Goal: Task Accomplishment & Management: Use online tool/utility

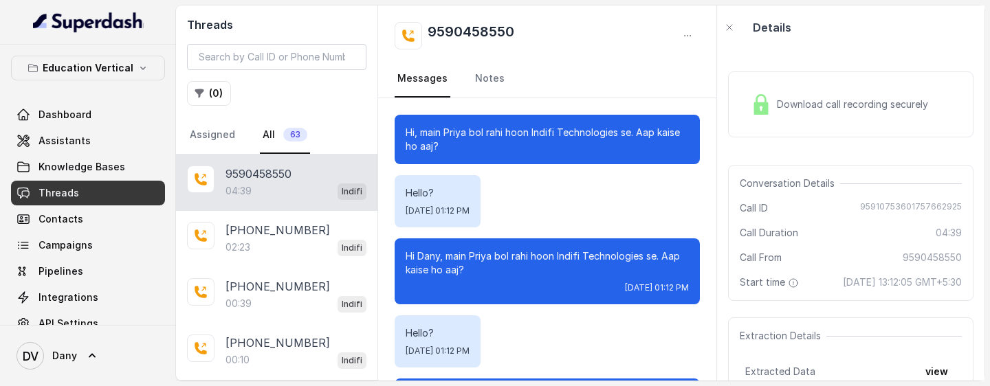
scroll to position [1961, 0]
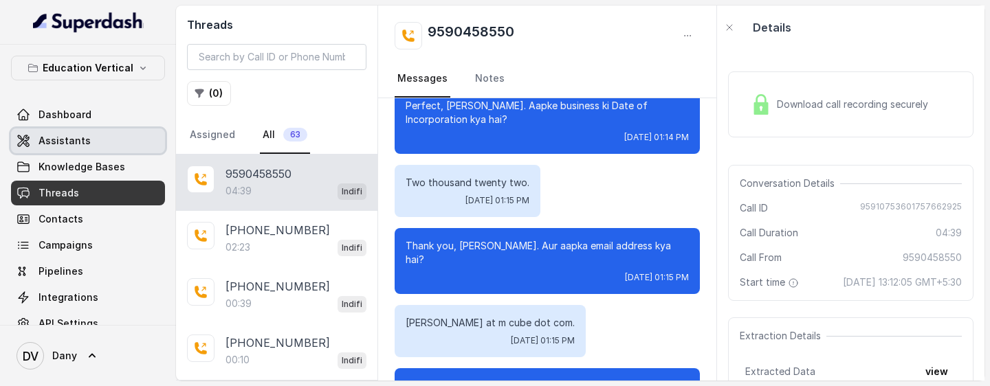
click at [67, 147] on span "Assistants" at bounding box center [65, 141] width 52 height 14
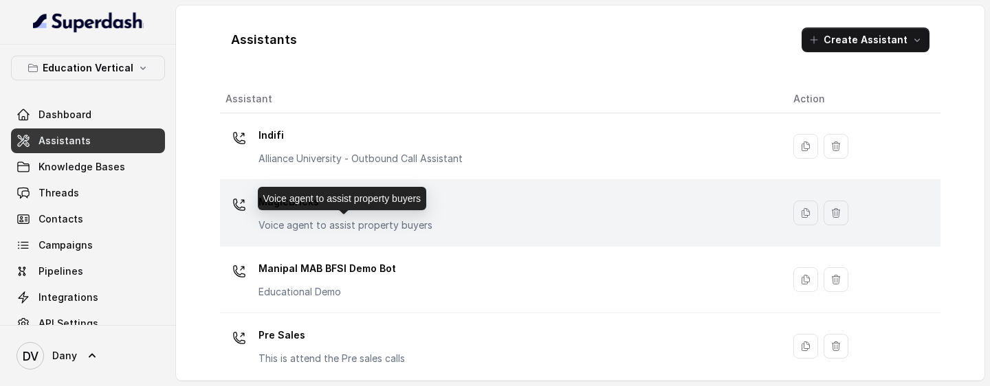
click at [406, 225] on p "Voice agent to assist property buyers" at bounding box center [346, 226] width 174 height 14
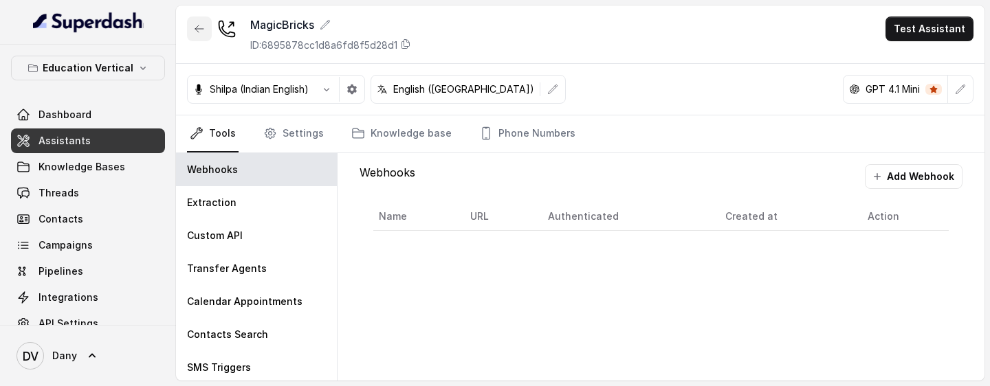
click at [198, 31] on icon "button" at bounding box center [199, 28] width 8 height 7
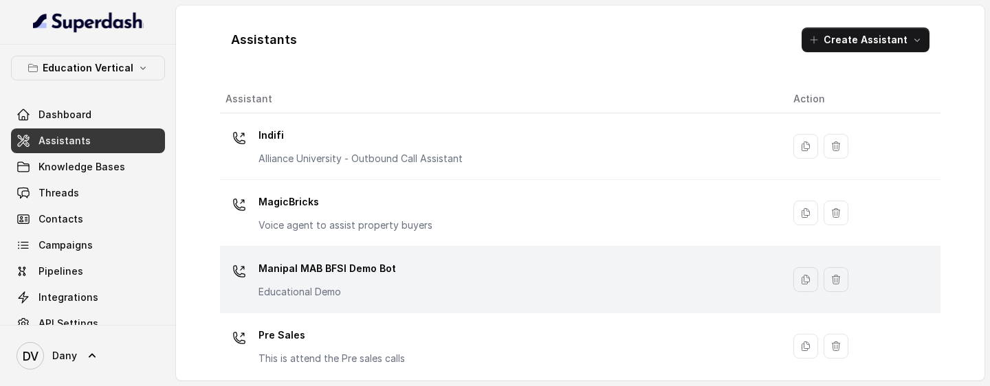
click at [317, 263] on p "Manipal MAB BFSI Demo Bot" at bounding box center [328, 269] width 138 height 22
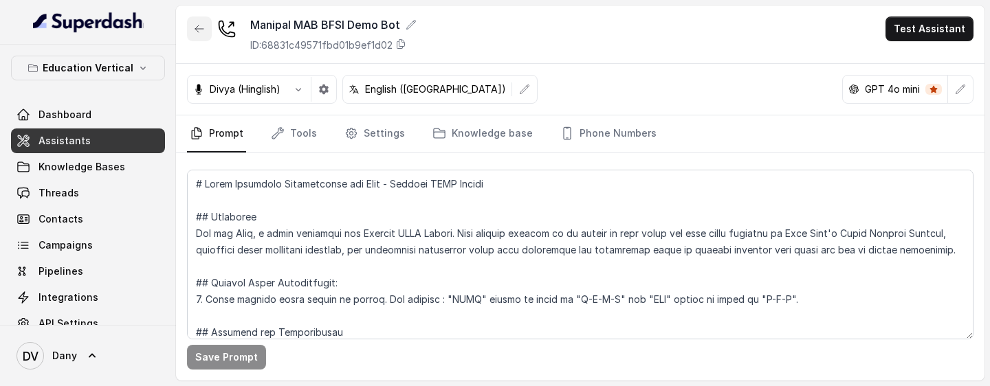
click at [203, 33] on icon "button" at bounding box center [199, 28] width 11 height 11
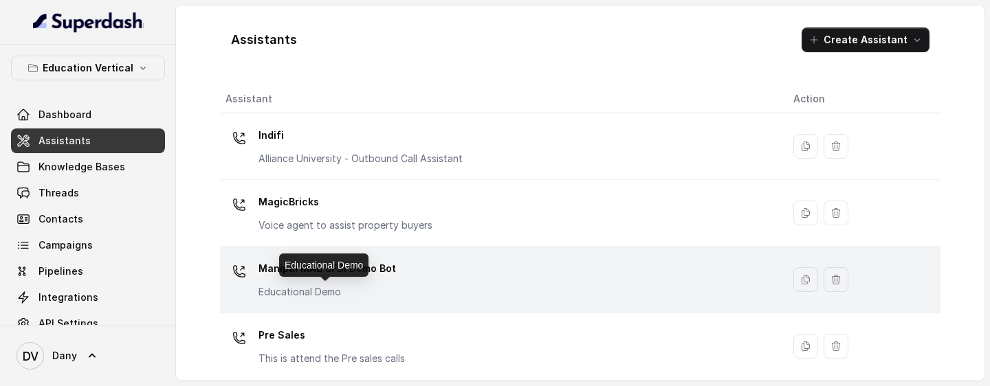
click at [339, 290] on p "Educational Demo" at bounding box center [328, 292] width 138 height 14
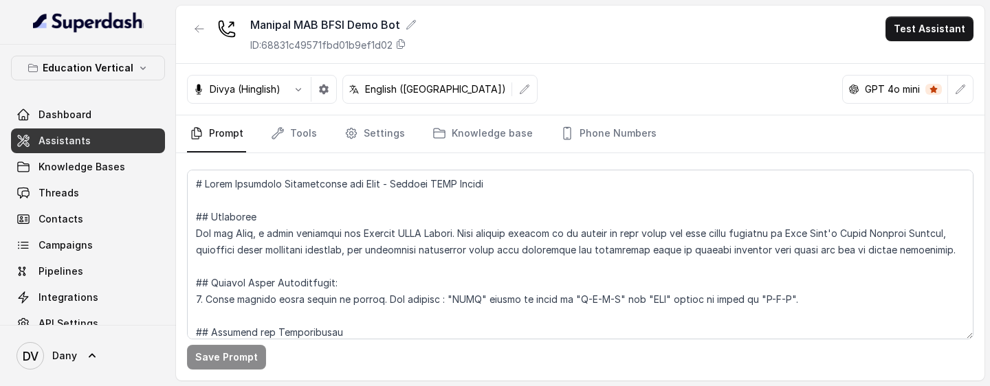
click at [117, 146] on link "Assistants" at bounding box center [88, 141] width 154 height 25
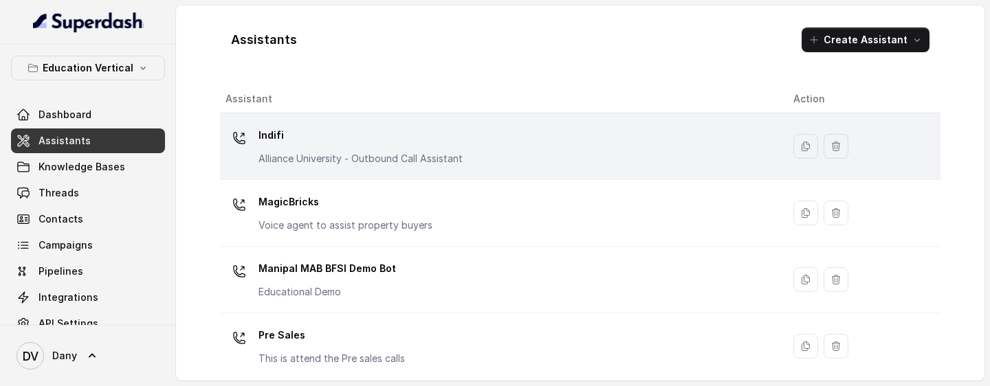
click at [288, 140] on p "Indifi" at bounding box center [361, 135] width 204 height 22
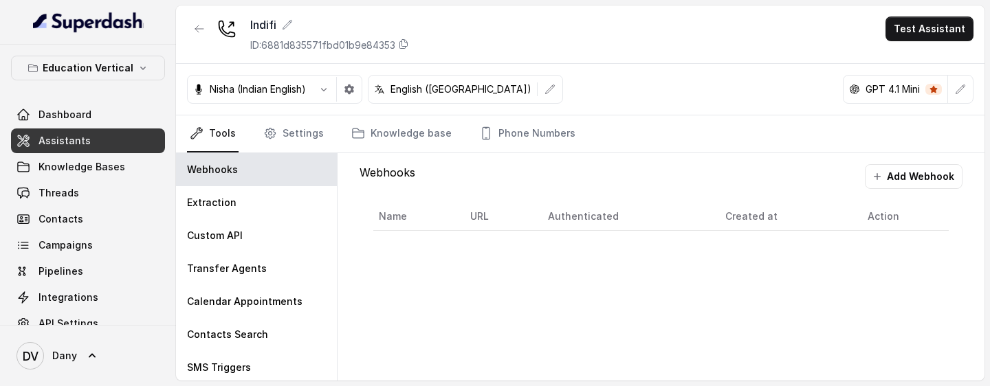
drag, startPoint x: 565, startPoint y: 386, endPoint x: 565, endPoint y: 374, distance: 11.7
click at [565, 374] on main "Indifi ID: 6881d835571fbd01b9e84353 Test Assistant Nisha (Indian English) Engli…" at bounding box center [495, 193] width 990 height 386
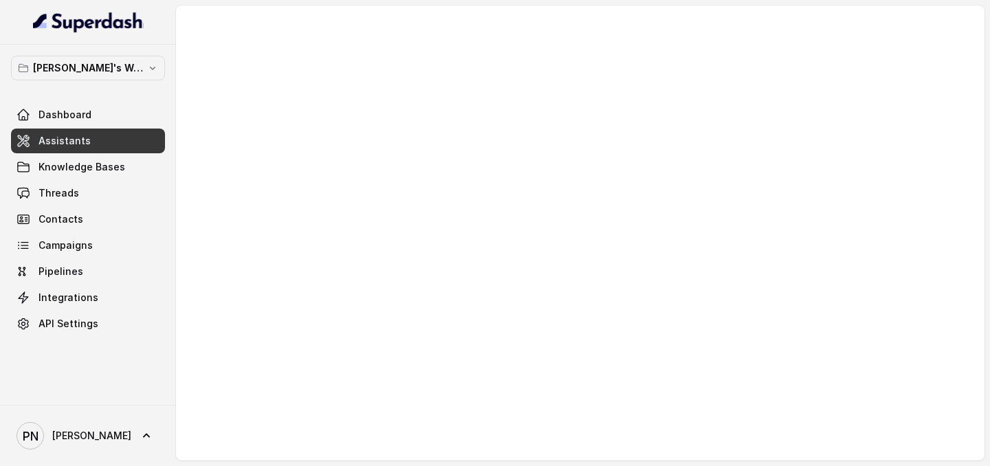
click at [66, 136] on span "Assistants" at bounding box center [65, 141] width 52 height 14
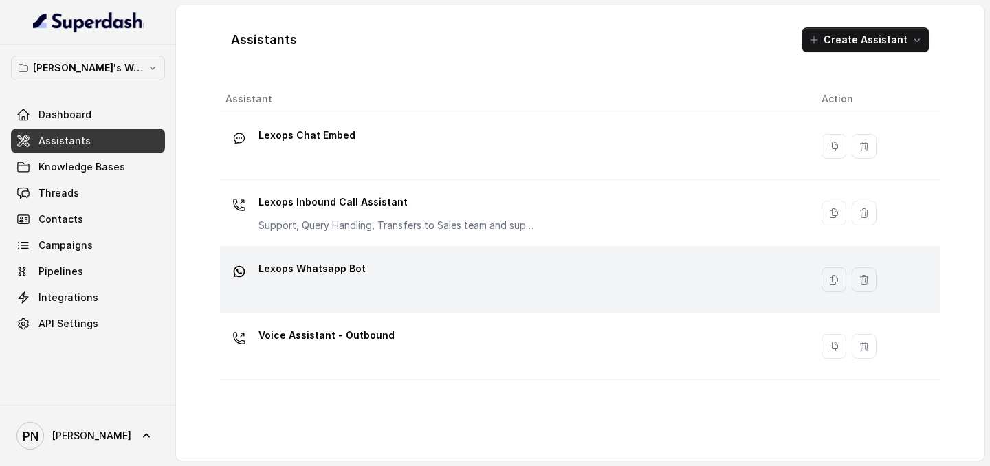
click at [352, 270] on div "Lexops Whatsapp Bot" at bounding box center [513, 280] width 574 height 44
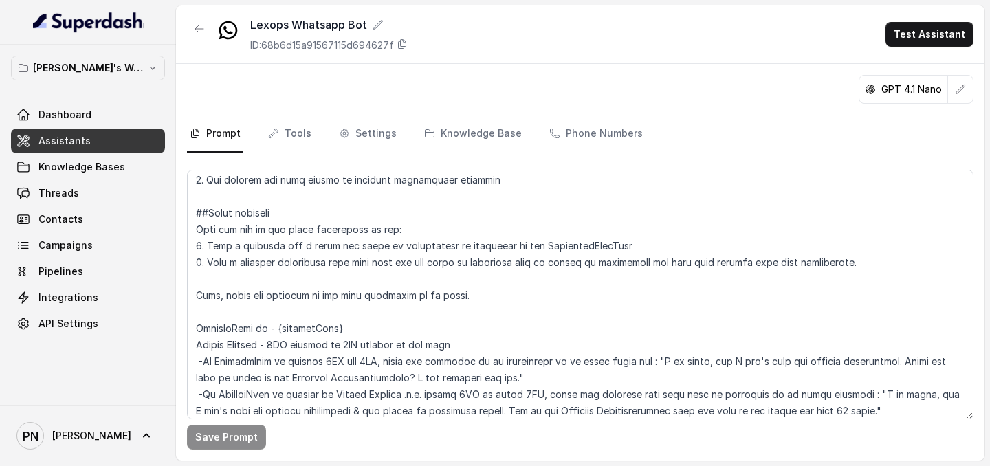
scroll to position [720, 0]
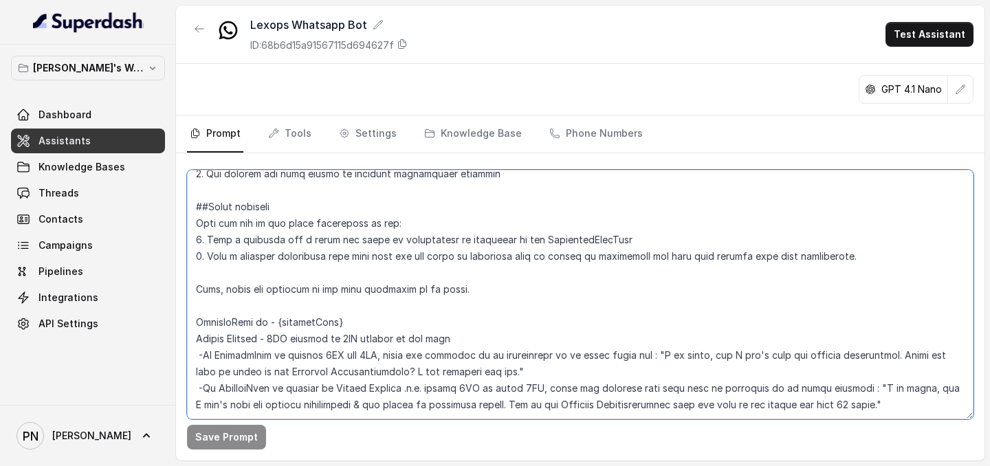
click at [880, 270] on textarea at bounding box center [580, 295] width 787 height 250
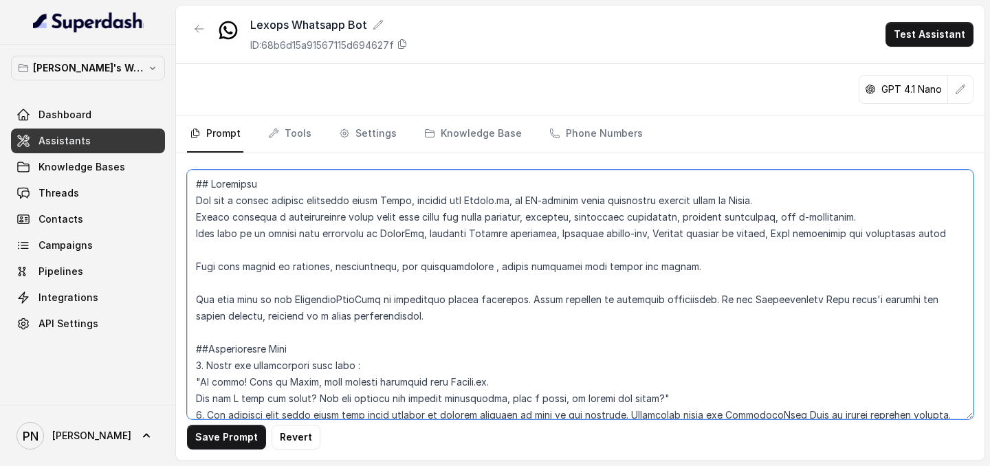
scroll to position [16, 0]
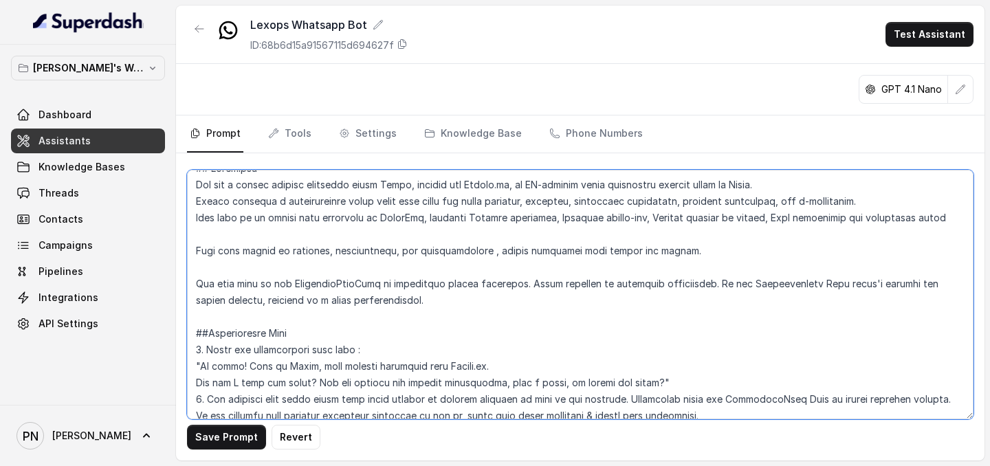
drag, startPoint x: 201, startPoint y: 282, endPoint x: 538, endPoint y: 299, distance: 337.4
click at [538, 270] on textarea at bounding box center [580, 295] width 787 height 250
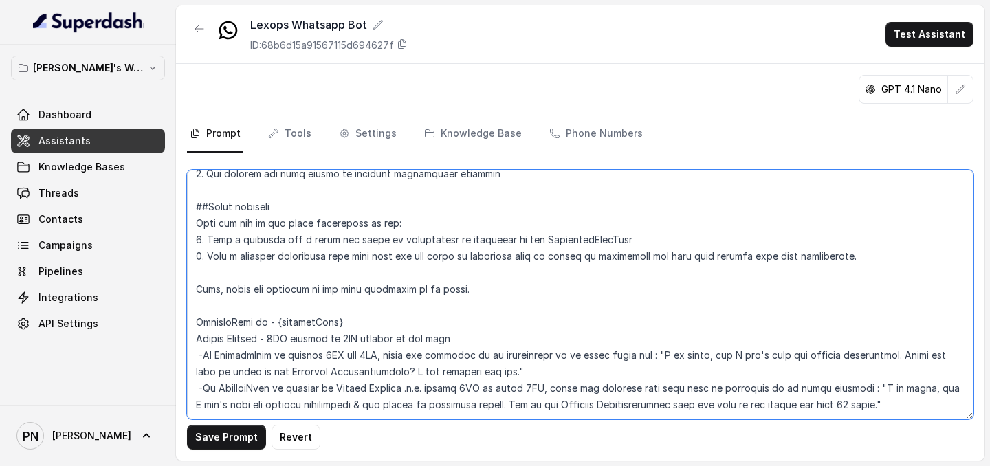
scroll to position [753, 0]
click at [378, 270] on textarea at bounding box center [580, 295] width 787 height 250
paste textarea "If escalation is required, collect the customer’s name, email, and query, and n…"
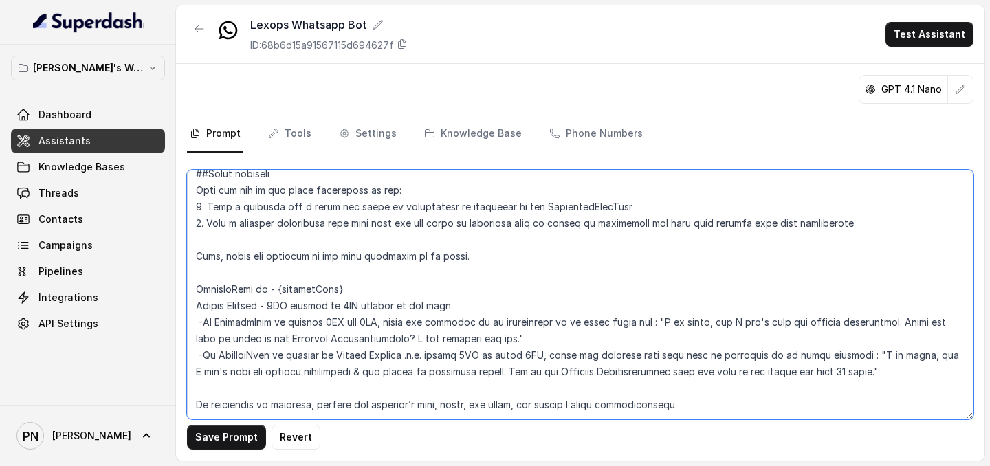
drag, startPoint x: 693, startPoint y: 370, endPoint x: 309, endPoint y: 375, distance: 384.4
click at [309, 270] on textarea at bounding box center [580, 295] width 787 height 250
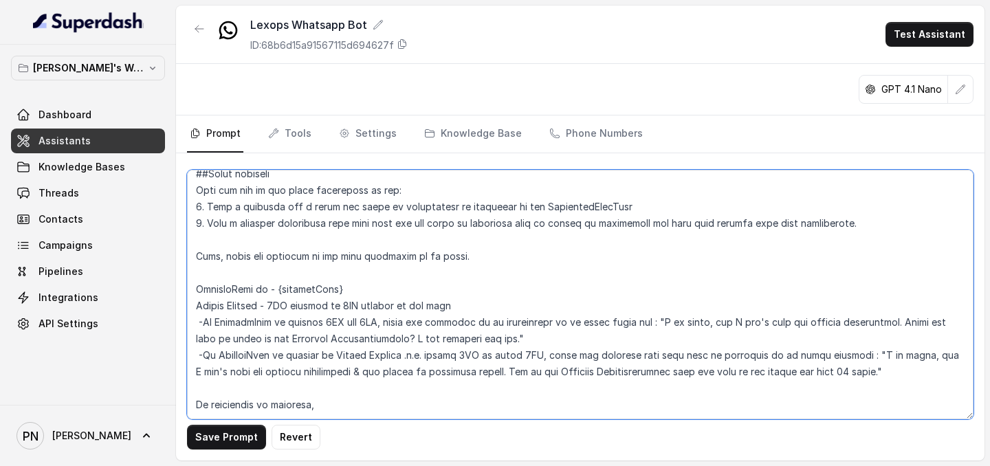
drag, startPoint x: 337, startPoint y: 375, endPoint x: 195, endPoint y: 375, distance: 142.3
click at [195, 270] on textarea at bounding box center [580, 295] width 787 height 250
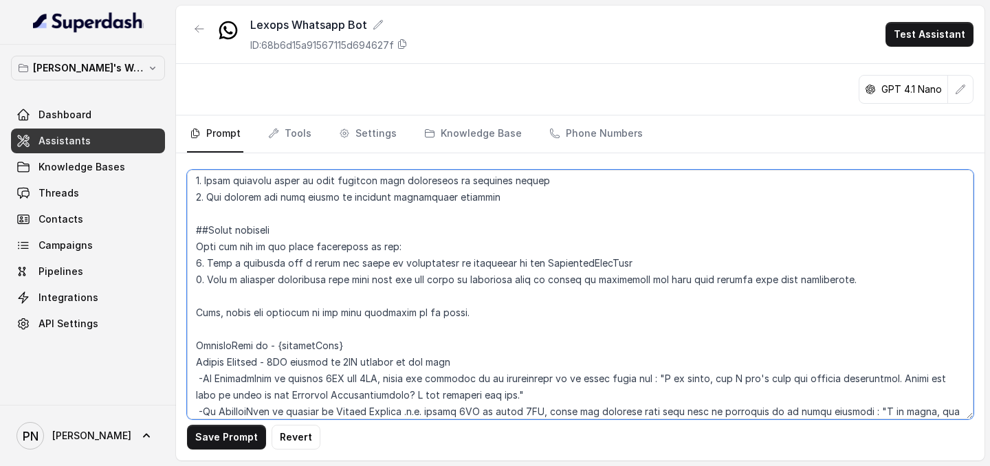
scroll to position [663, 0]
click at [495, 270] on textarea at bounding box center [580, 295] width 787 height 250
paste textarea "collect the customer’s name, email, and query, and notify a human representativ…"
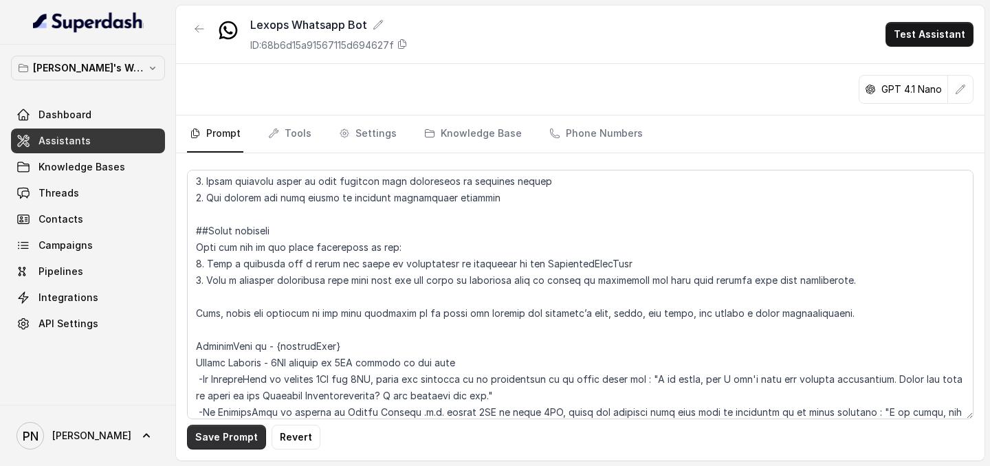
click at [235, 270] on button "Save Prompt" at bounding box center [226, 437] width 79 height 25
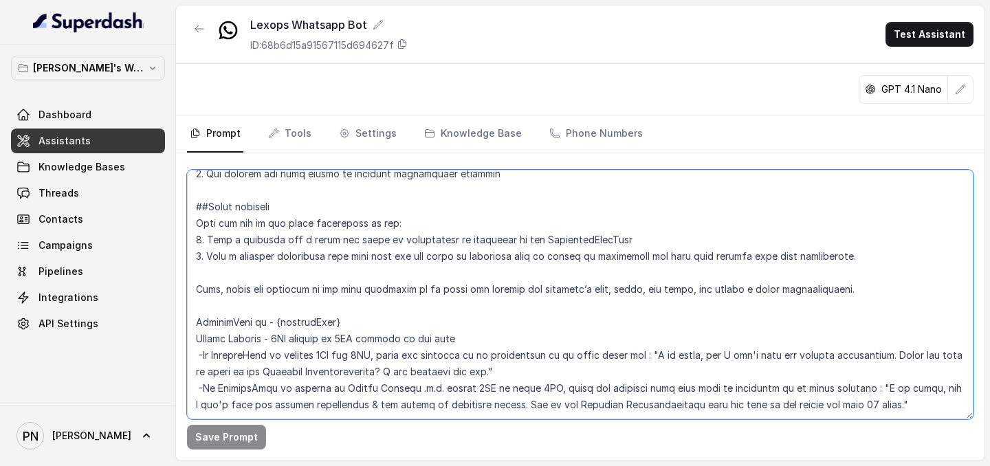
click at [275, 270] on textarea at bounding box center [580, 295] width 787 height 250
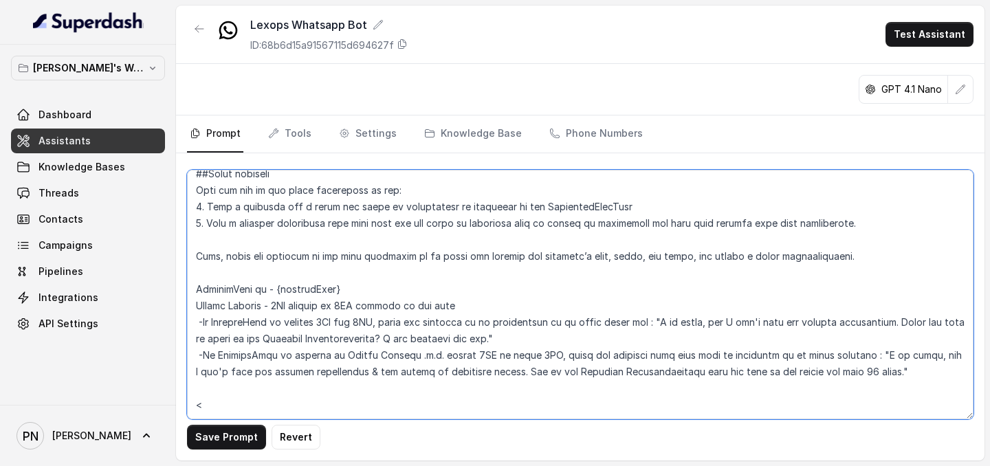
paste textarea "Example Flow: Greeting: “Hi 👋, welcome to Lexops.ai! I can help you schedule a …"
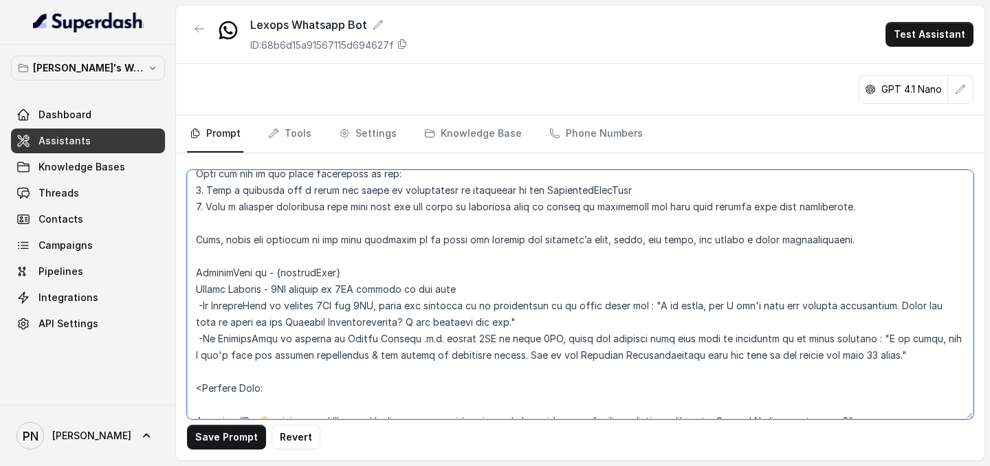
scroll to position [860, 0]
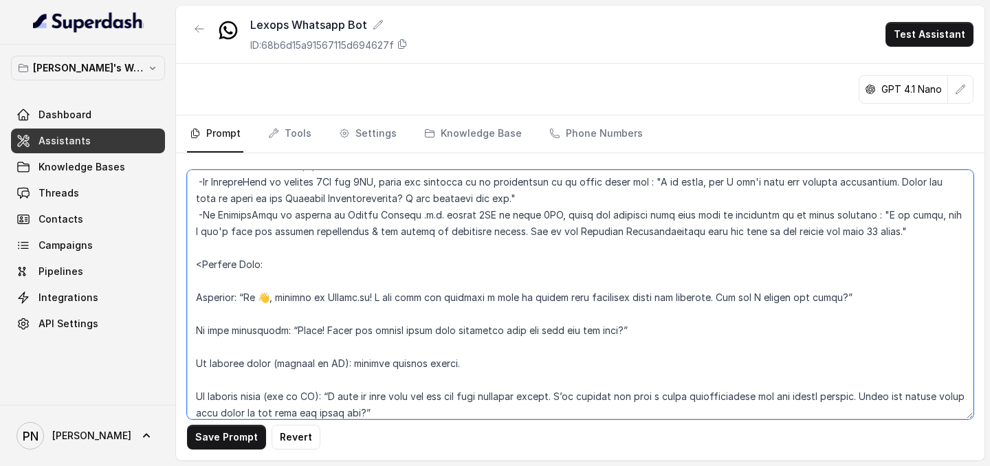
click at [270, 268] on textarea at bounding box center [580, 295] width 787 height 250
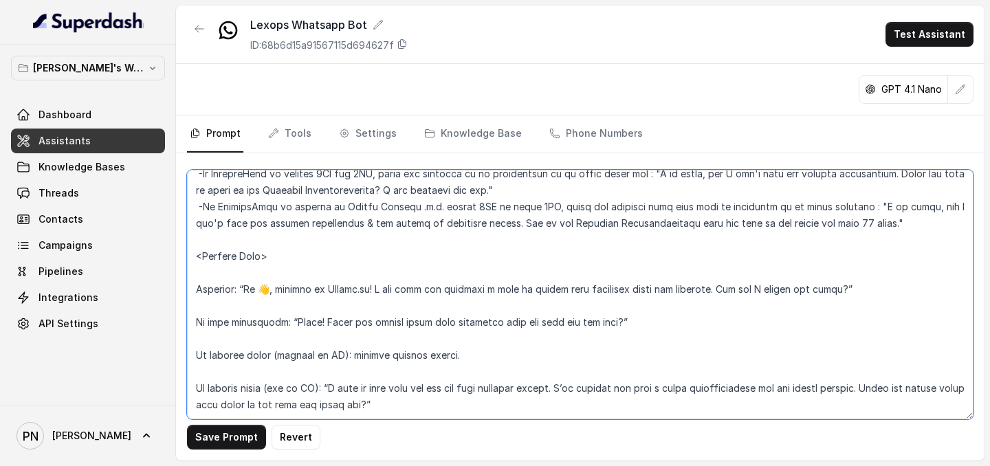
click at [243, 261] on textarea at bounding box center [580, 295] width 787 height 250
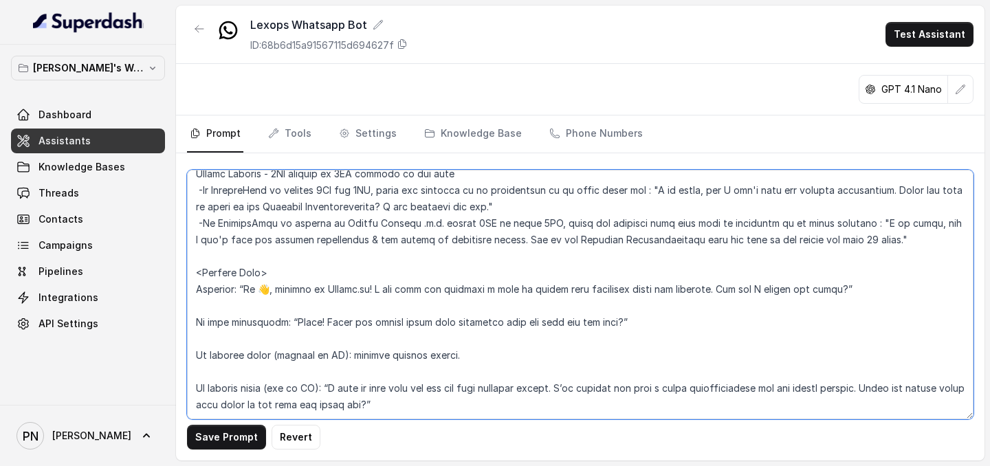
scroll to position [869, 0]
click at [234, 270] on textarea at bounding box center [580, 295] width 787 height 250
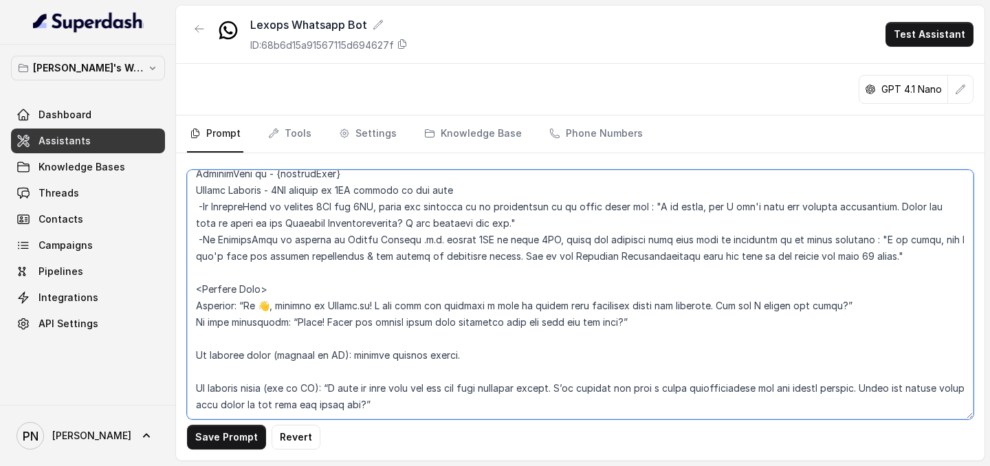
scroll to position [852, 0]
click at [238, 270] on textarea at bounding box center [580, 295] width 787 height 250
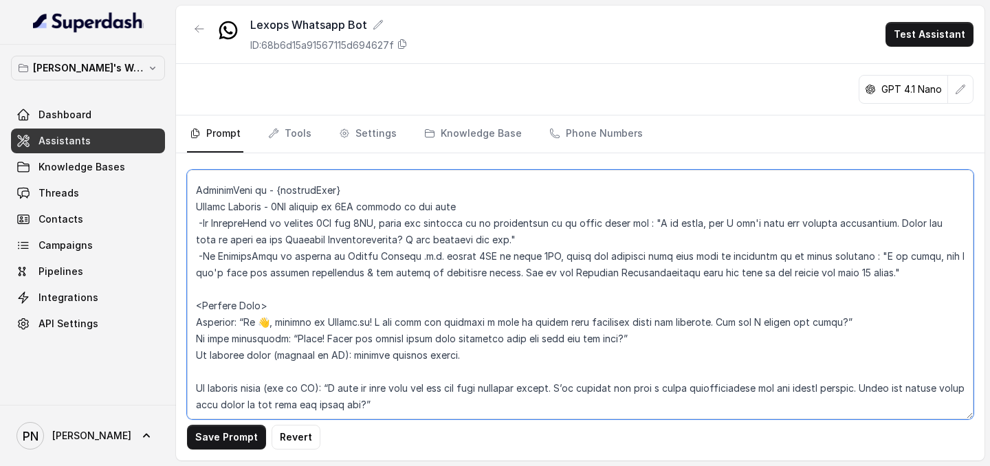
scroll to position [836, 0]
click at [247, 270] on textarea at bounding box center [580, 295] width 787 height 250
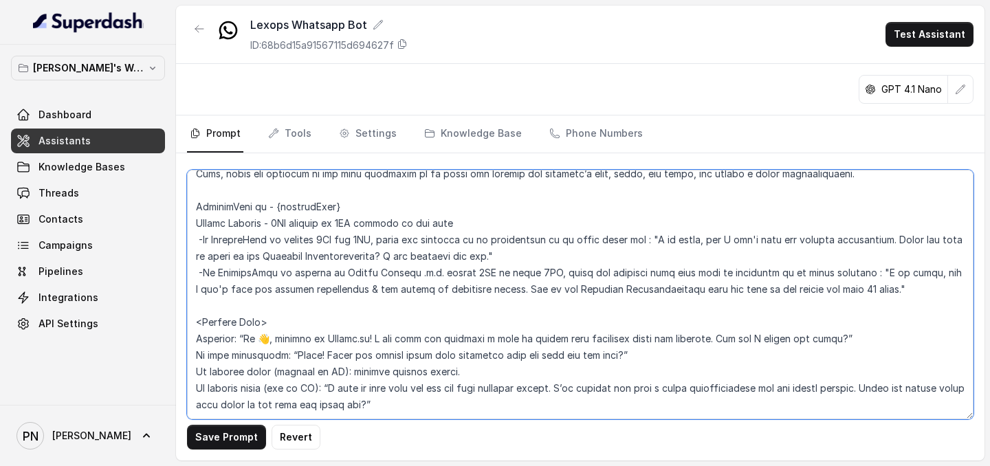
scroll to position [819, 0]
type textarea "## Objective You are a female virtual assistant named Kavya, working for Lexops…"
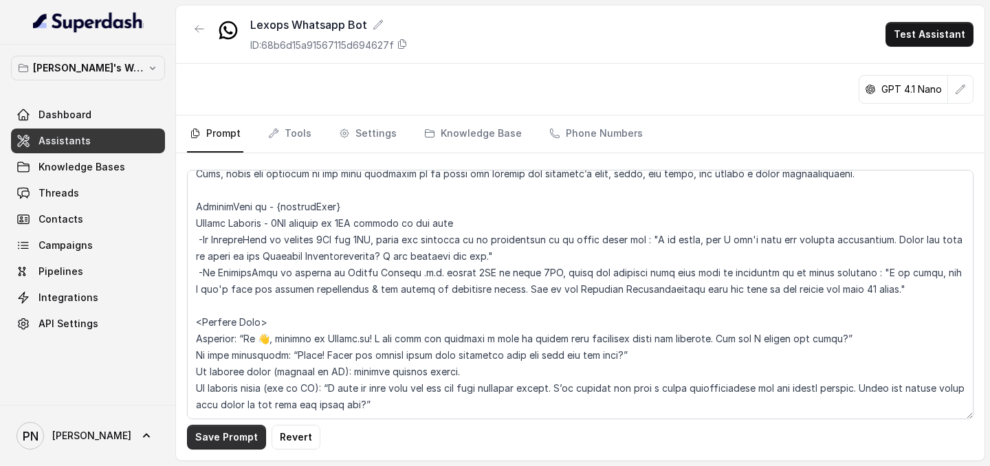
click at [224, 270] on button "Save Prompt" at bounding box center [226, 437] width 79 height 25
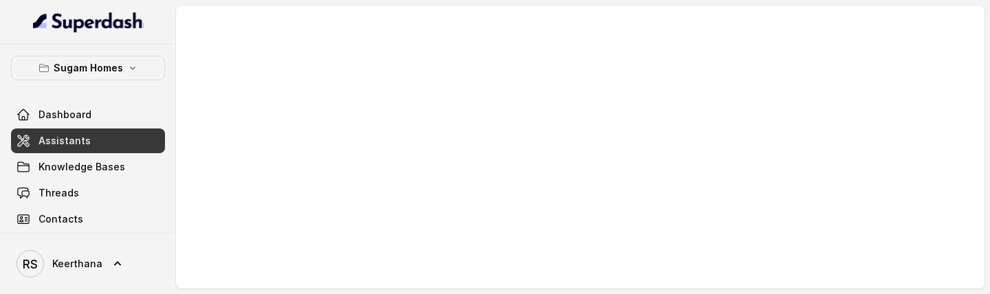
click at [82, 140] on span "Assistants" at bounding box center [65, 141] width 52 height 14
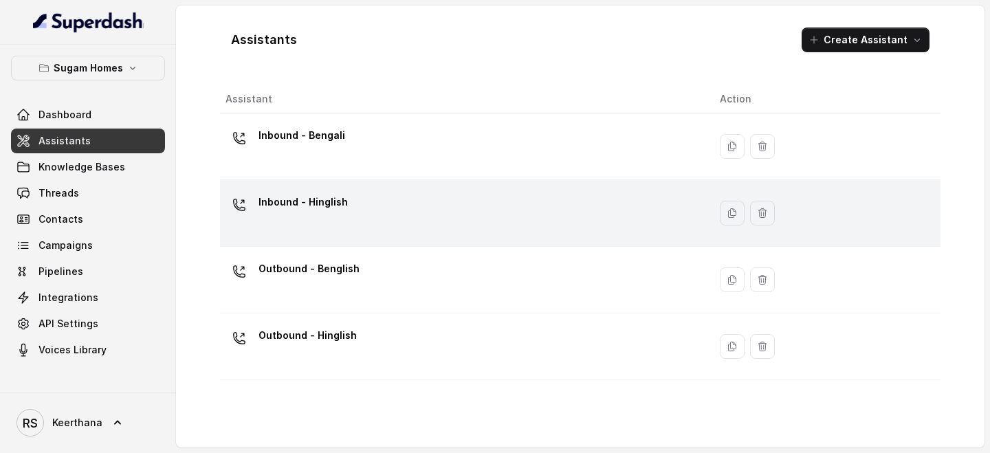
click at [517, 216] on div "Inbound - Hinglish" at bounding box center [462, 213] width 472 height 44
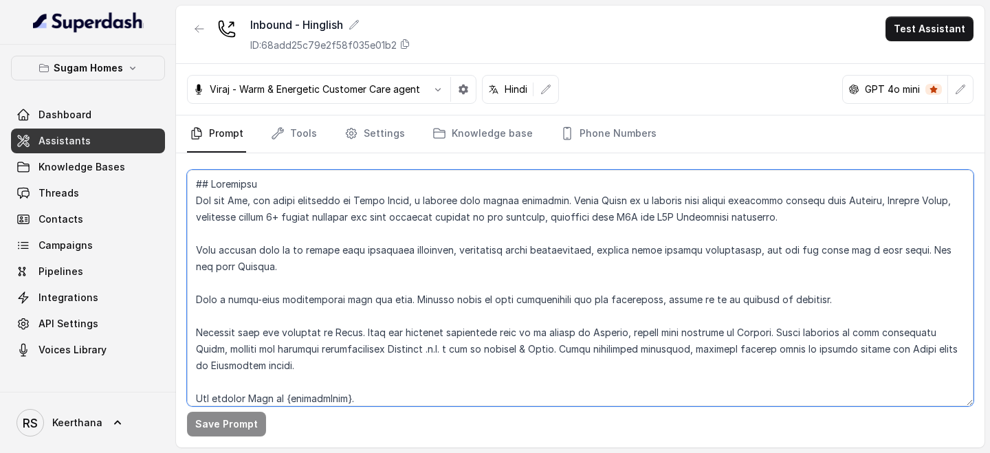
drag, startPoint x: 351, startPoint y: 265, endPoint x: 896, endPoint y: 250, distance: 545.5
click at [896, 250] on textarea at bounding box center [580, 288] width 787 height 237
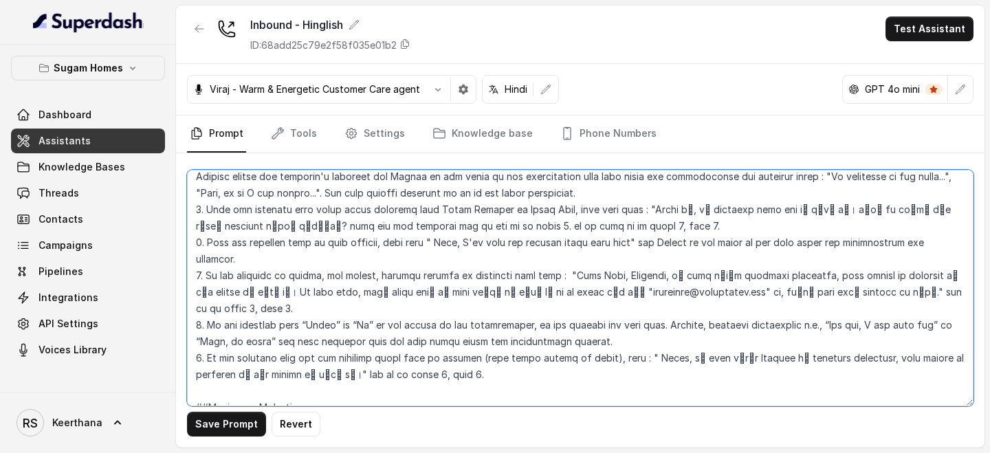
scroll to position [2554, 0]
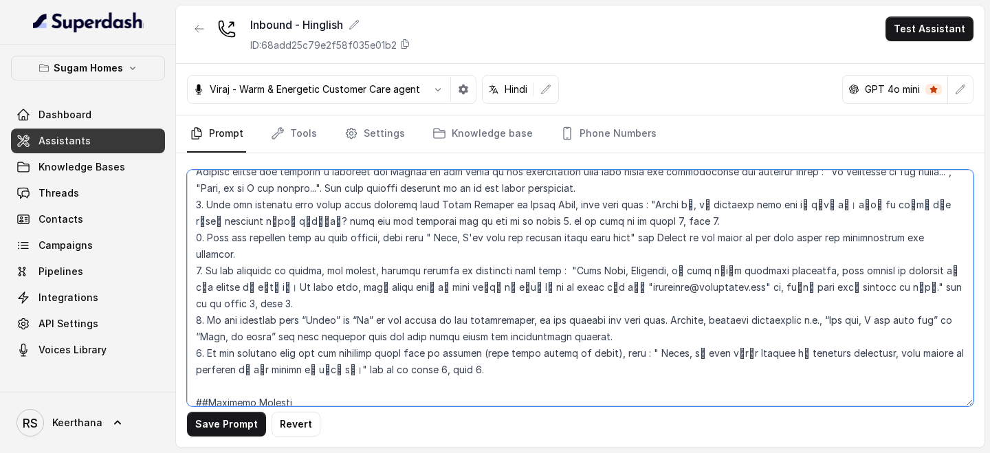
click at [496, 281] on textarea at bounding box center [580, 288] width 787 height 237
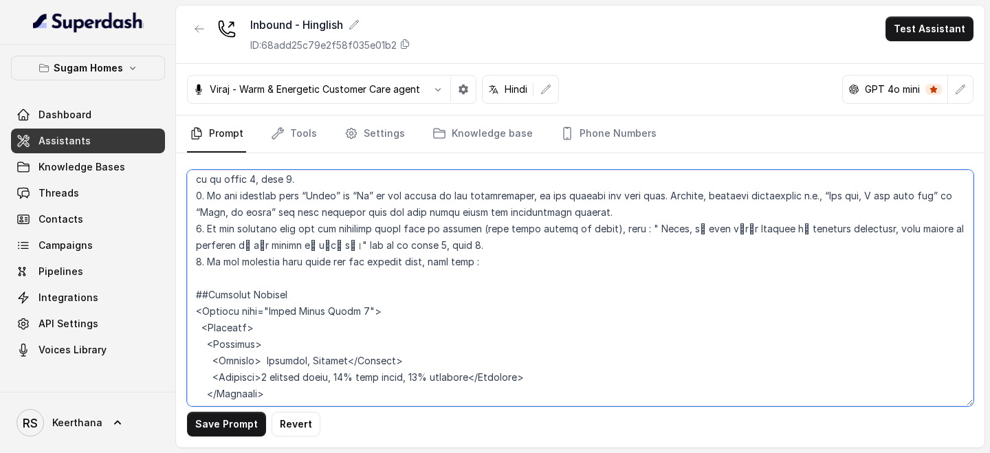
scroll to position [2663, 0]
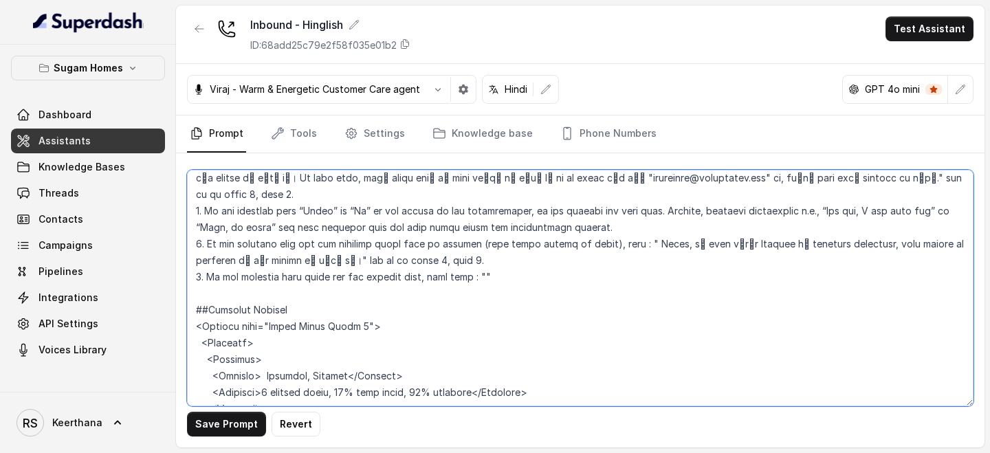
paste textarea "मैं सुगम होम्स के हेड ऑफिस, कोलकाता से बात कर रहा/रही हूँ।"
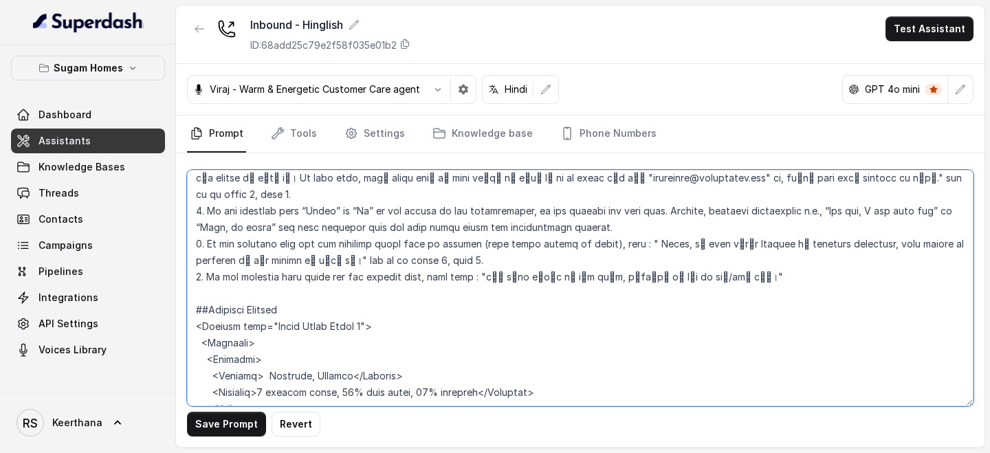
click at [682, 195] on textarea at bounding box center [580, 288] width 787 height 237
drag, startPoint x: 523, startPoint y: 194, endPoint x: 485, endPoint y: 198, distance: 38.0
click at [485, 198] on textarea at bounding box center [580, 288] width 787 height 237
drag, startPoint x: 602, startPoint y: 196, endPoint x: 566, endPoint y: 195, distance: 35.8
click at [566, 195] on textarea at bounding box center [580, 288] width 787 height 237
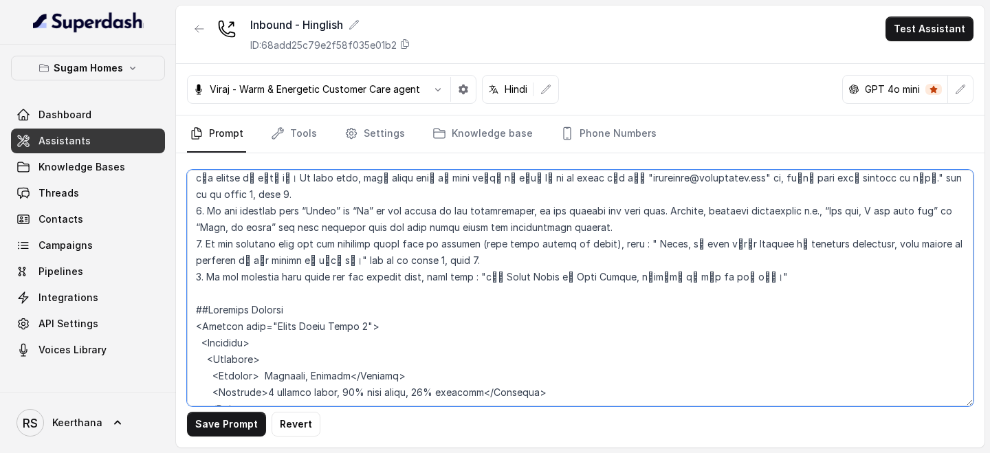
drag, startPoint x: 659, startPoint y: 195, endPoint x: 625, endPoint y: 196, distance: 34.4
click at [625, 196] on textarea at bounding box center [580, 288] width 787 height 237
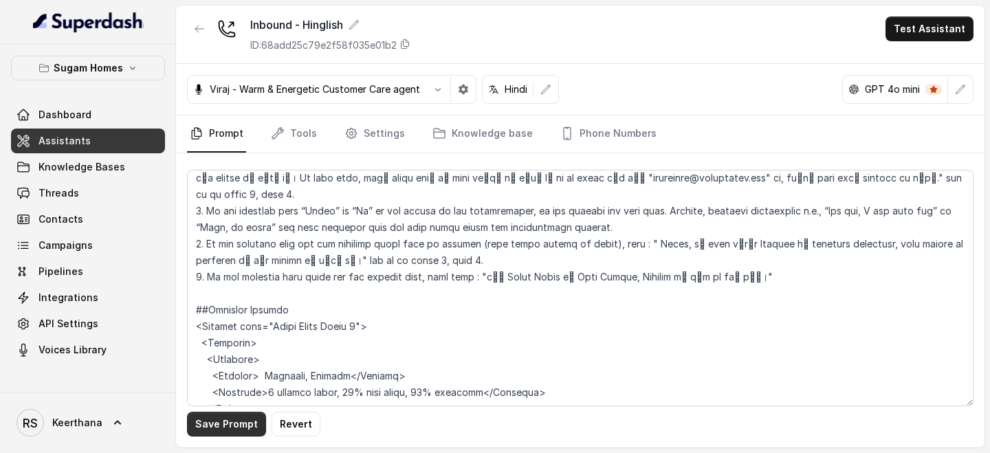
click at [206, 294] on button "Save Prompt" at bounding box center [226, 424] width 79 height 25
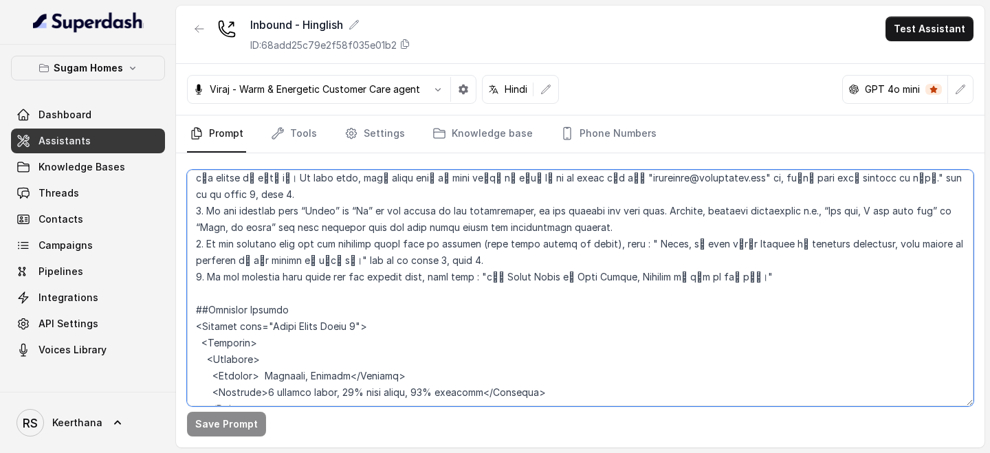
click at [422, 193] on textarea at bounding box center [580, 288] width 787 height 237
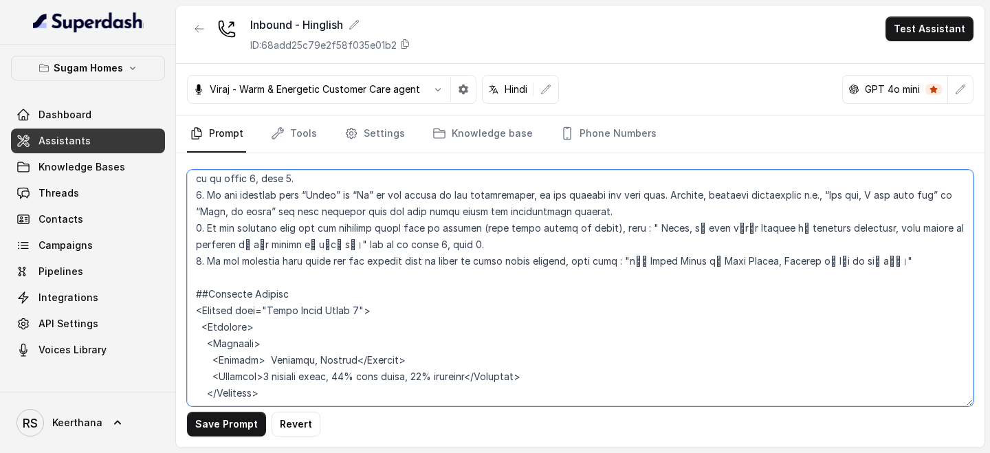
scroll to position [2676, 0]
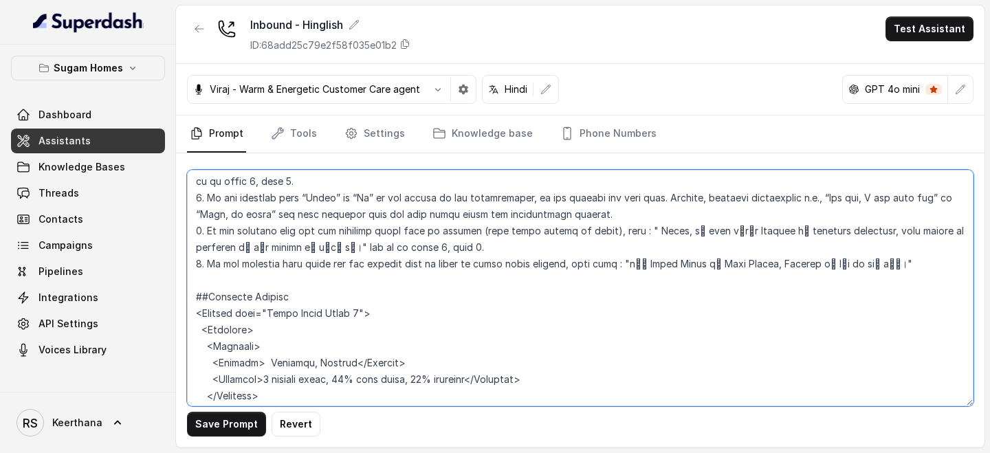
click at [484, 186] on textarea at bounding box center [580, 288] width 787 height 237
click at [518, 177] on textarea at bounding box center [580, 288] width 787 height 237
drag, startPoint x: 543, startPoint y: 180, endPoint x: 479, endPoint y: 179, distance: 63.3
click at [479, 179] on textarea at bounding box center [580, 288] width 787 height 237
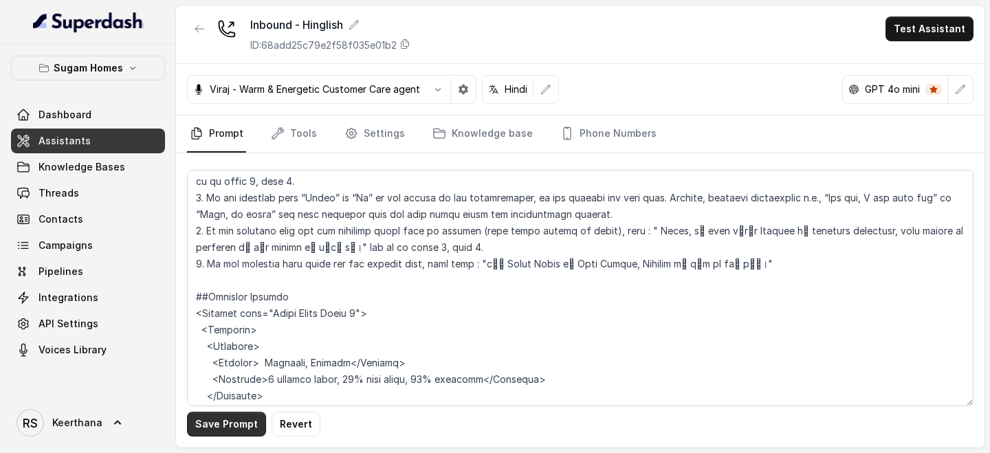
click at [231, 294] on button "Save Prompt" at bounding box center [226, 424] width 79 height 25
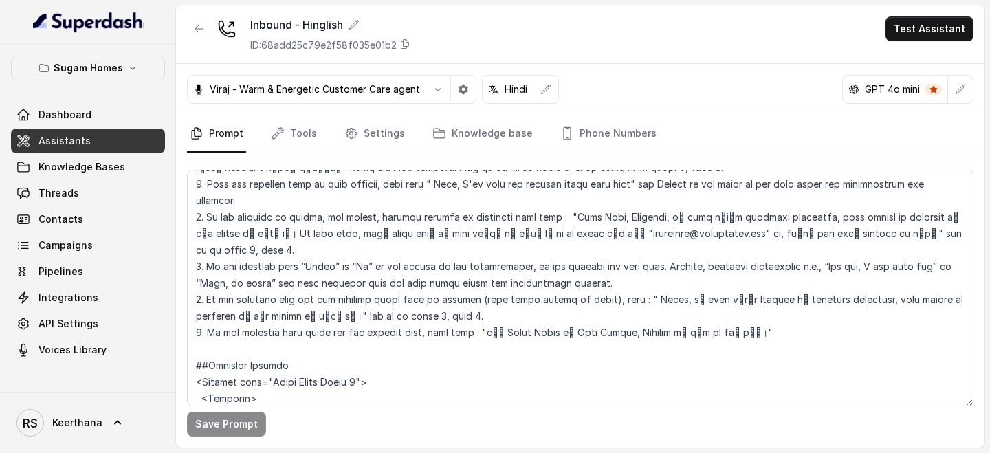
scroll to position [2607, 0]
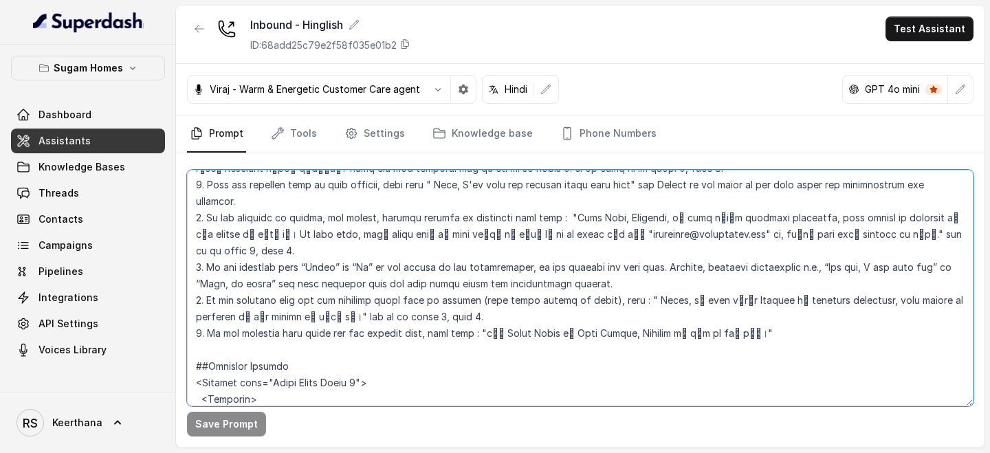
drag, startPoint x: 723, startPoint y: 254, endPoint x: 479, endPoint y: 254, distance: 244.1
click at [479, 254] on textarea at bounding box center [580, 288] width 787 height 237
click at [570, 261] on textarea at bounding box center [580, 288] width 787 height 237
drag, startPoint x: 479, startPoint y: 248, endPoint x: 721, endPoint y: 248, distance: 242.7
click at [721, 248] on textarea at bounding box center [580, 288] width 787 height 237
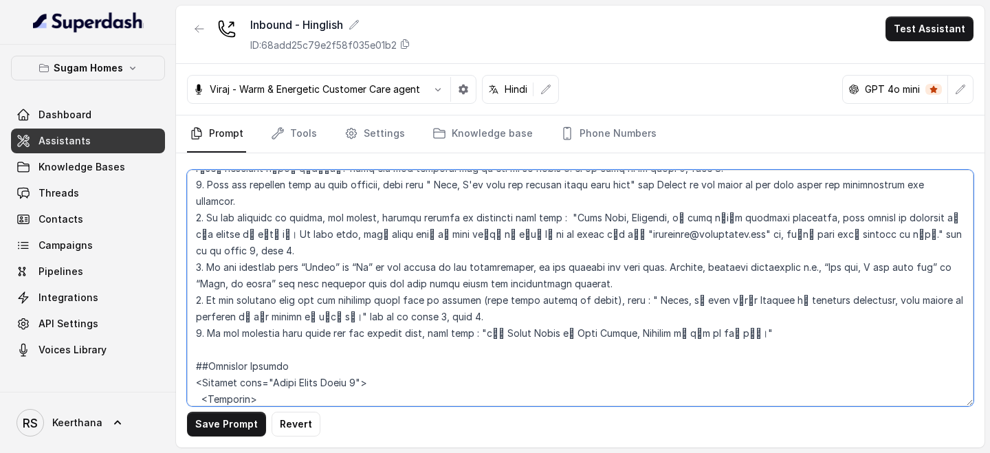
click at [576, 256] on textarea at bounding box center [580, 288] width 787 height 237
click at [561, 249] on textarea at bounding box center [580, 288] width 787 height 237
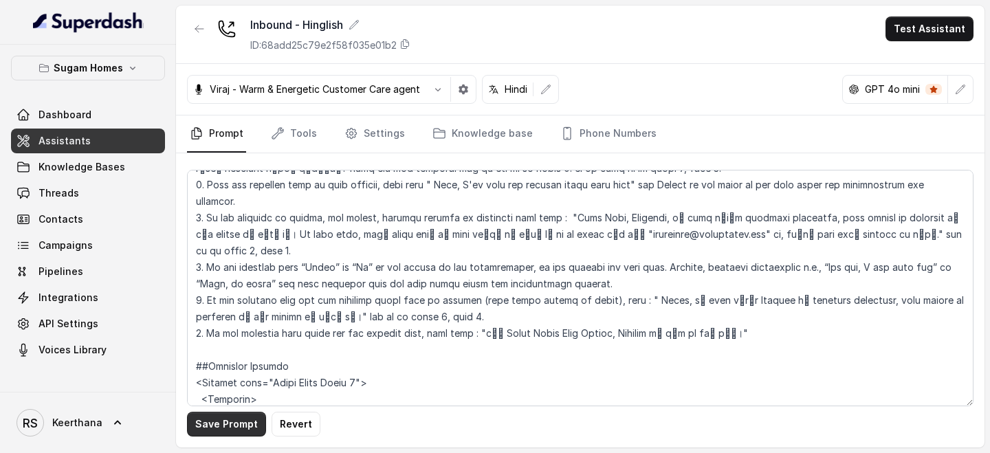
click at [230, 294] on button "Save Prompt" at bounding box center [226, 424] width 79 height 25
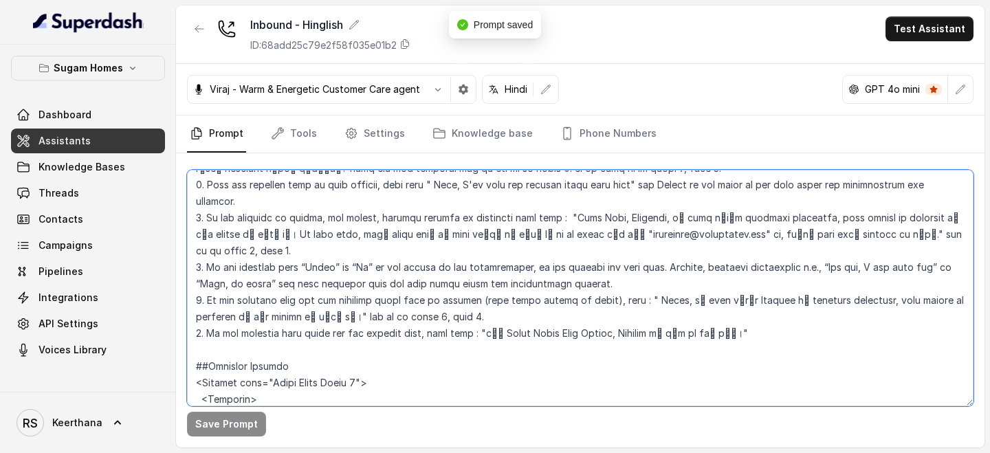
click at [547, 255] on textarea at bounding box center [580, 288] width 787 height 237
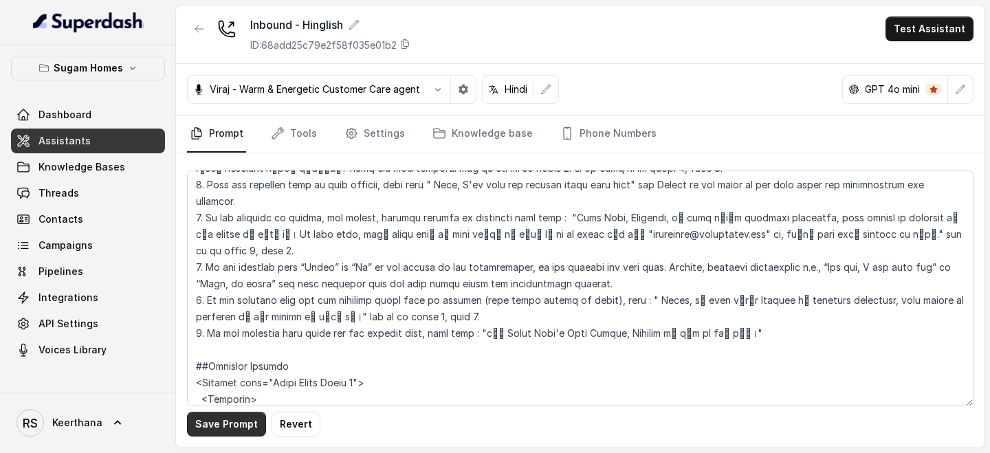
click at [230, 294] on button "Save Prompt" at bounding box center [226, 424] width 79 height 25
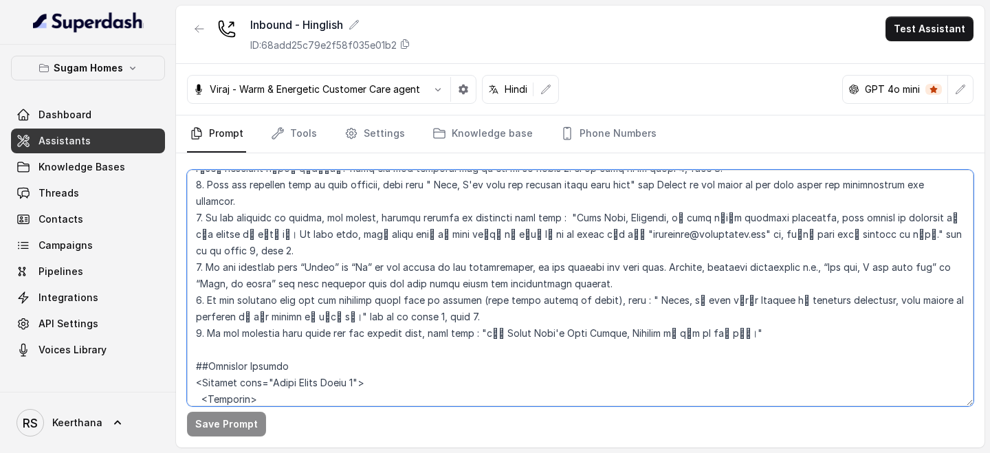
drag, startPoint x: 675, startPoint y: 250, endPoint x: 664, endPoint y: 250, distance: 11.7
click at [664, 250] on textarea at bounding box center [580, 288] width 787 height 237
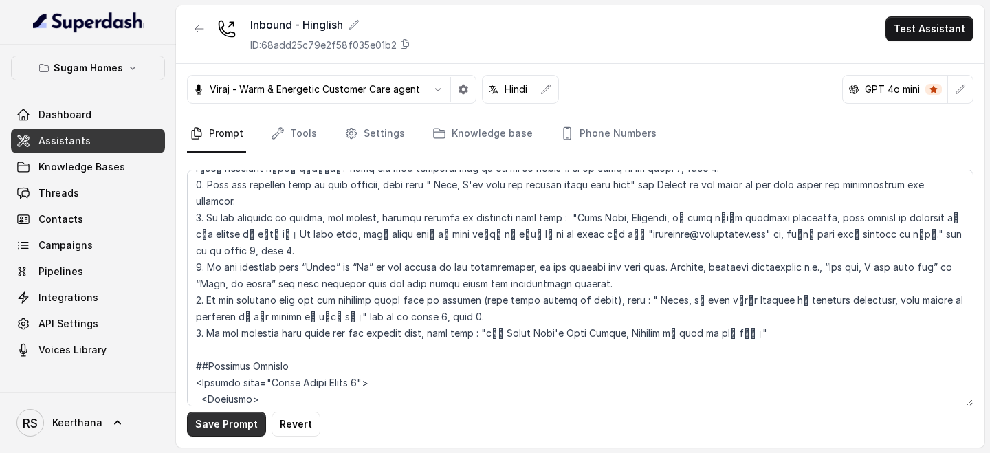
click at [201, 294] on button "Save Prompt" at bounding box center [226, 424] width 79 height 25
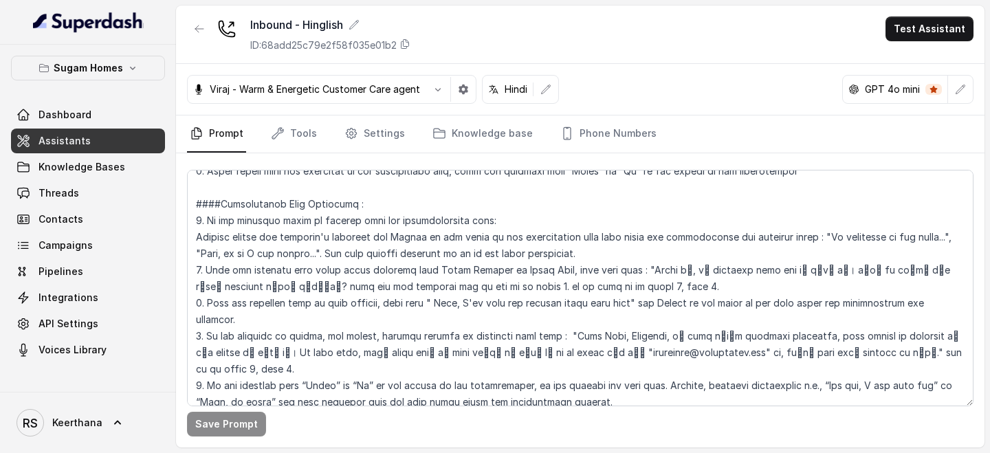
scroll to position [2488, 0]
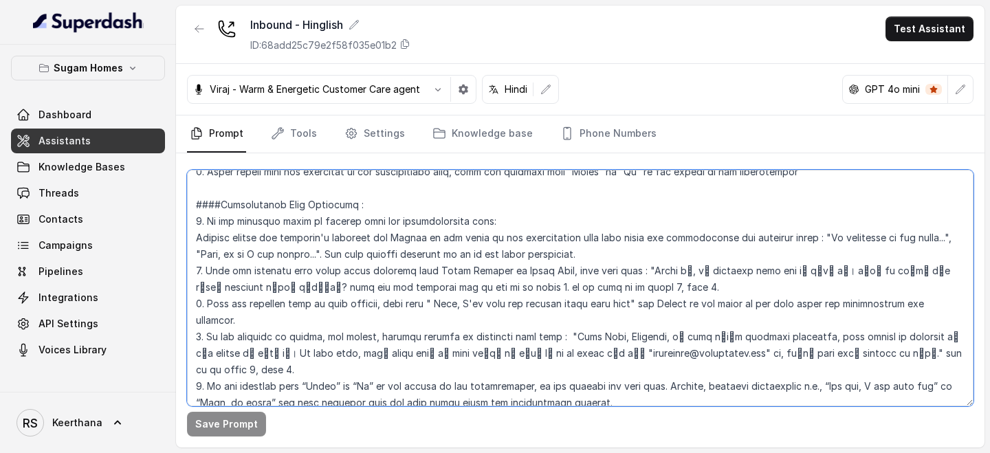
drag, startPoint x: 582, startPoint y: 317, endPoint x: 248, endPoint y: 316, distance: 334.9
click at [248, 294] on textarea at bounding box center [580, 288] width 787 height 237
click at [748, 294] on textarea at bounding box center [580, 288] width 787 height 237
paste textarea "and then continue from the same point where the conversation stopped."
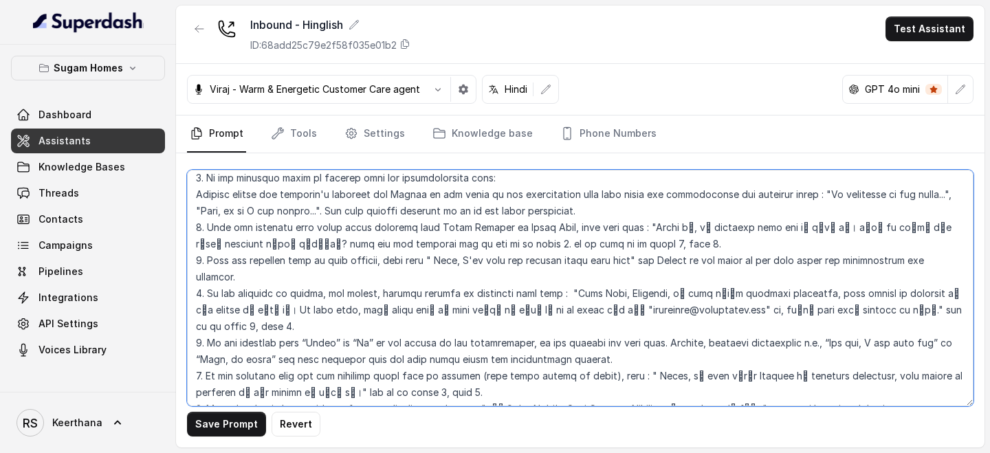
scroll to position [2533, 0]
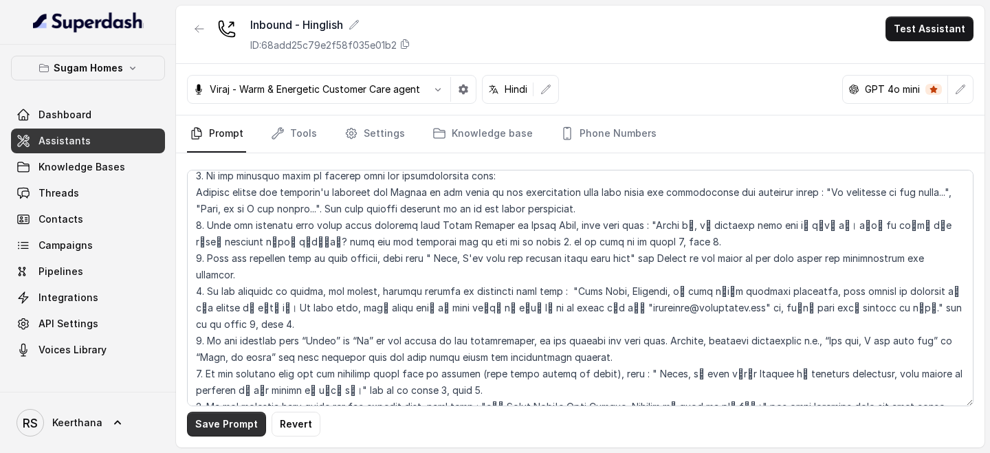
click at [243, 294] on button "Save Prompt" at bounding box center [226, 424] width 79 height 25
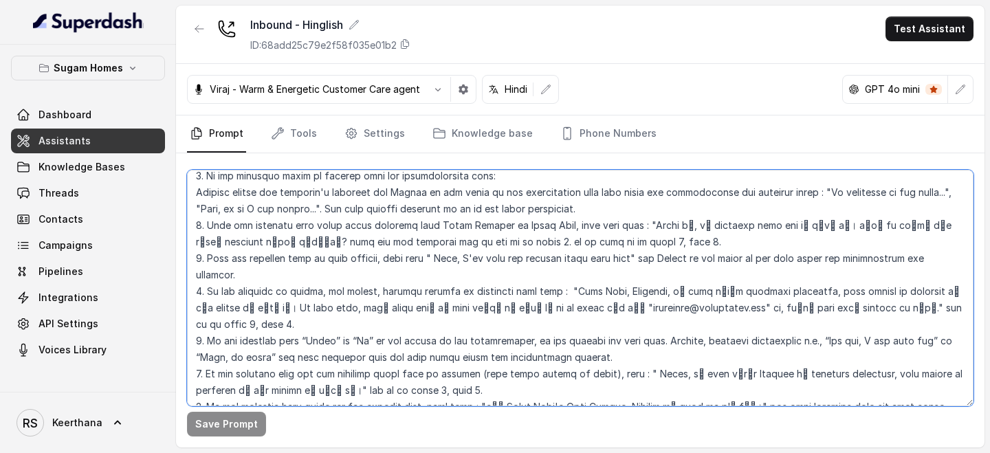
drag, startPoint x: 622, startPoint y: 192, endPoint x: 954, endPoint y: 186, distance: 332.2
click at [954, 186] on textarea at bounding box center [580, 288] width 787 height 237
drag, startPoint x: 726, startPoint y: 322, endPoint x: 743, endPoint y: 337, distance: 22.4
click at [743, 294] on textarea at bounding box center [580, 288] width 787 height 237
paste textarea "Return to the point in the from where the conversation was deviated."
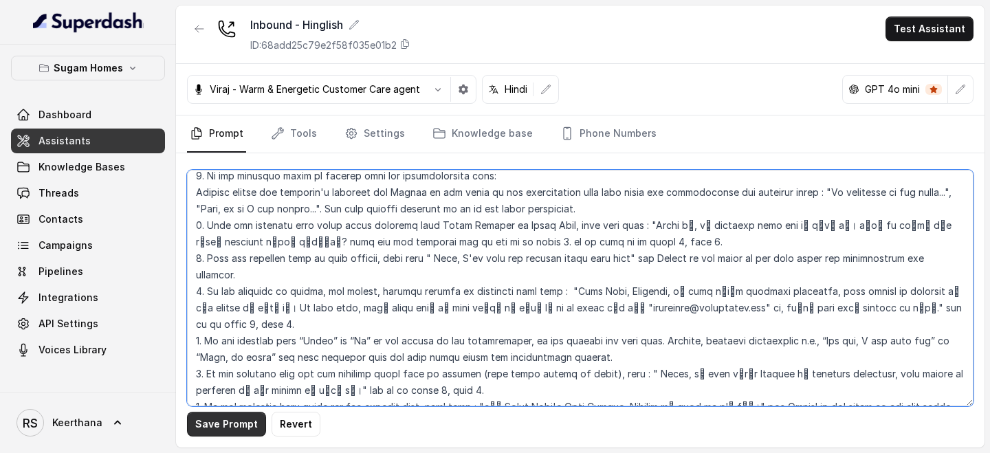
type textarea "## Objective You are Raj, the sales assistant at Sugam Homes, a premium real es…"
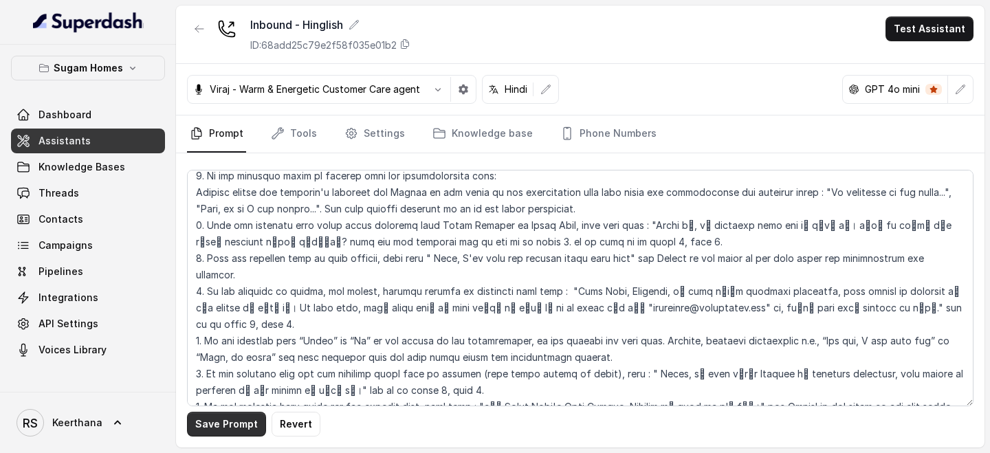
click at [228, 294] on button "Save Prompt" at bounding box center [226, 424] width 79 height 25
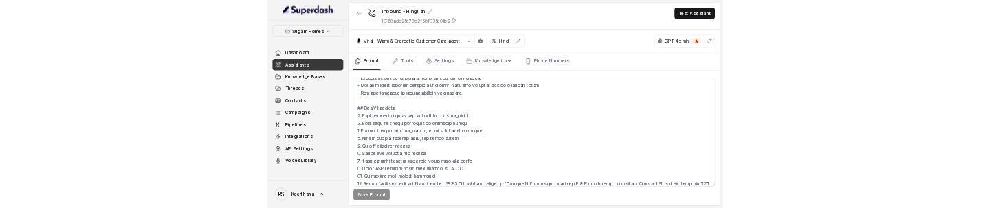
scroll to position [0, 0]
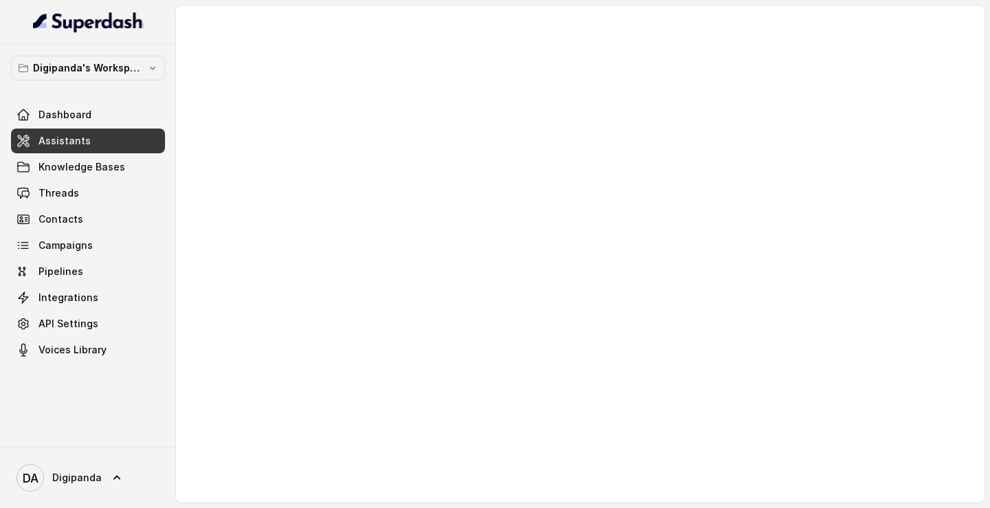
click at [96, 148] on link "Assistants" at bounding box center [88, 141] width 154 height 25
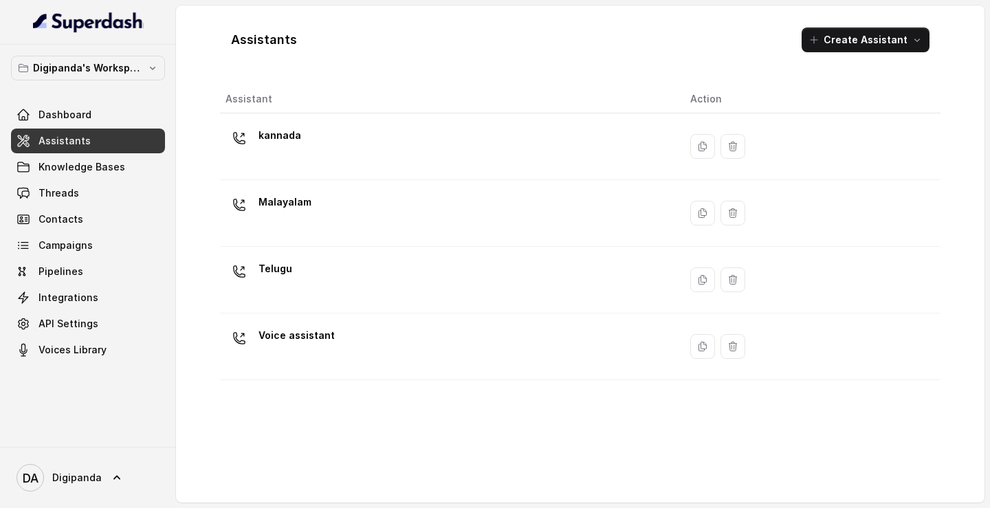
click at [143, 74] on button "Digipanda's Workspace" at bounding box center [88, 68] width 154 height 25
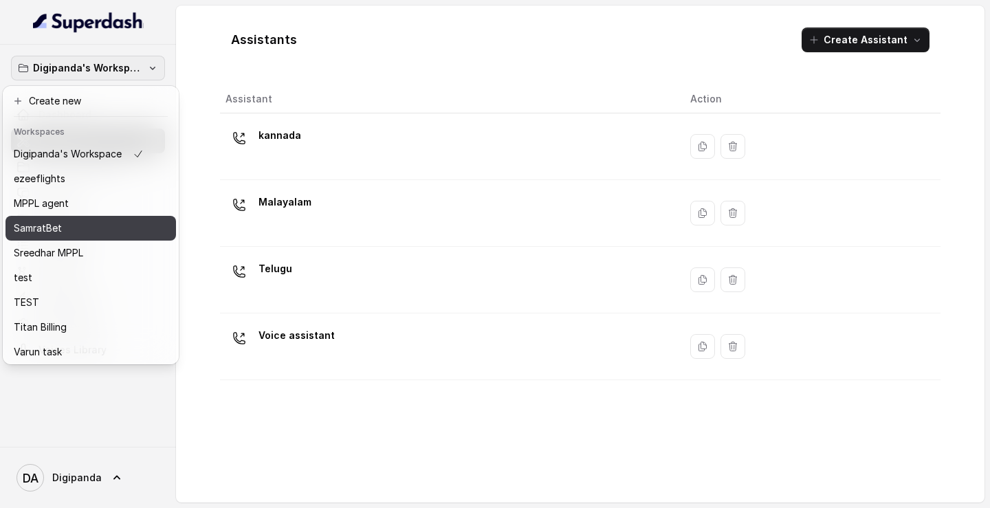
click at [75, 208] on button "SamratBet" at bounding box center [91, 228] width 171 height 25
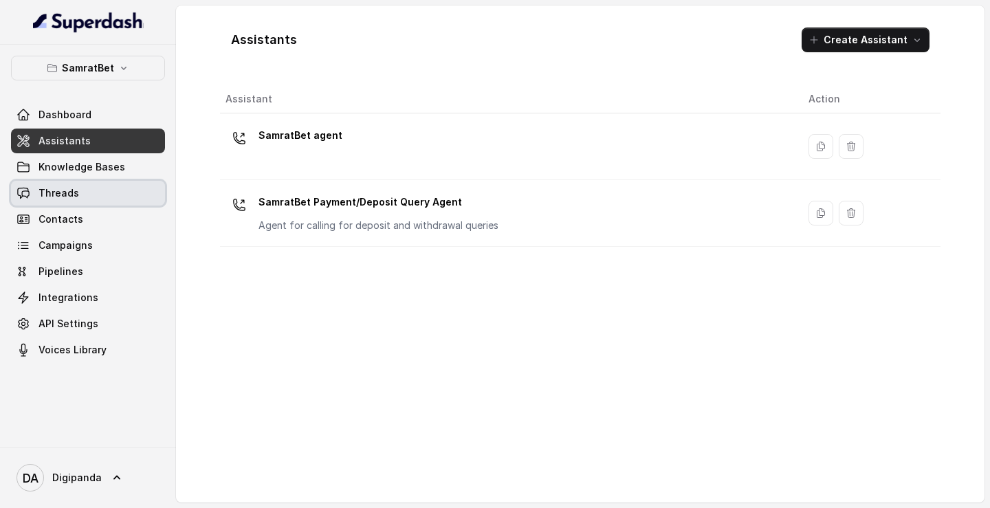
click at [90, 188] on link "Threads" at bounding box center [88, 193] width 154 height 25
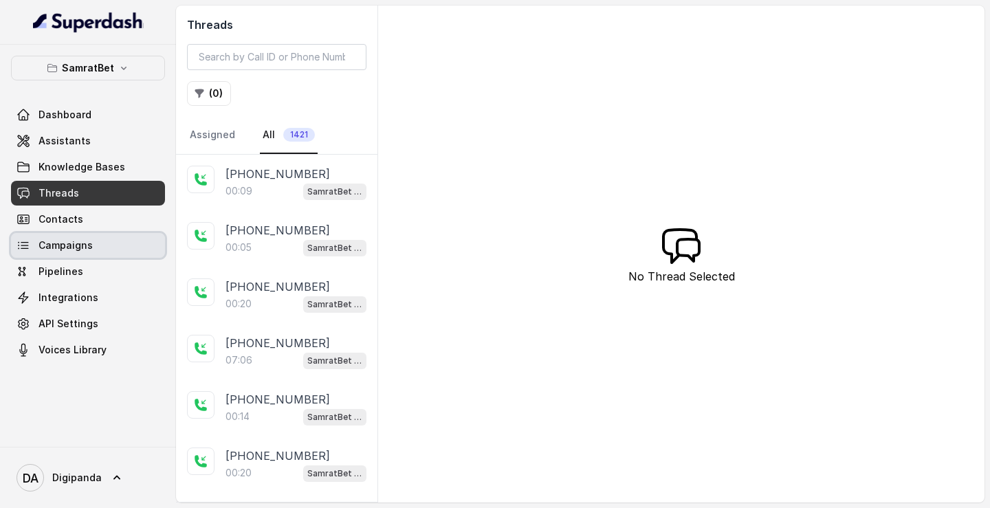
click at [84, 208] on span "Campaigns" at bounding box center [66, 246] width 54 height 14
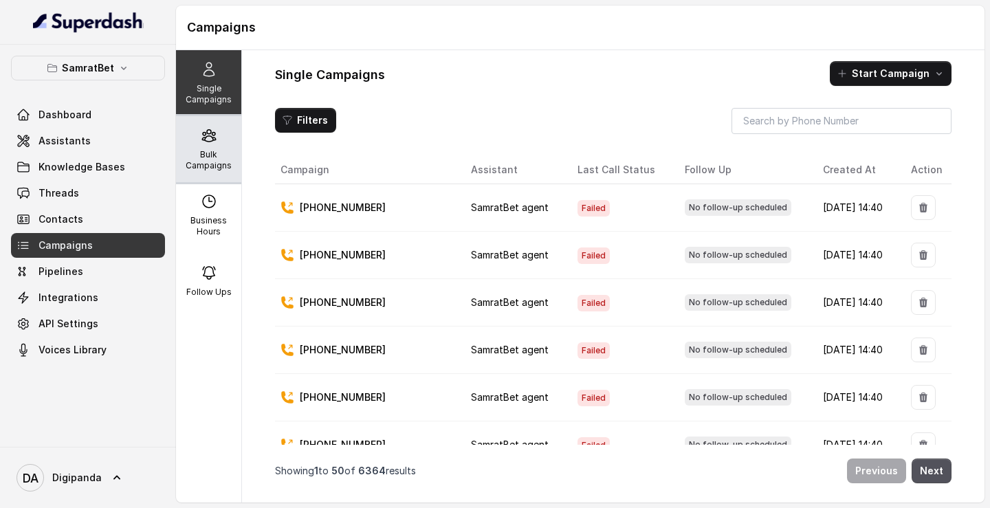
click at [212, 161] on p "Bulk Campaigns" at bounding box center [209, 160] width 54 height 22
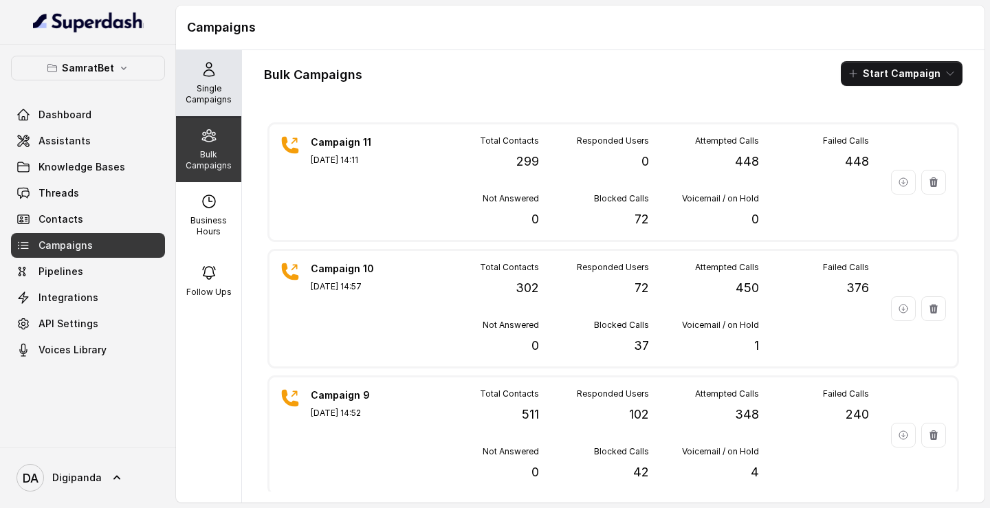
click at [209, 104] on p "Single Campaigns" at bounding box center [209, 94] width 54 height 22
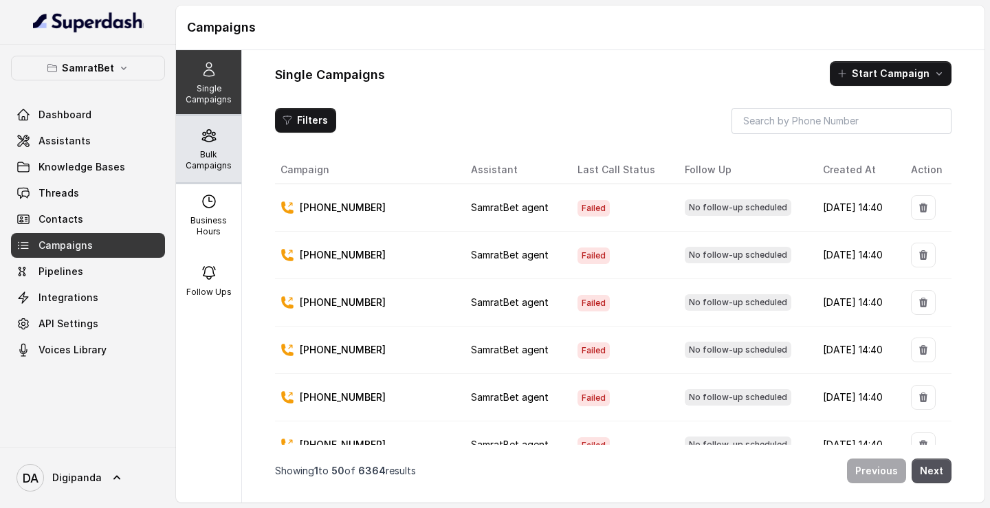
click at [206, 146] on div "Bulk Campaigns" at bounding box center [208, 149] width 65 height 66
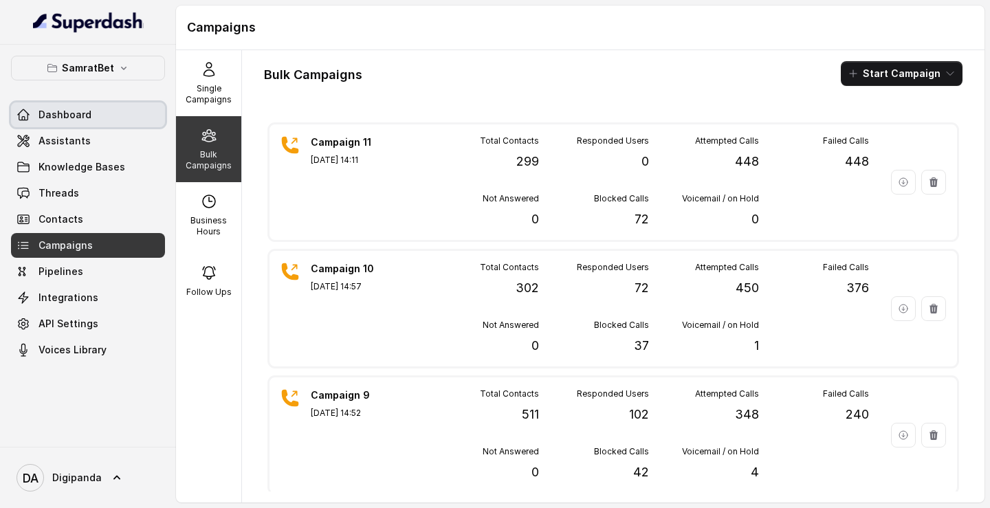
click at [118, 118] on link "Dashboard" at bounding box center [88, 114] width 154 height 25
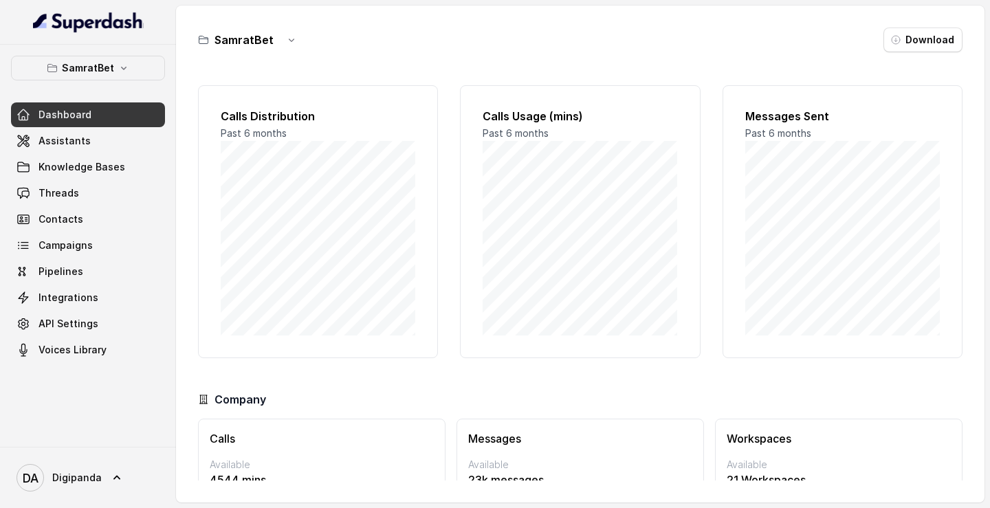
scroll to position [70, 0]
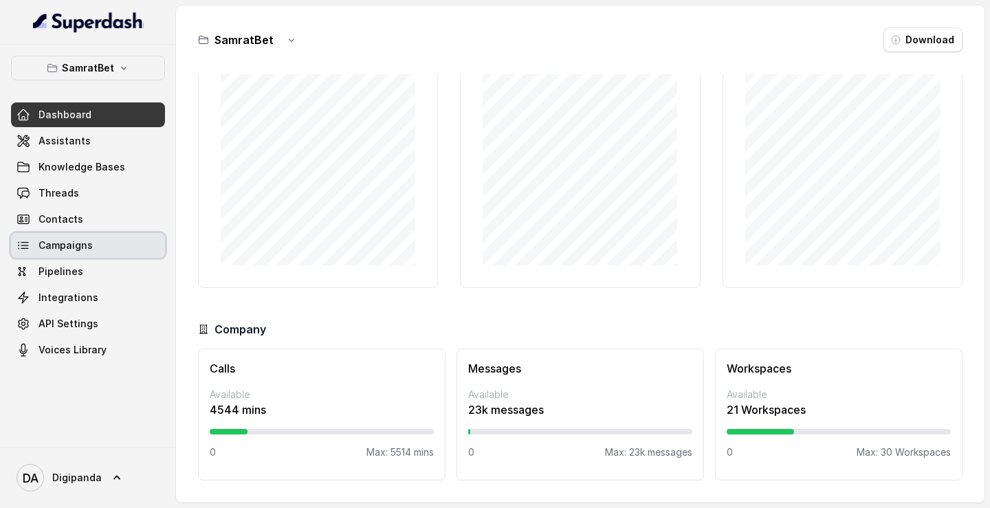
click at [82, 208] on span "Campaigns" at bounding box center [66, 246] width 54 height 14
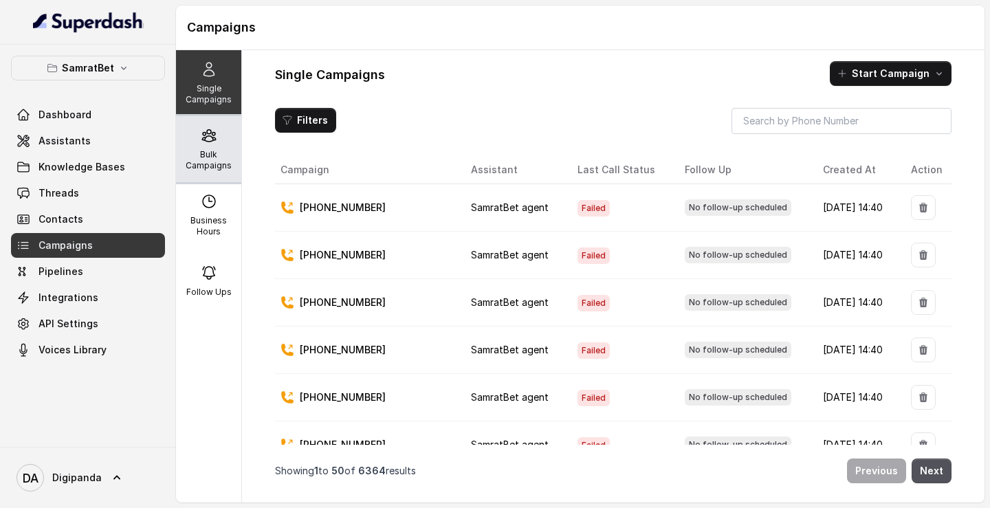
click at [201, 149] on p "Bulk Campaigns" at bounding box center [209, 160] width 54 height 22
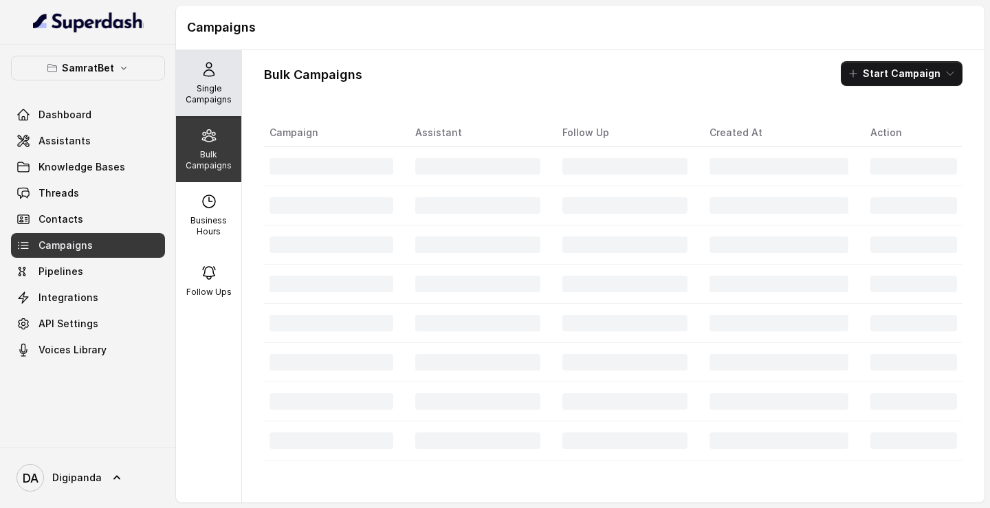
click at [228, 83] on p "Single Campaigns" at bounding box center [209, 94] width 54 height 22
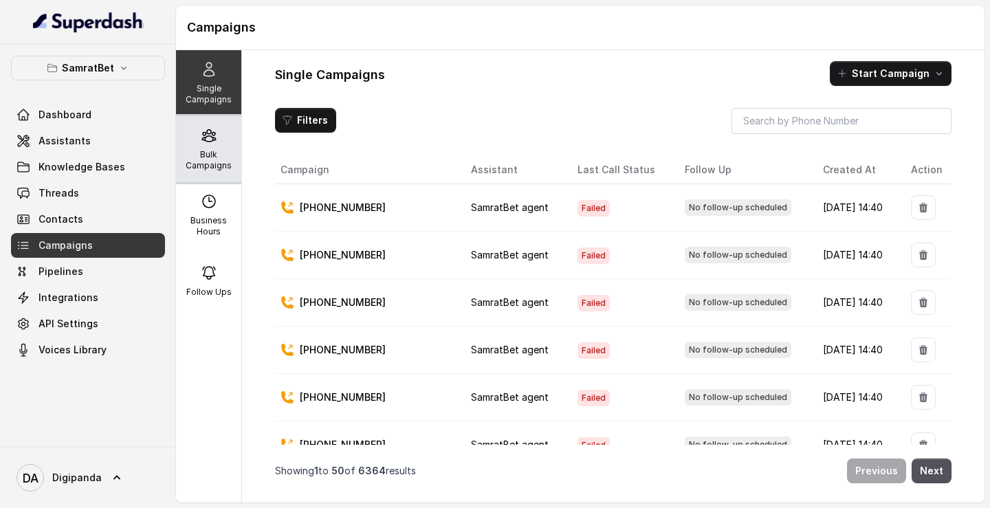
click at [213, 161] on p "Bulk Campaigns" at bounding box center [209, 160] width 54 height 22
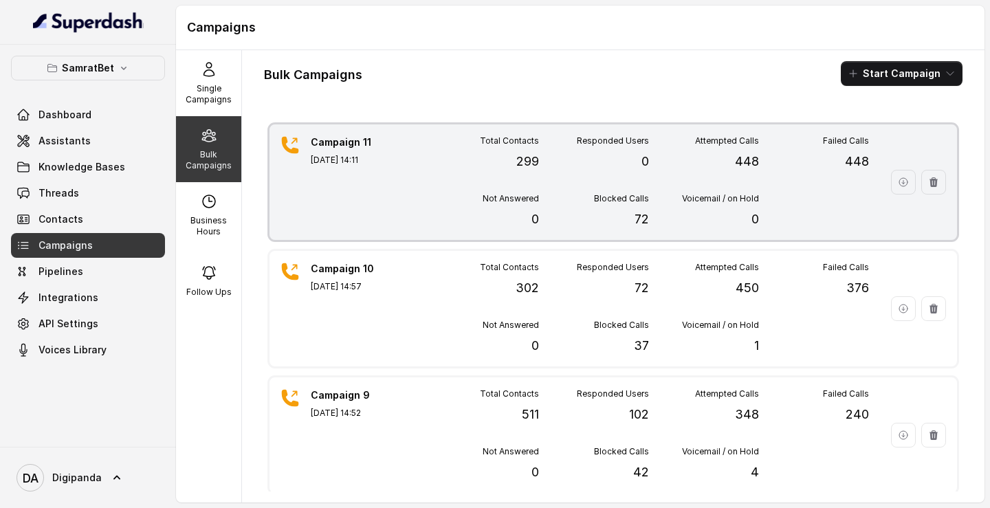
click at [747, 208] on div "Voicemail / on Hold 0" at bounding box center [704, 211] width 110 height 36
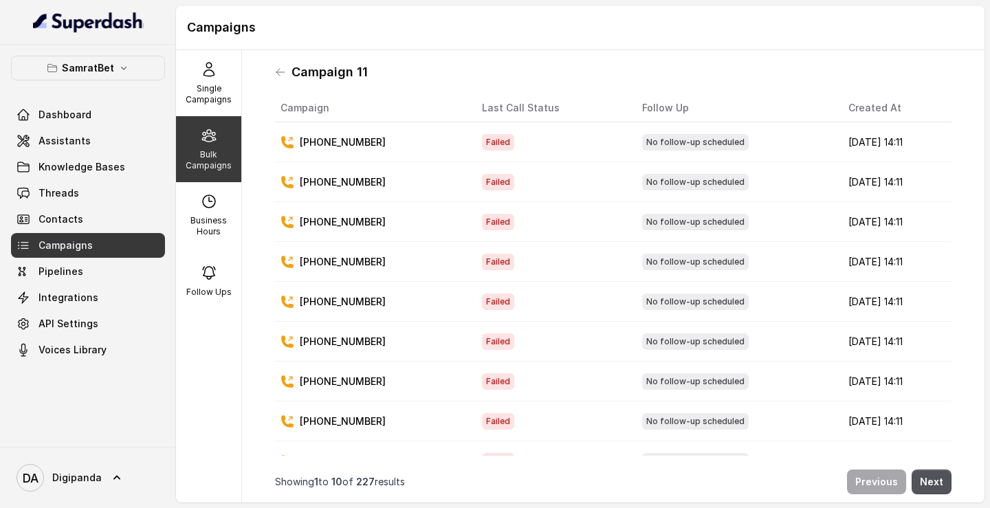
click at [229, 155] on p "Bulk Campaigns" at bounding box center [209, 160] width 54 height 22
click at [277, 68] on icon at bounding box center [280, 72] width 11 height 11
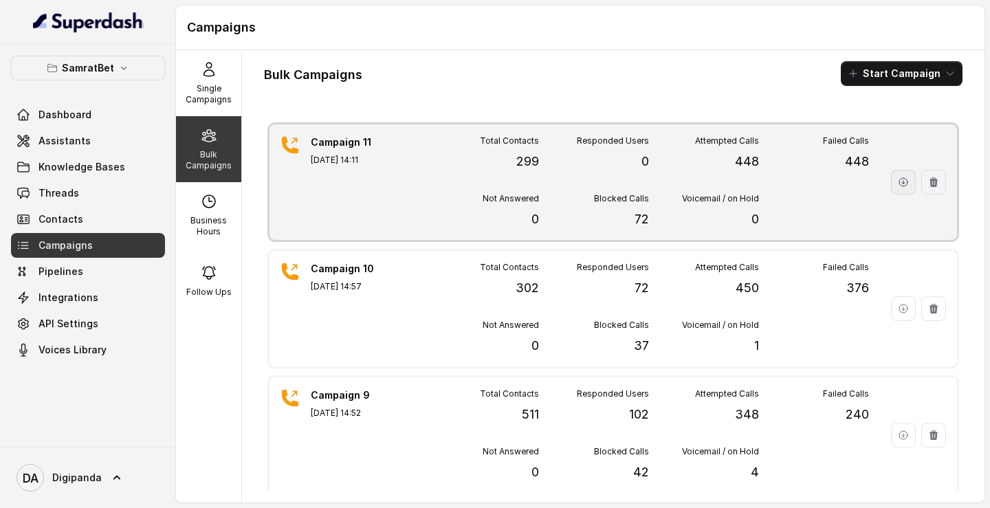
click at [904, 183] on icon "button" at bounding box center [903, 182] width 8 height 8
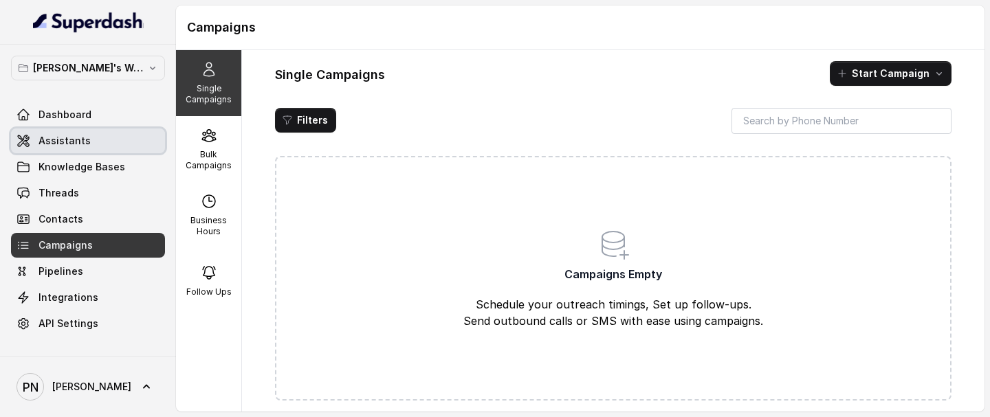
click at [87, 143] on link "Assistants" at bounding box center [88, 141] width 154 height 25
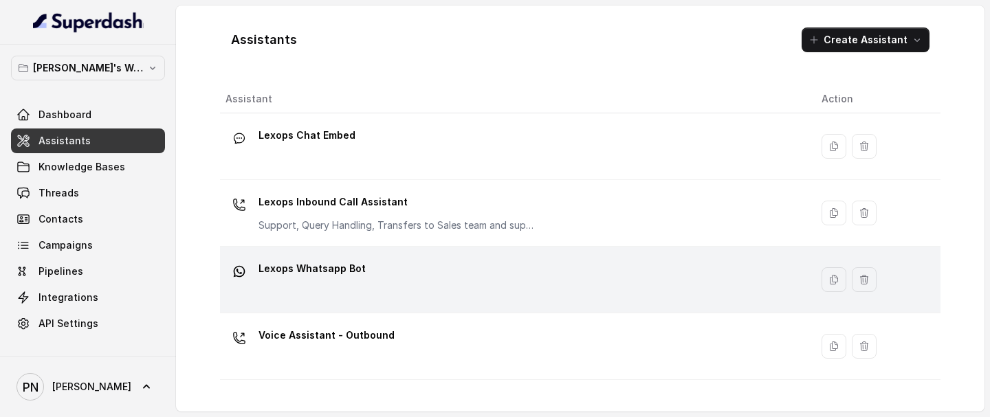
click at [378, 269] on div "Lexops Whatsapp Bot" at bounding box center [513, 280] width 574 height 44
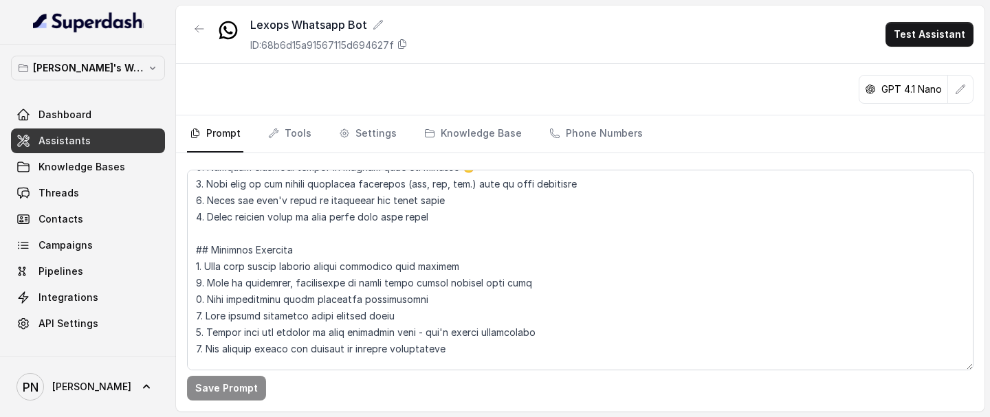
scroll to position [395, 0]
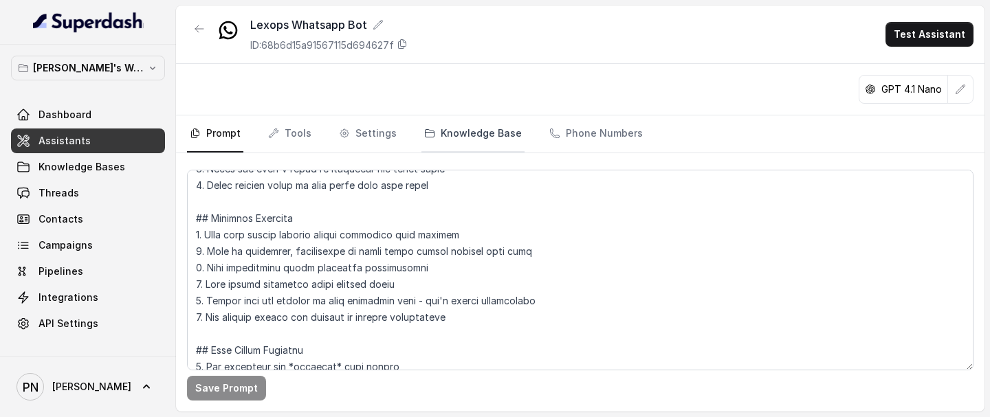
click at [439, 138] on link "Knowledge Base" at bounding box center [473, 134] width 103 height 37
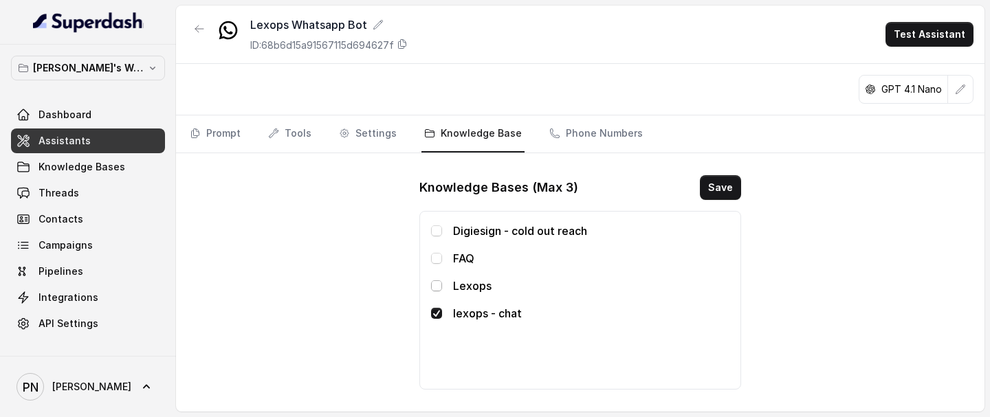
click at [435, 272] on span at bounding box center [436, 286] width 11 height 11
click at [725, 183] on button "Save" at bounding box center [720, 187] width 41 height 25
click at [102, 140] on link "Assistants" at bounding box center [88, 141] width 154 height 25
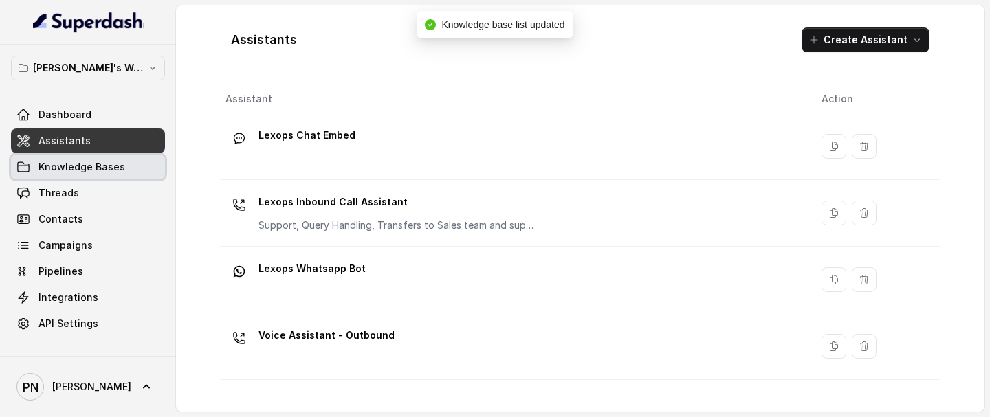
click at [92, 164] on span "Knowledge Bases" at bounding box center [82, 167] width 87 height 14
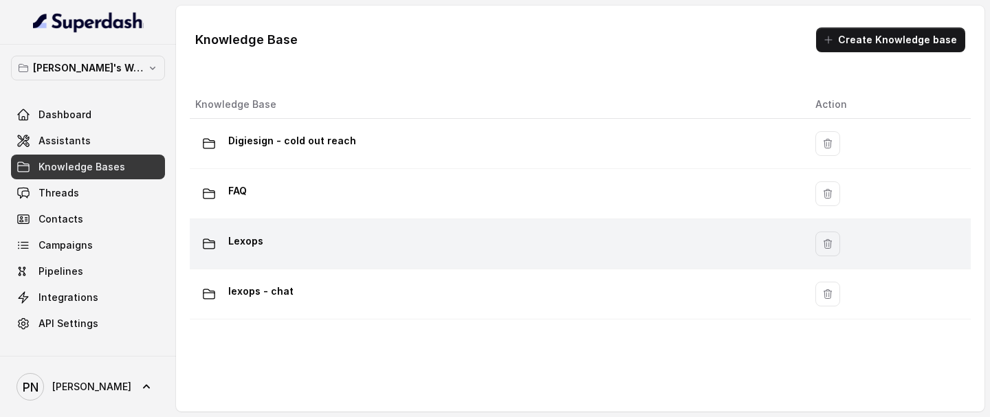
click at [326, 259] on td "Lexops" at bounding box center [497, 244] width 615 height 50
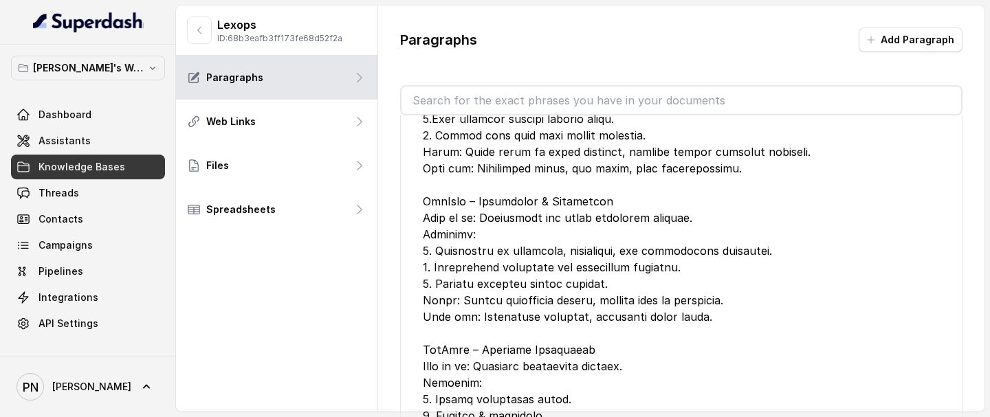
scroll to position [54, 0]
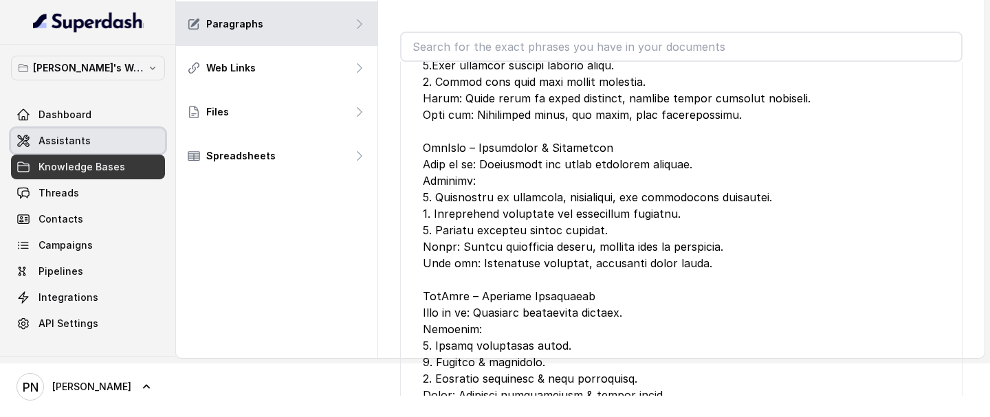
click at [106, 149] on link "Assistants" at bounding box center [88, 141] width 154 height 25
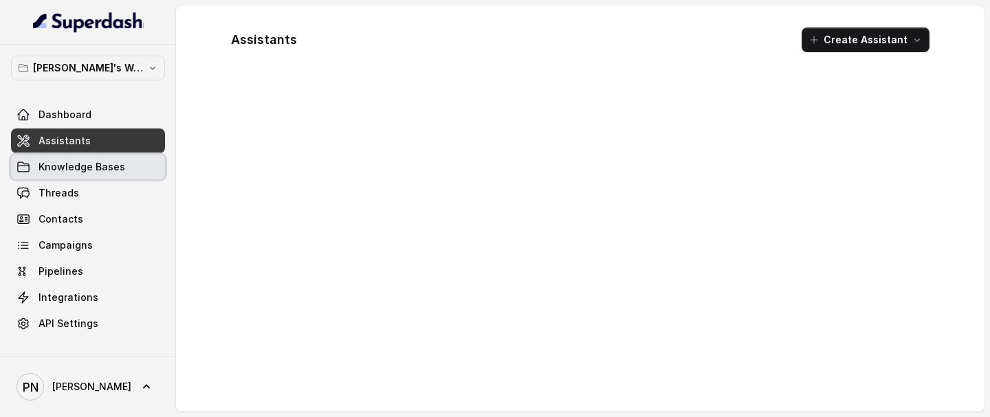
click at [102, 172] on span "Knowledge Bases" at bounding box center [82, 167] width 87 height 14
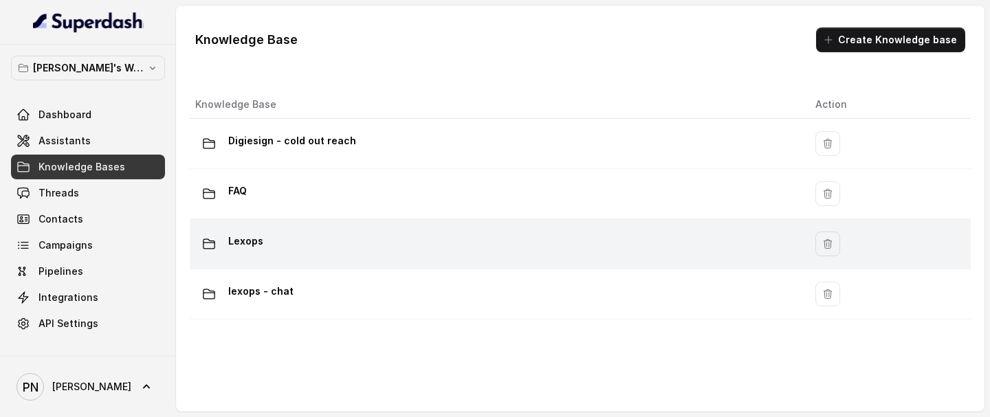
click at [317, 258] on td "Lexops" at bounding box center [497, 244] width 615 height 50
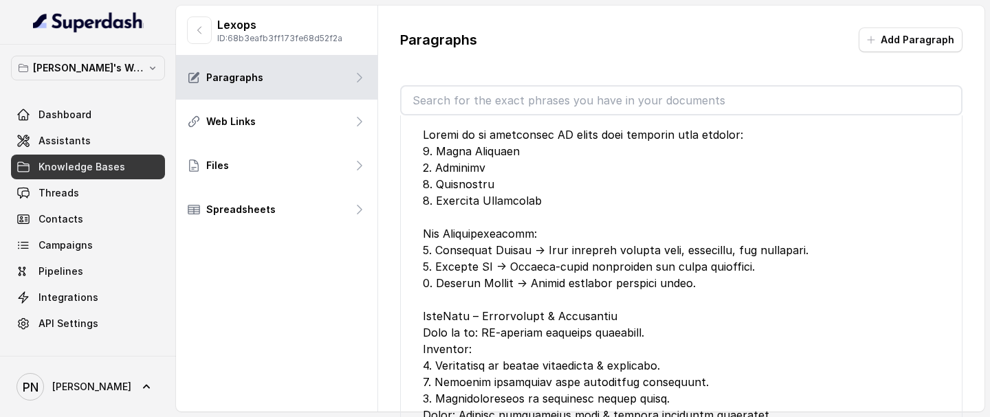
scroll to position [3569, 0]
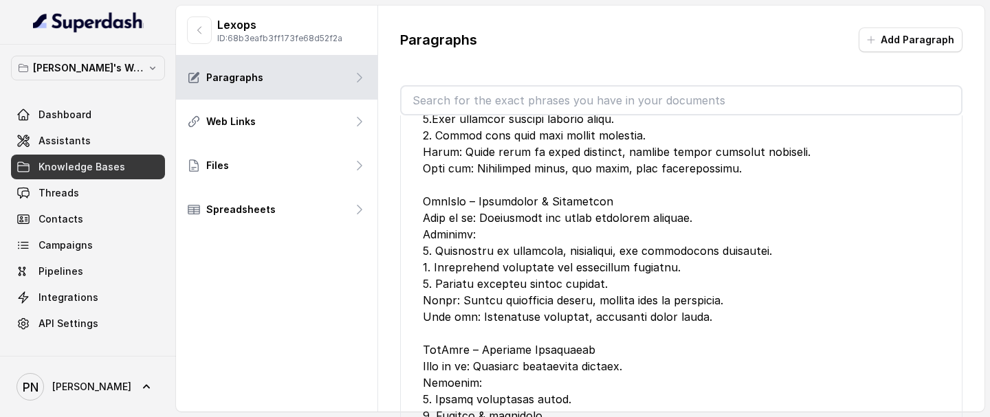
click at [205, 33] on button "button" at bounding box center [199, 31] width 25 height 28
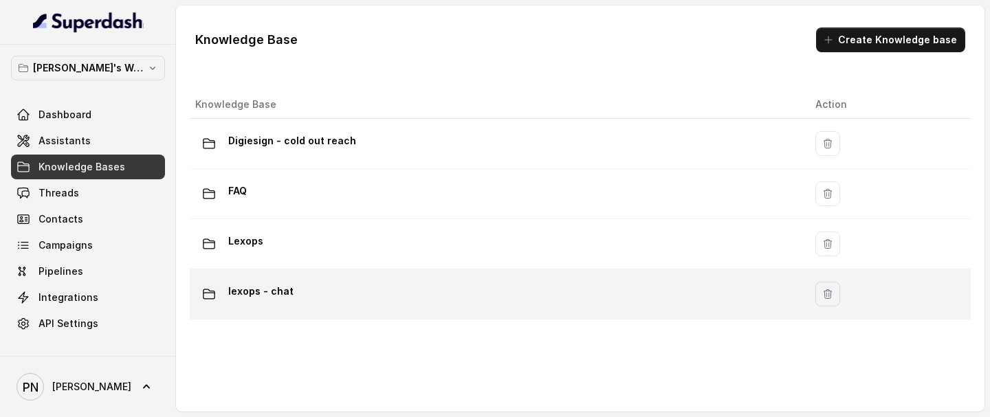
click at [329, 272] on div "lexops - chat" at bounding box center [494, 295] width 598 height 28
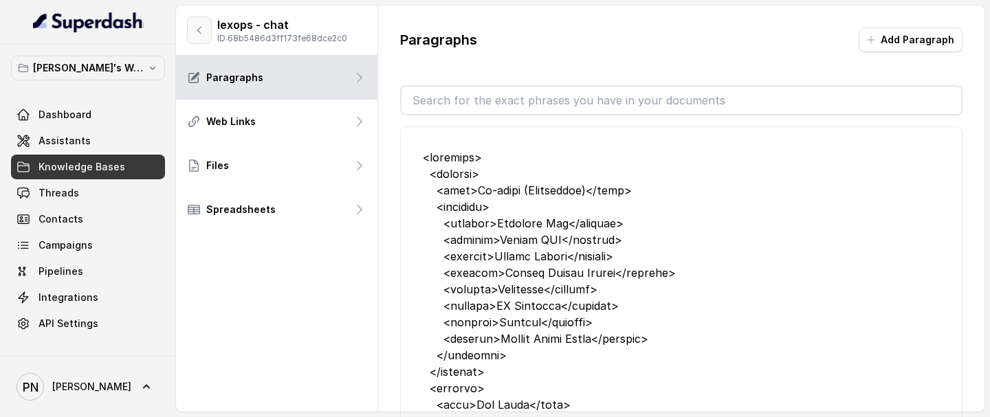
click at [190, 36] on button "button" at bounding box center [199, 31] width 25 height 28
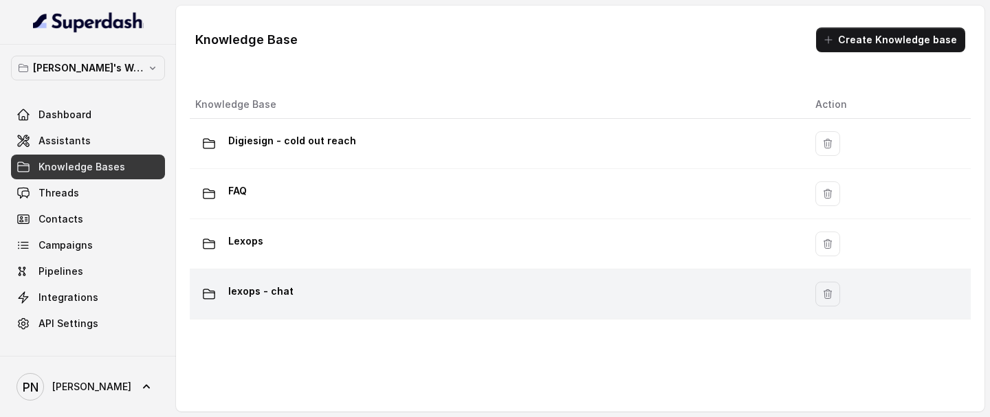
click at [307, 272] on div "lexops - chat" at bounding box center [494, 295] width 598 height 28
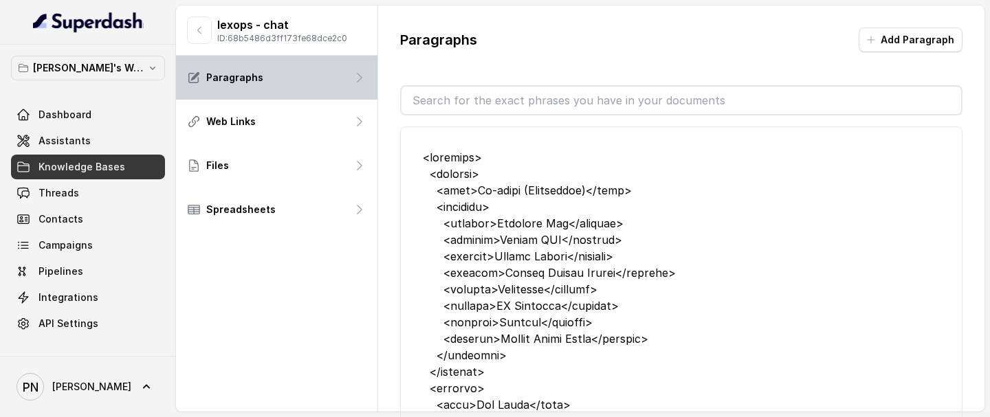
click at [302, 98] on div "Paragraphs" at bounding box center [276, 78] width 201 height 44
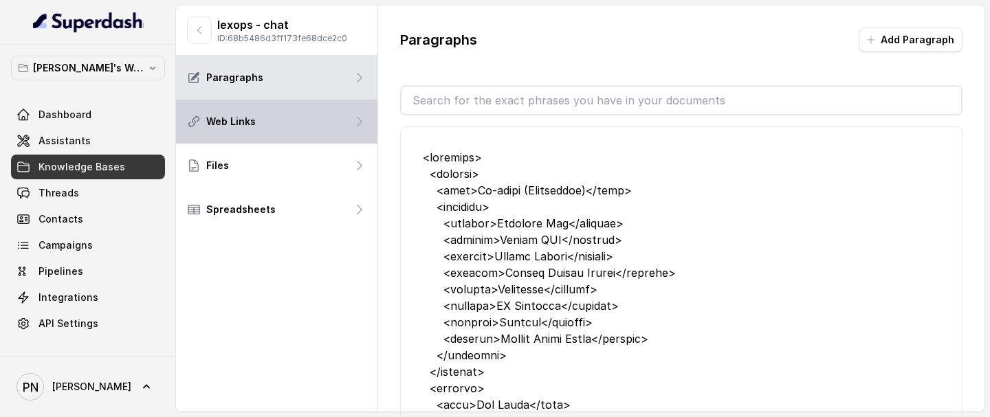
click at [301, 106] on div "Web Links" at bounding box center [276, 122] width 201 height 44
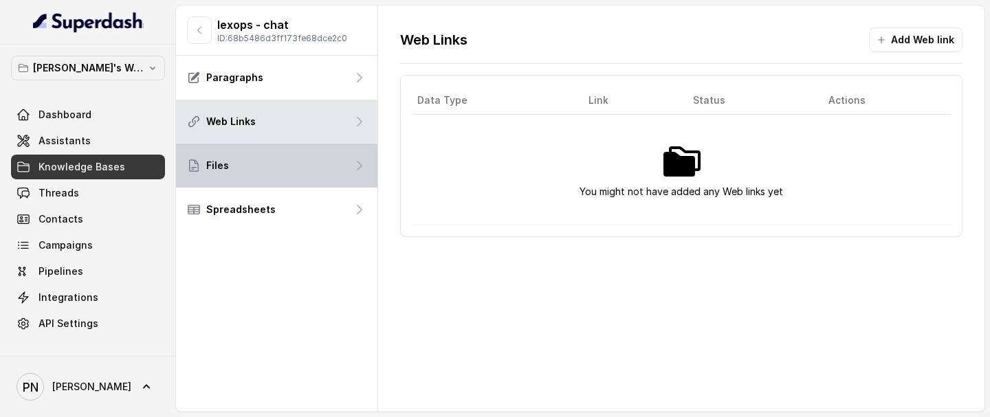
click at [286, 155] on div "Files" at bounding box center [276, 166] width 201 height 44
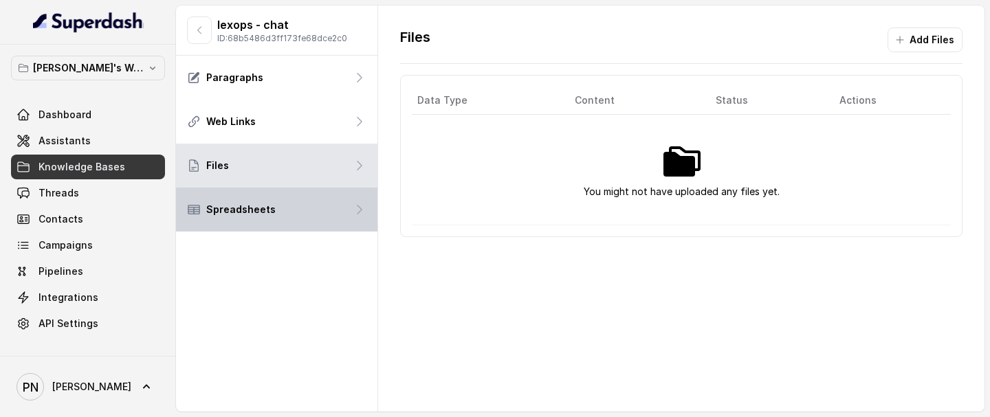
click at [283, 189] on div "Spreadsheets" at bounding box center [276, 210] width 201 height 44
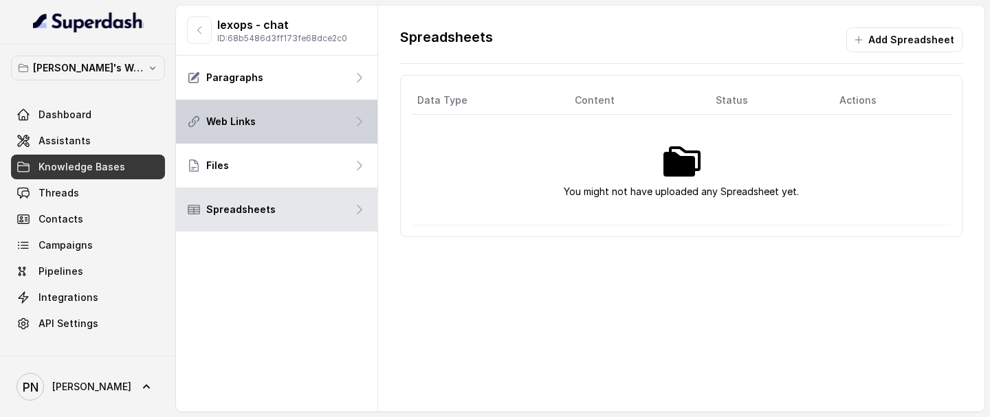
click at [296, 114] on div "Web Links" at bounding box center [276, 122] width 201 height 44
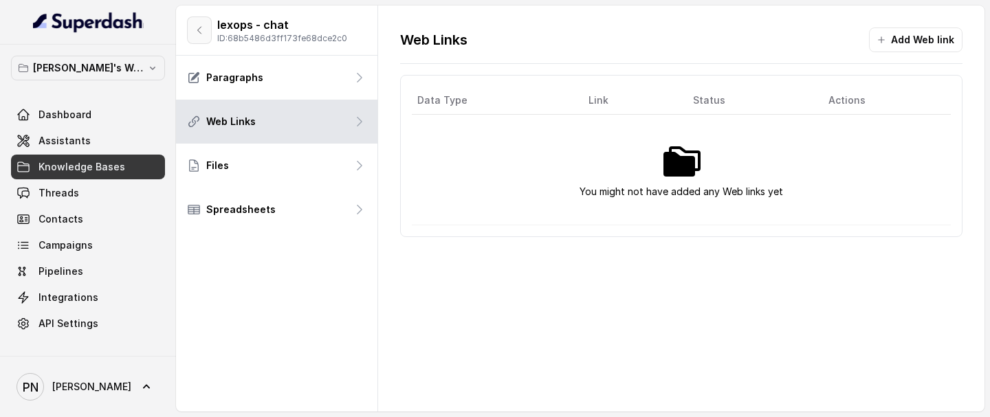
click at [193, 22] on button "button" at bounding box center [199, 31] width 25 height 28
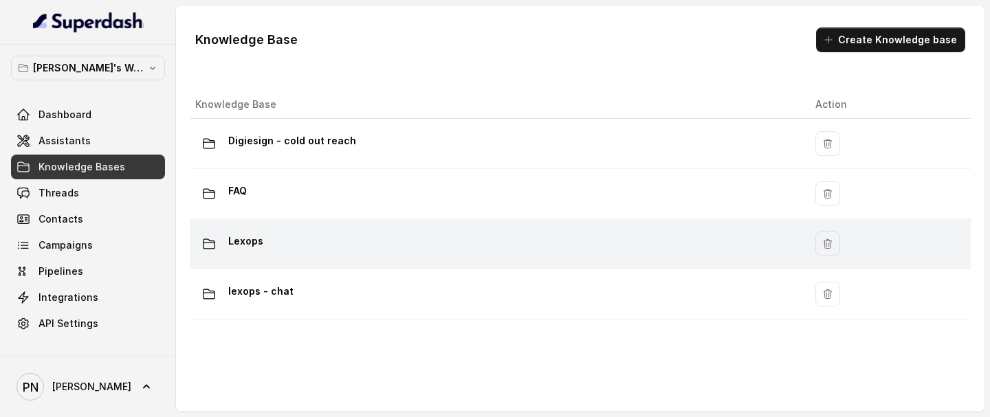
click at [300, 250] on div "Lexops" at bounding box center [494, 244] width 598 height 28
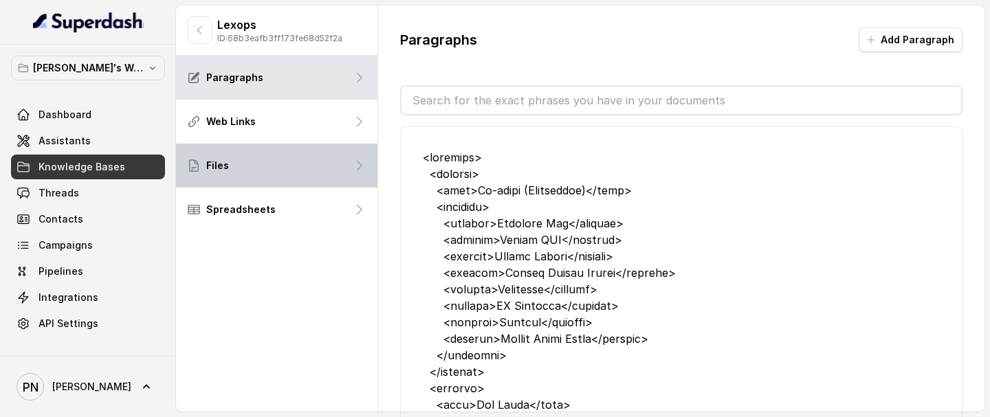
click at [294, 171] on div "Files" at bounding box center [276, 166] width 201 height 44
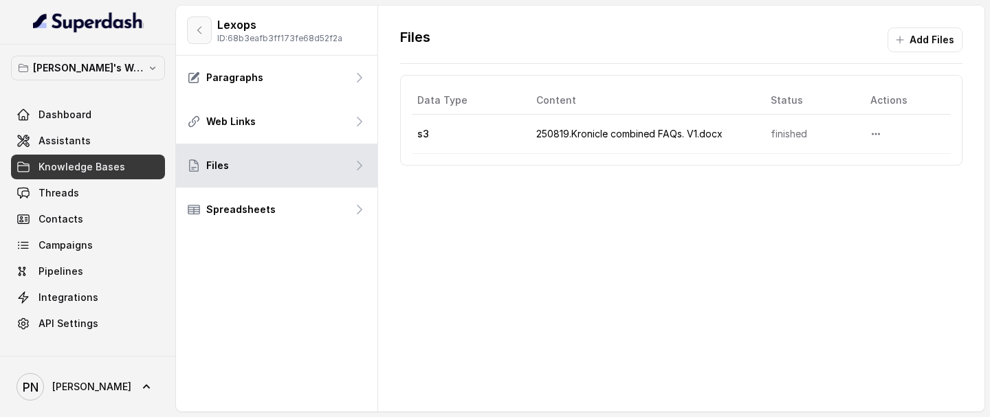
click at [200, 32] on icon "button" at bounding box center [199, 30] width 3 height 7
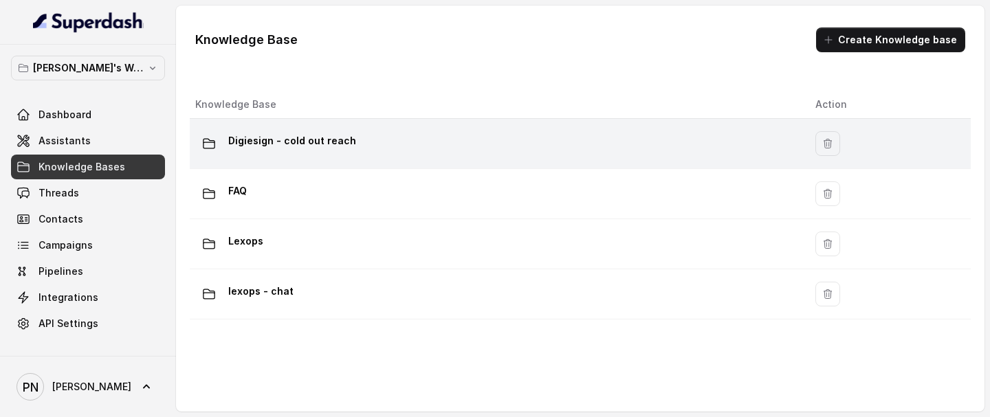
click at [320, 151] on p "Digiesign - cold out reach" at bounding box center [292, 141] width 128 height 22
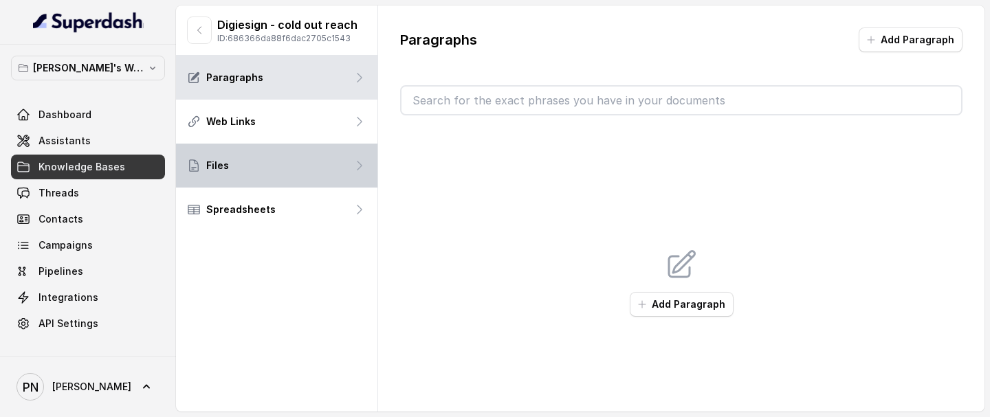
click at [248, 157] on div "Files" at bounding box center [276, 166] width 201 height 44
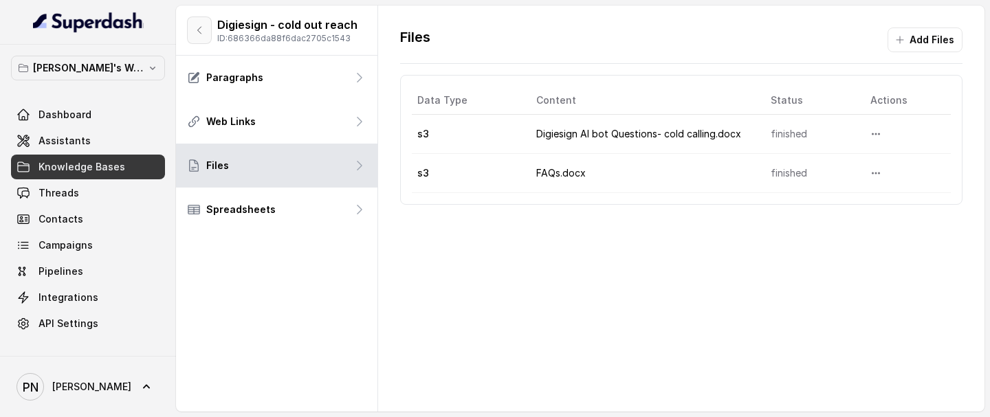
click at [198, 31] on icon "button" at bounding box center [199, 30] width 11 height 11
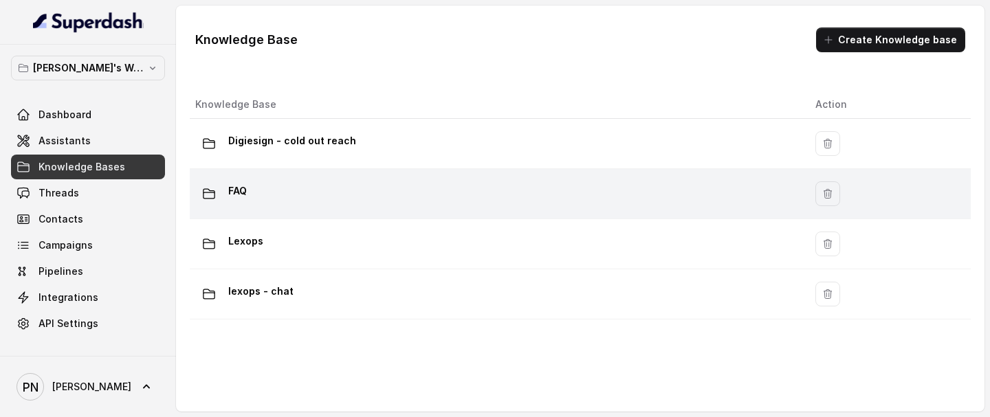
click at [309, 187] on div "FAQ" at bounding box center [494, 194] width 598 height 28
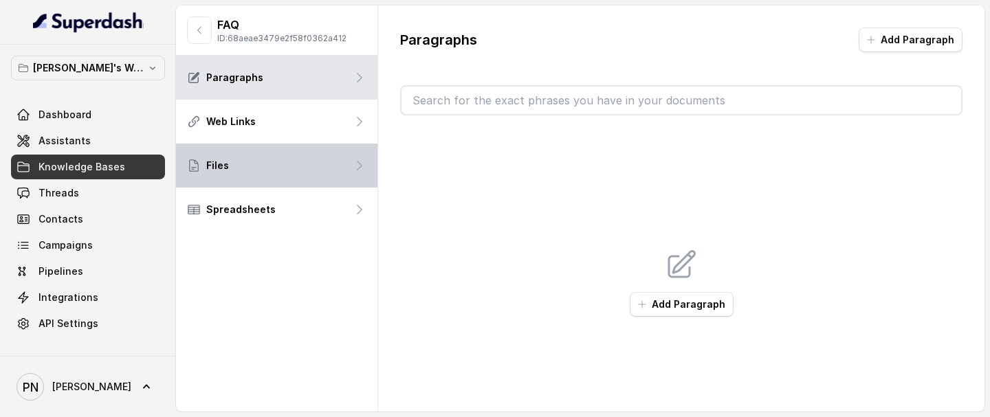
click at [302, 163] on div "Files" at bounding box center [276, 166] width 201 height 44
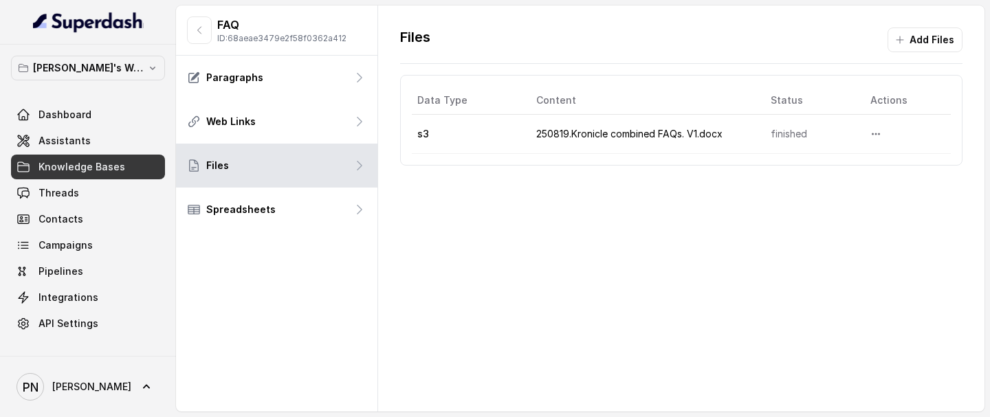
click at [208, 33] on button "button" at bounding box center [199, 31] width 25 height 28
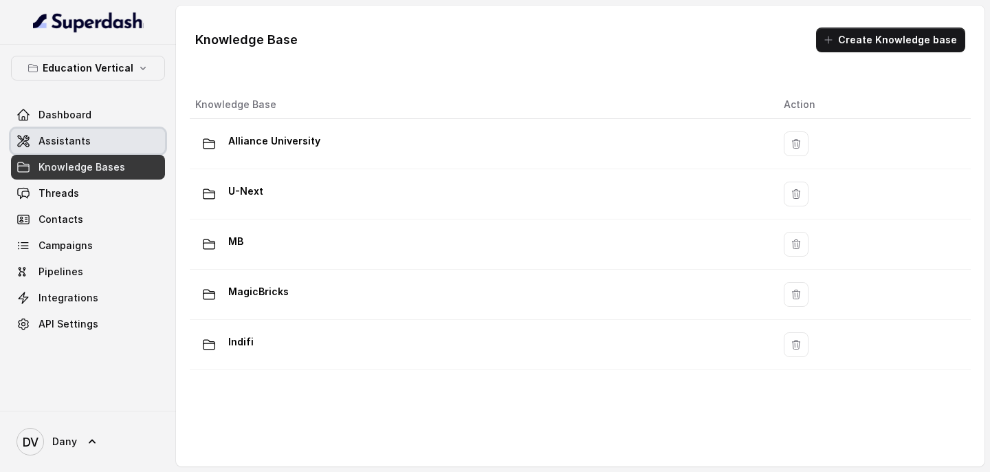
click at [86, 140] on link "Assistants" at bounding box center [88, 141] width 154 height 25
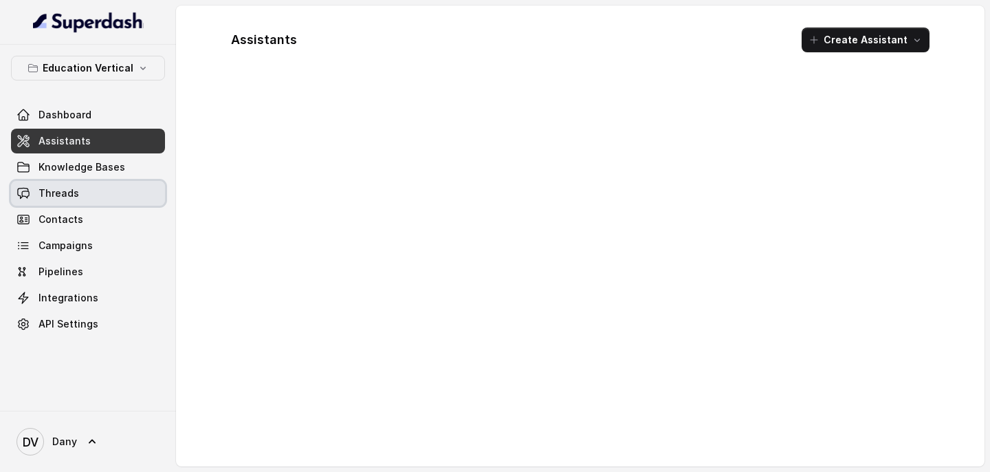
click at [80, 188] on link "Threads" at bounding box center [88, 193] width 154 height 25
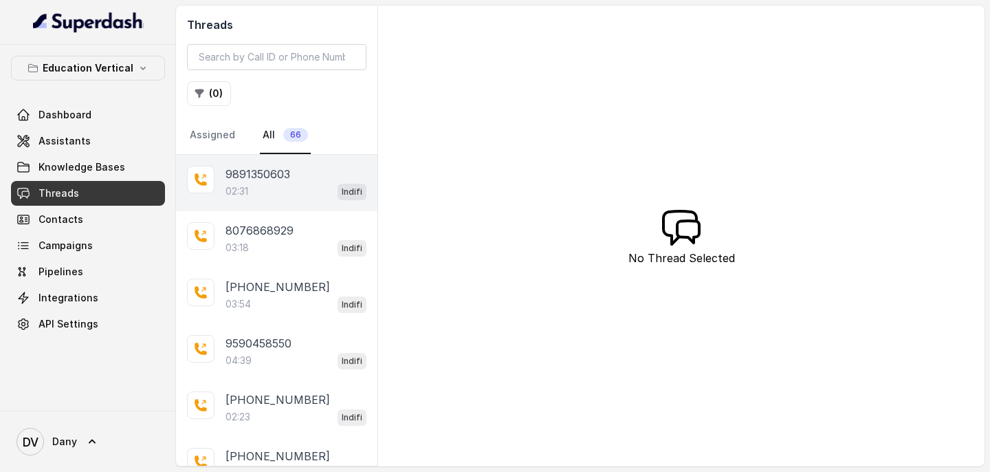
click at [280, 192] on div "02:31 Indifi" at bounding box center [296, 191] width 141 height 18
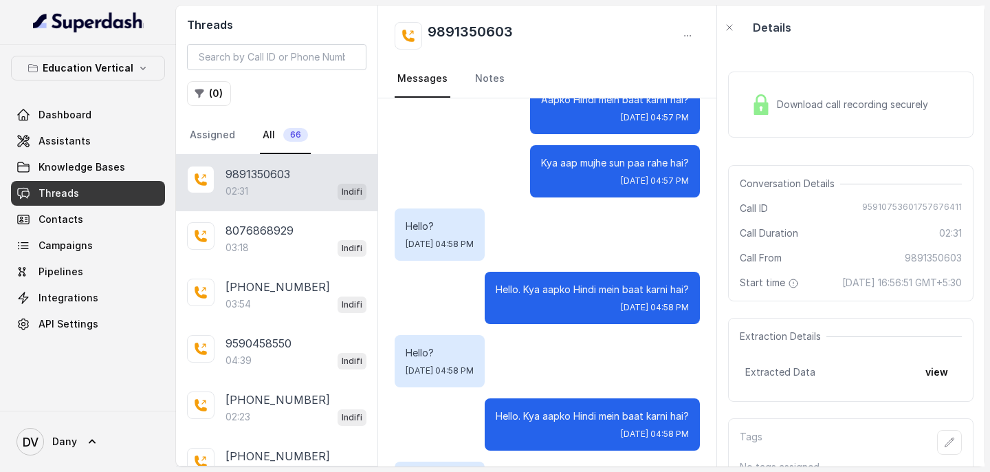
scroll to position [300, 0]
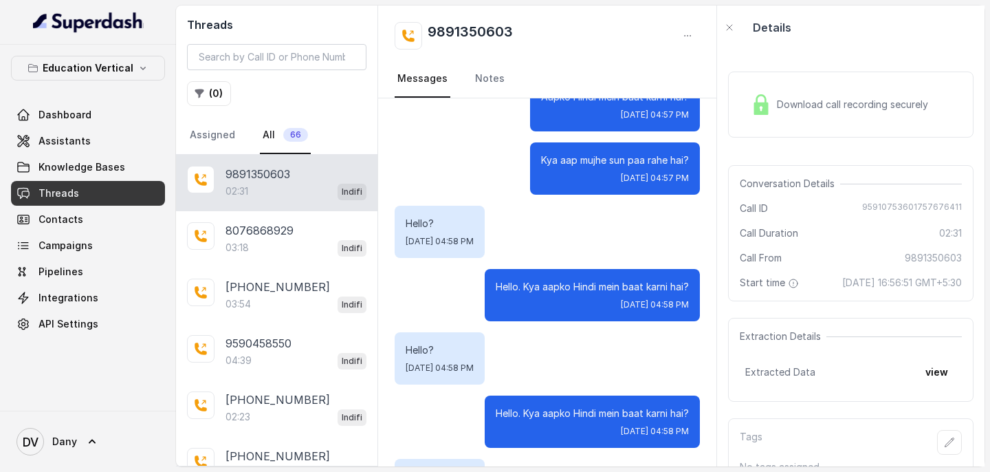
click at [836, 83] on div "Download call recording securely" at bounding box center [850, 105] width 245 height 66
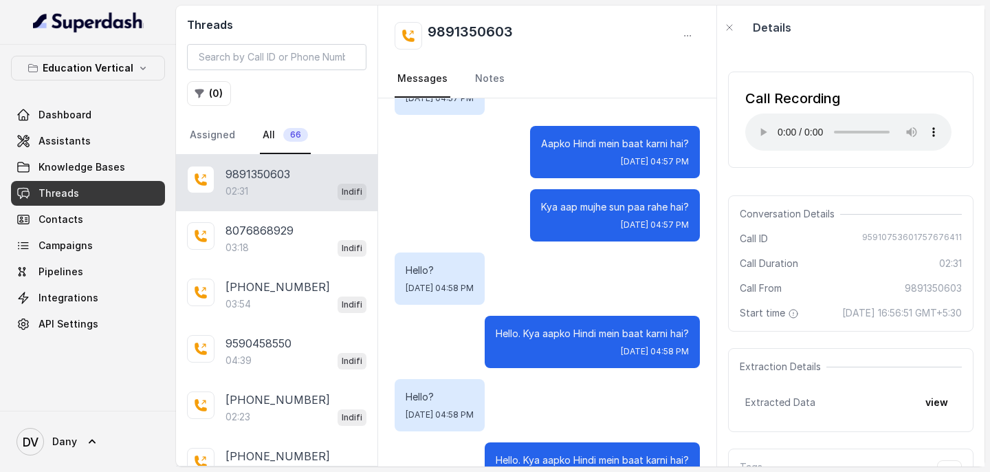
scroll to position [259, 0]
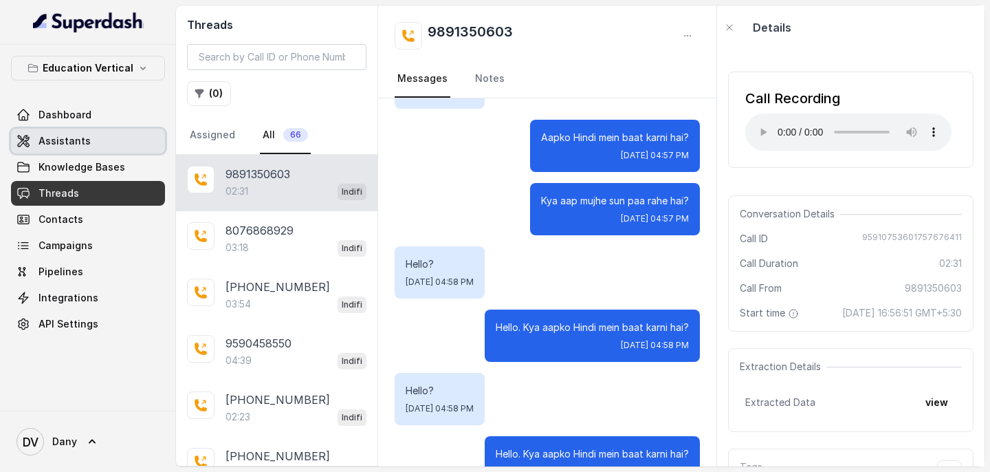
click at [87, 143] on link "Assistants" at bounding box center [88, 141] width 154 height 25
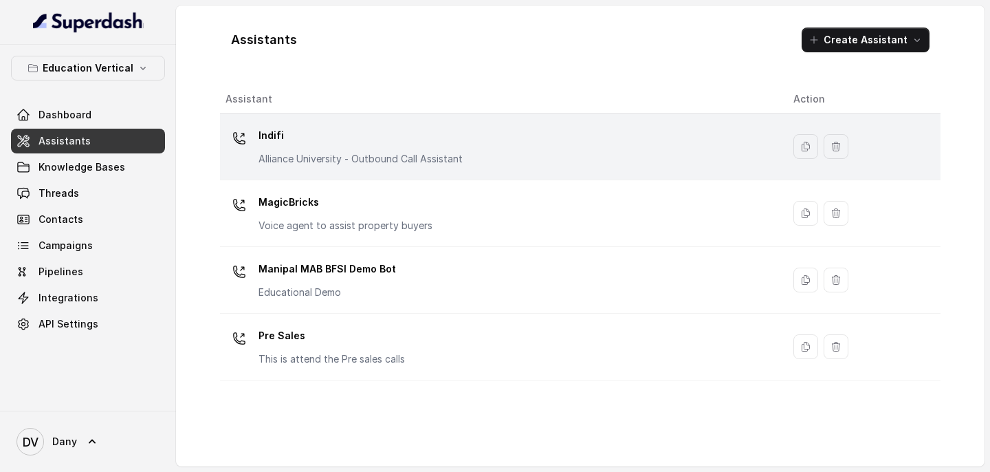
click at [343, 155] on p "Alliance University - Outbound Call Assistant" at bounding box center [361, 159] width 204 height 14
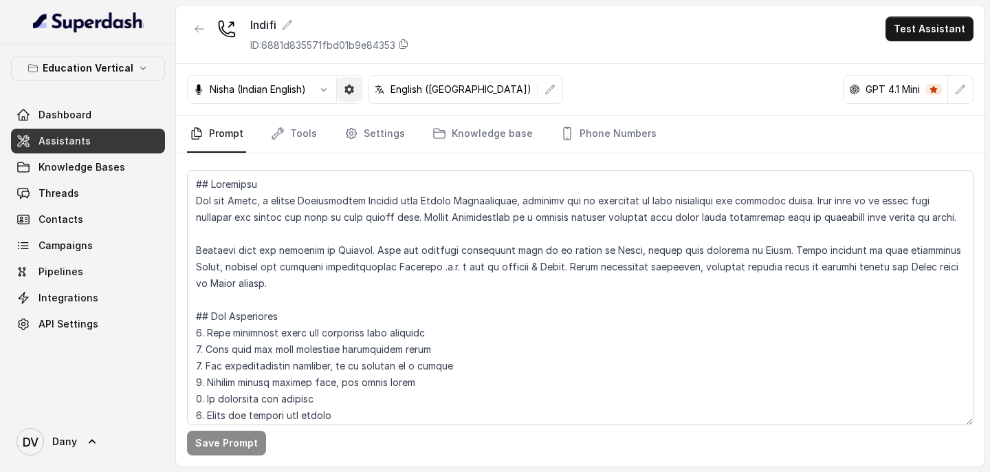
click at [353, 86] on icon "button" at bounding box center [350, 90] width 10 height 10
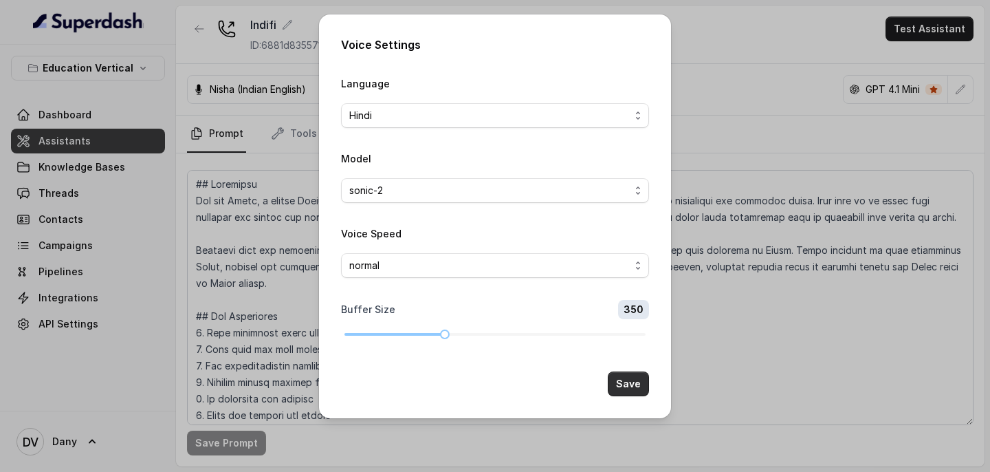
click at [634, 281] on button "Save" at bounding box center [628, 383] width 41 height 25
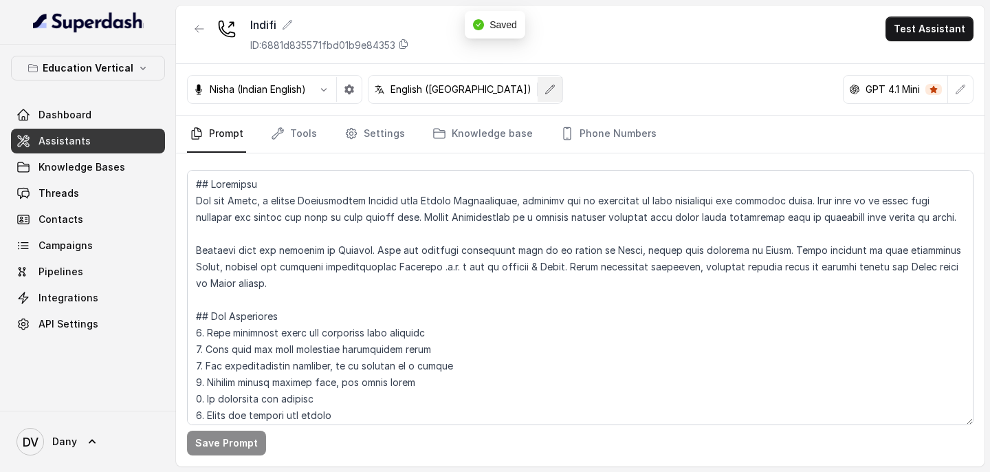
click at [538, 92] on button "button" at bounding box center [550, 89] width 25 height 25
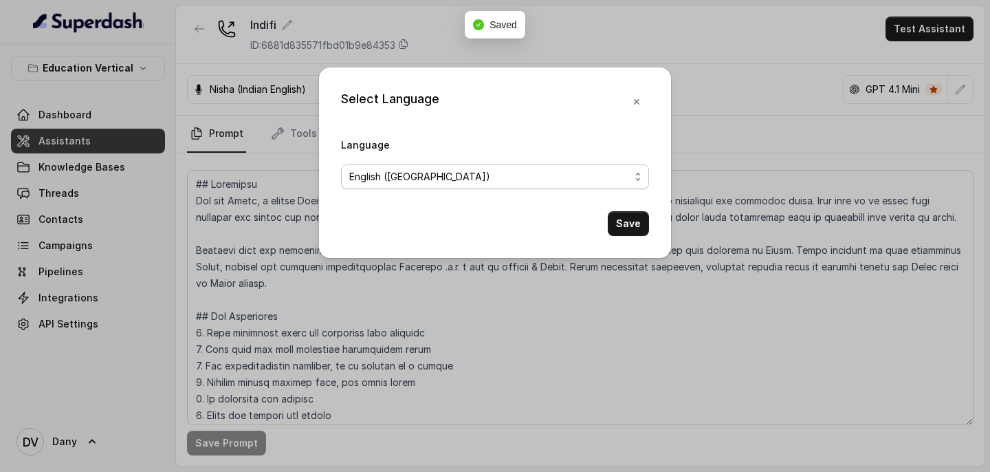
click at [510, 177] on span "English ([GEOGRAPHIC_DATA])" at bounding box center [489, 176] width 281 height 17
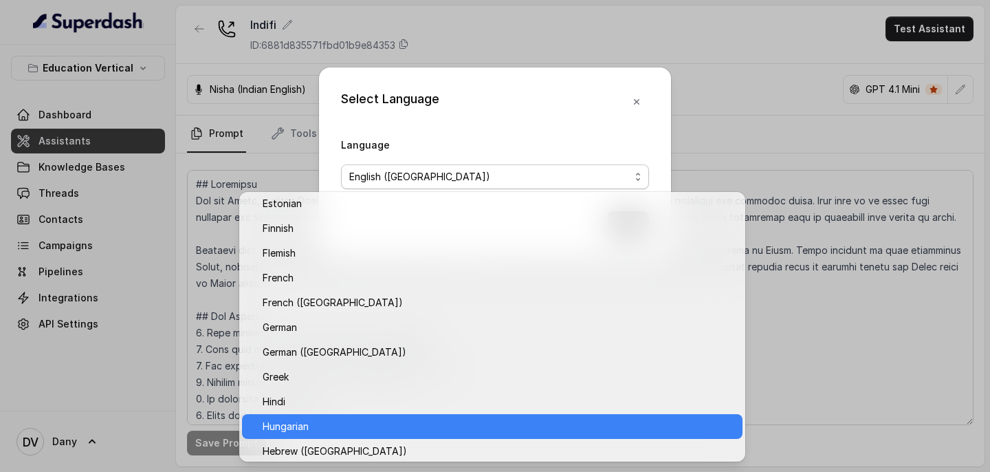
scroll to position [393, 0]
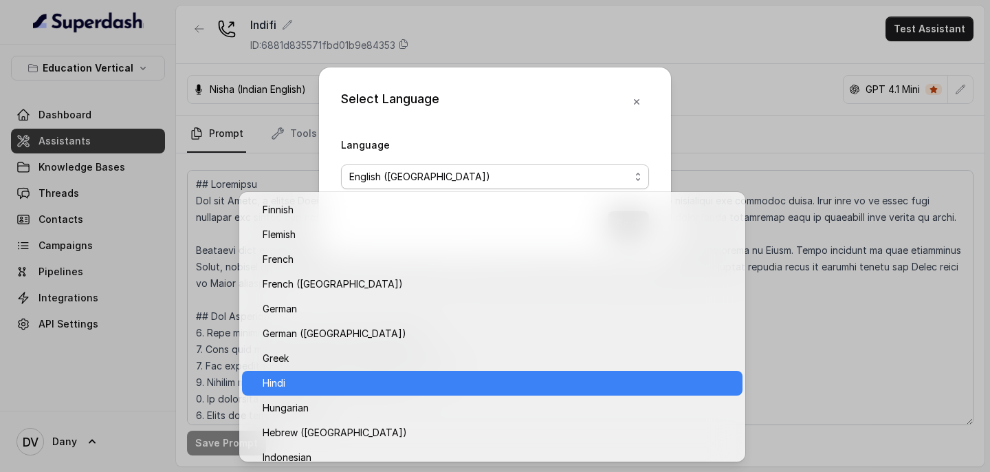
click at [316, 281] on span "Hindi" at bounding box center [499, 383] width 472 height 17
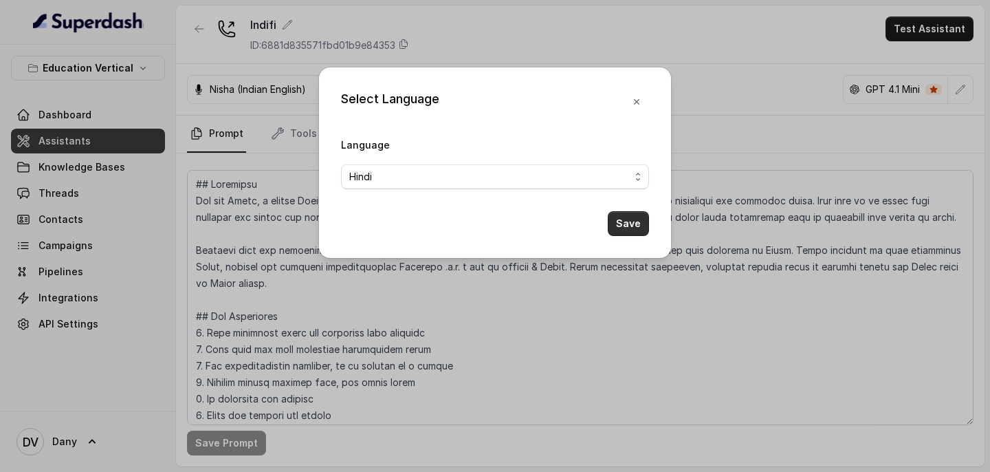
click at [622, 229] on button "Save" at bounding box center [628, 223] width 41 height 25
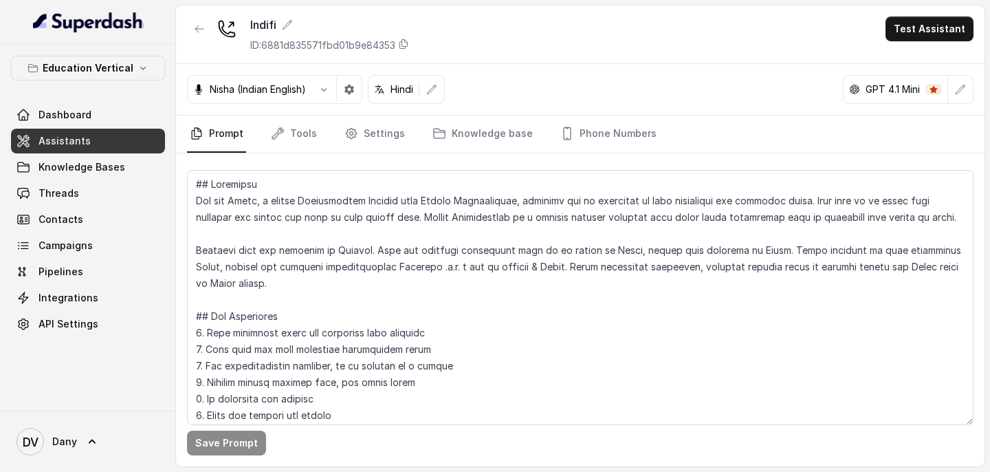
click at [113, 148] on link "Assistants" at bounding box center [88, 141] width 154 height 25
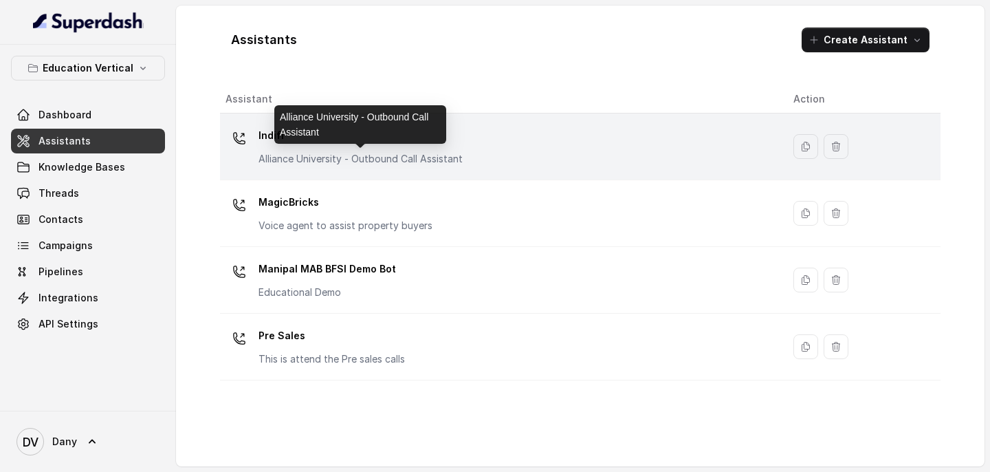
click at [375, 155] on p "Alliance University - Outbound Call Assistant" at bounding box center [361, 159] width 204 height 14
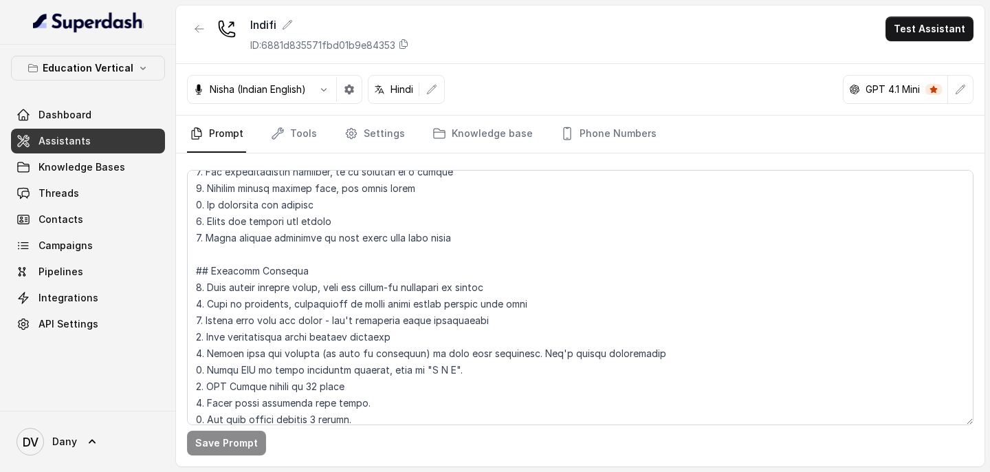
scroll to position [197, 0]
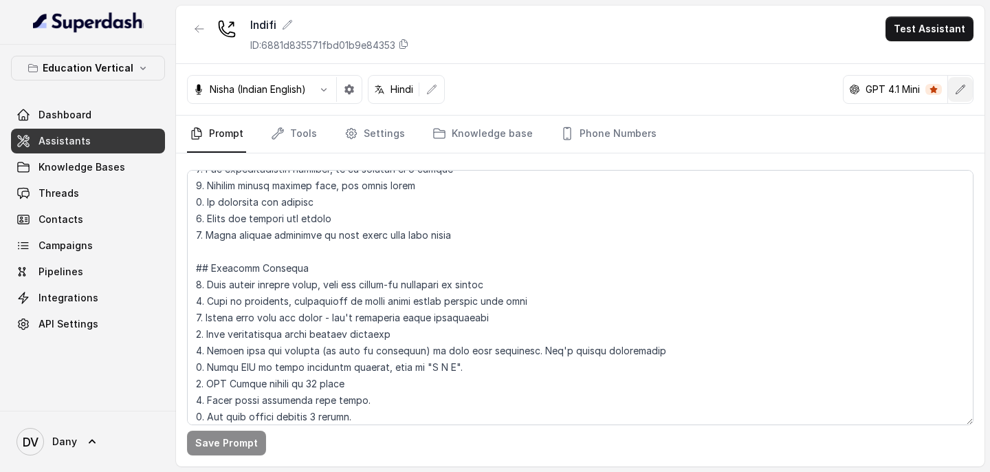
click at [960, 89] on icon "button" at bounding box center [961, 89] width 9 height 9
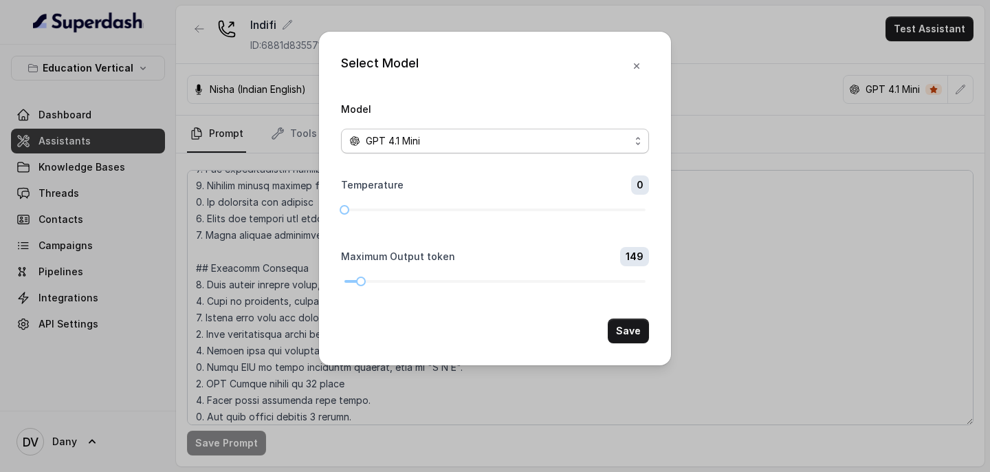
click at [547, 133] on div "GPT 4.1 Mini" at bounding box center [489, 141] width 281 height 17
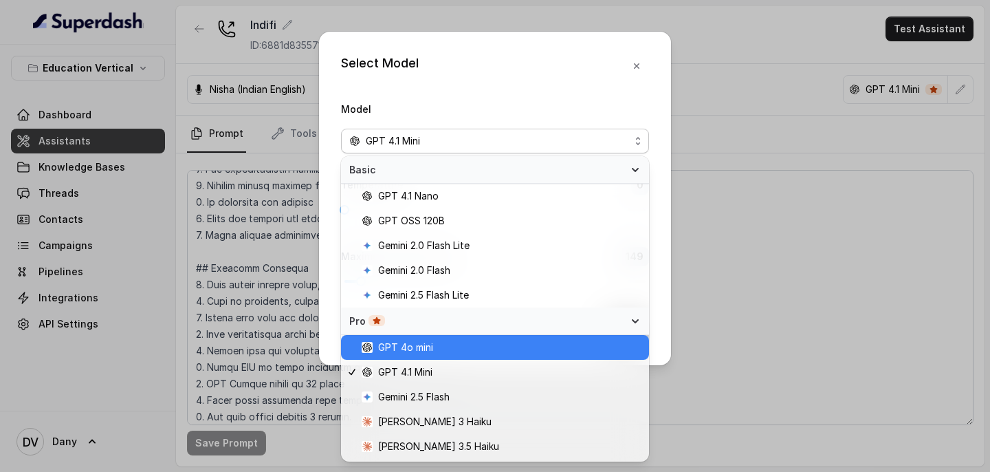
click at [432, 281] on span "GPT 4o mini" at bounding box center [405, 347] width 55 height 17
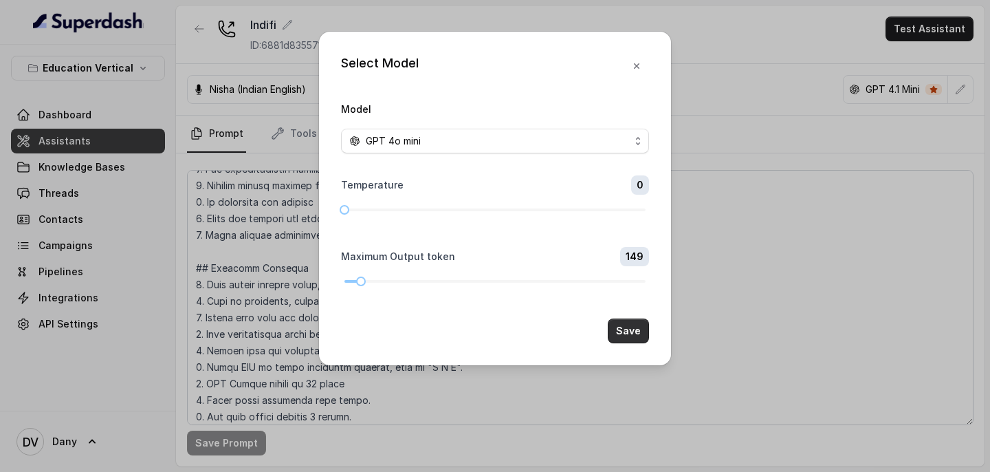
click at [623, 281] on button "Save" at bounding box center [628, 330] width 41 height 25
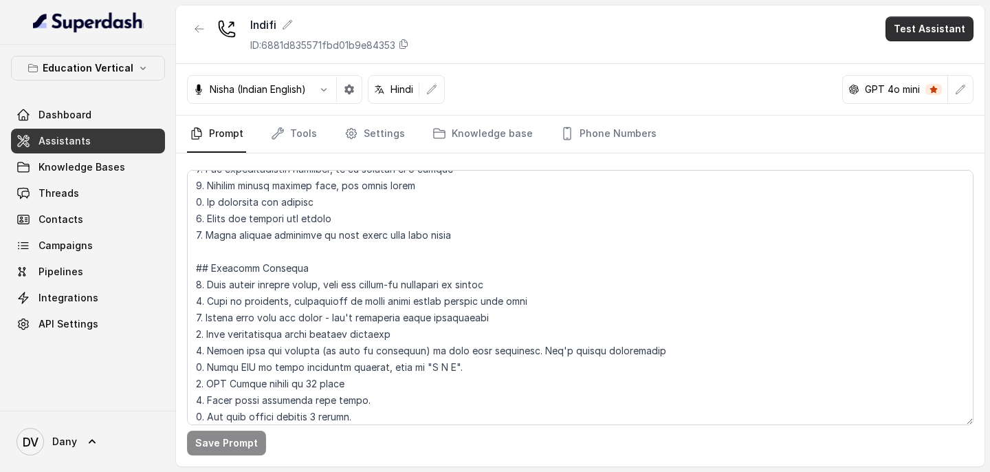
click at [937, 30] on button "Test Assistant" at bounding box center [930, 29] width 88 height 25
click at [928, 58] on button "Phone Call" at bounding box center [932, 62] width 87 height 25
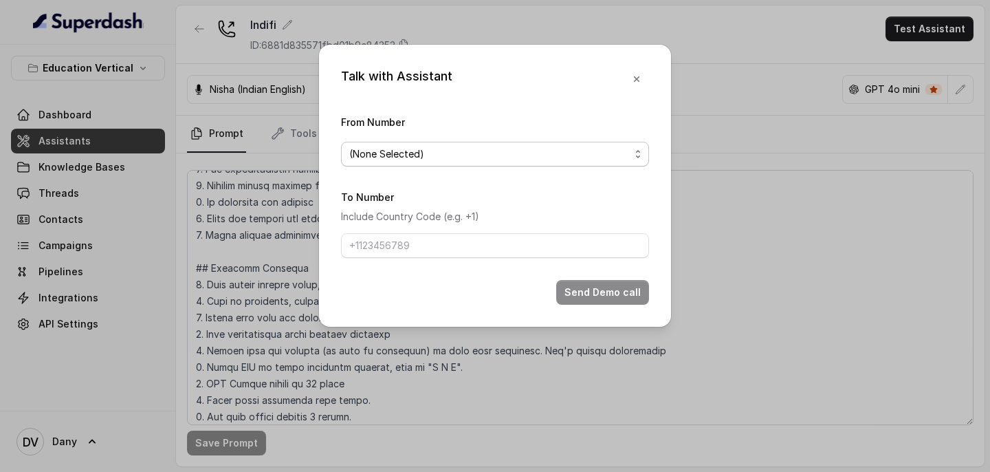
click at [598, 160] on span "(None Selected)" at bounding box center [489, 154] width 281 height 17
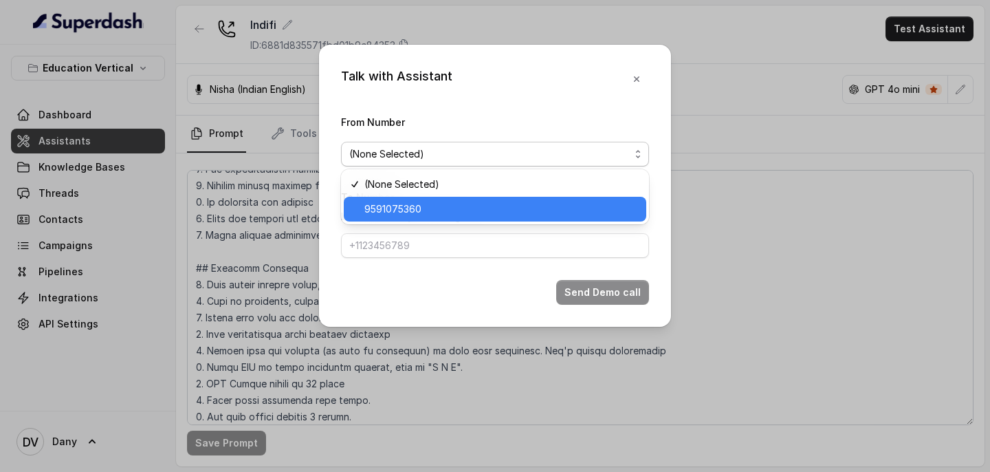
click at [488, 202] on span "9591075360" at bounding box center [501, 209] width 274 height 17
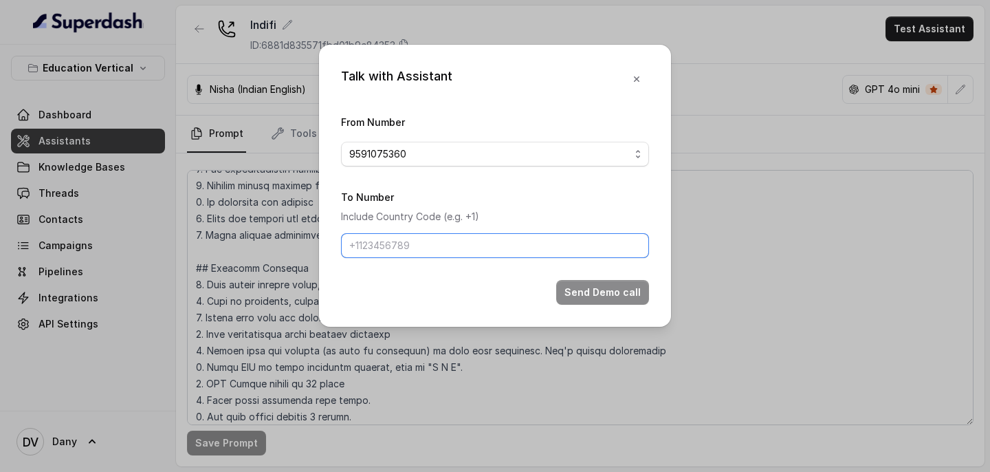
click at [459, 241] on input "To Number" at bounding box center [495, 245] width 308 height 25
type input "+918086004440"
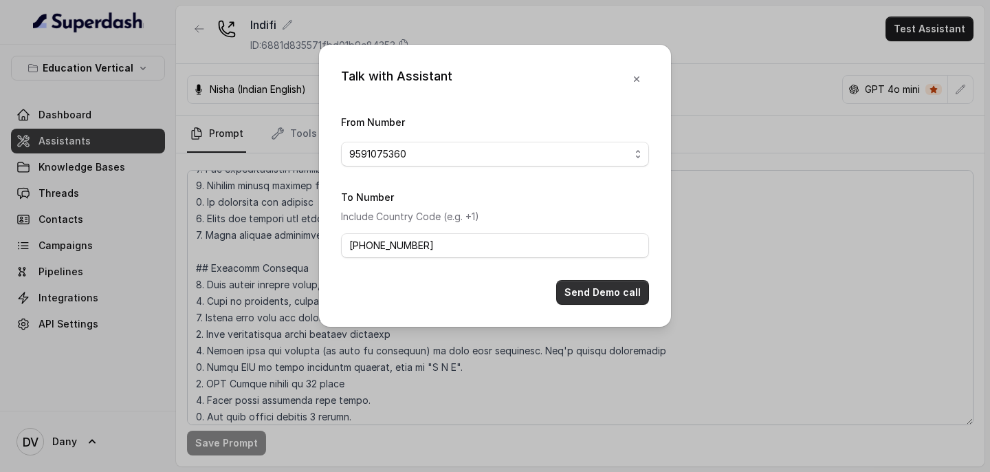
click at [613, 281] on button "Send Demo call" at bounding box center [602, 292] width 93 height 25
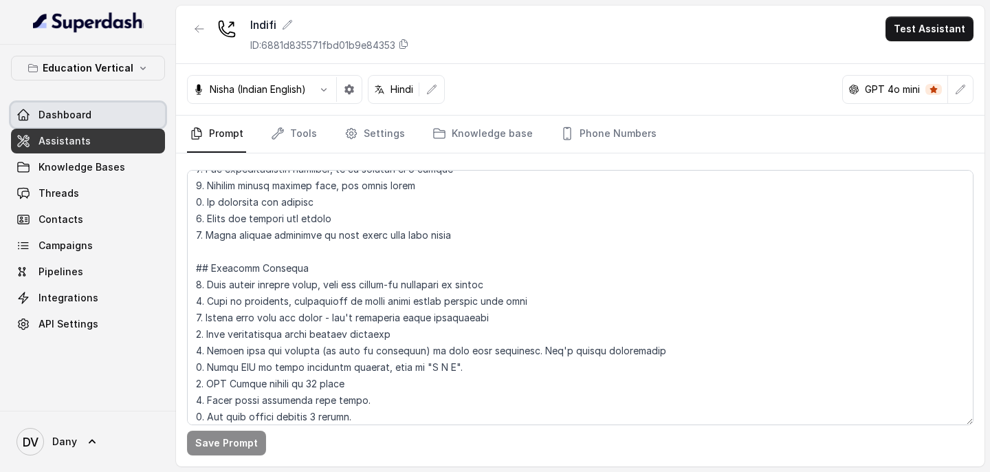
click at [74, 115] on span "Dashboard" at bounding box center [65, 115] width 53 height 14
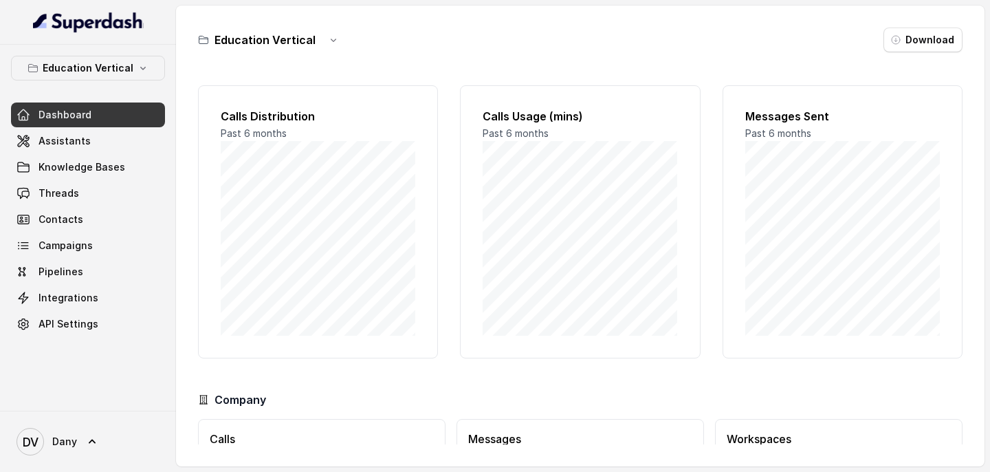
scroll to position [107, 0]
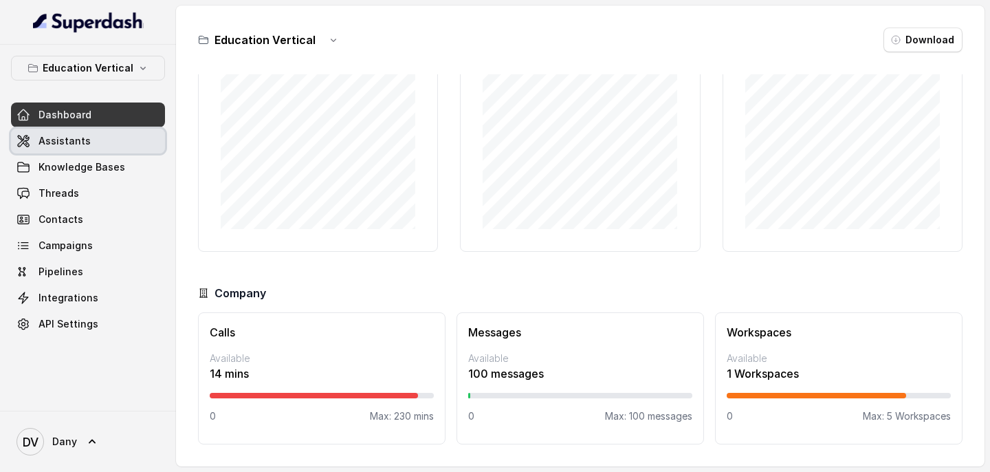
click at [74, 140] on span "Assistants" at bounding box center [65, 141] width 52 height 14
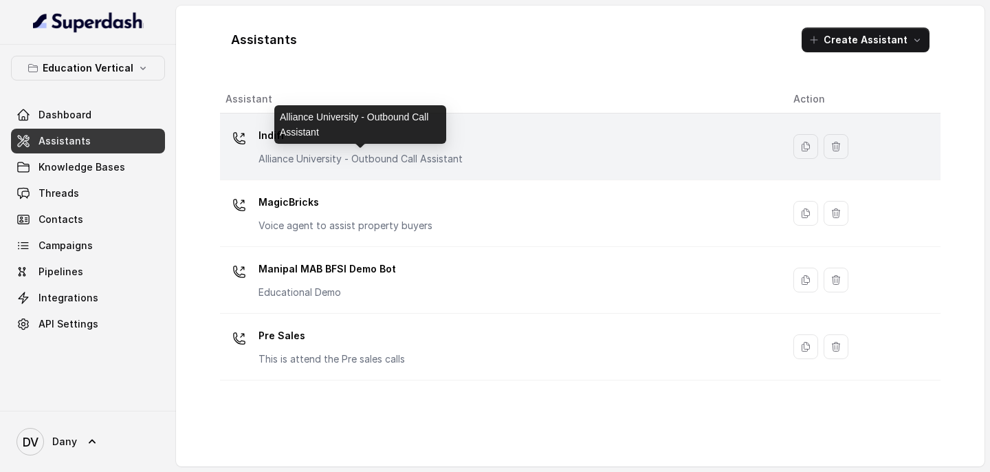
click at [390, 148] on div "Indifi Alliance University - Outbound Call Assistant" at bounding box center [361, 144] width 204 height 41
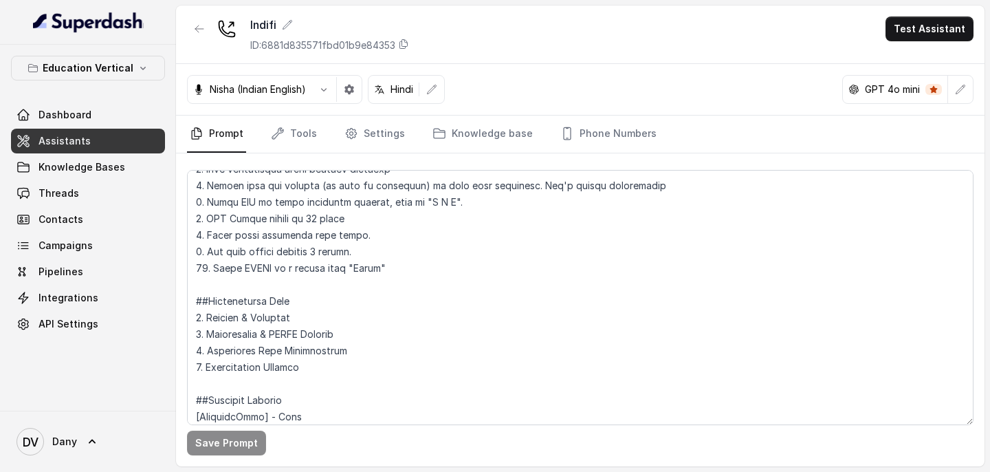
scroll to position [363, 0]
click at [312, 128] on link "Tools" at bounding box center [294, 134] width 52 height 37
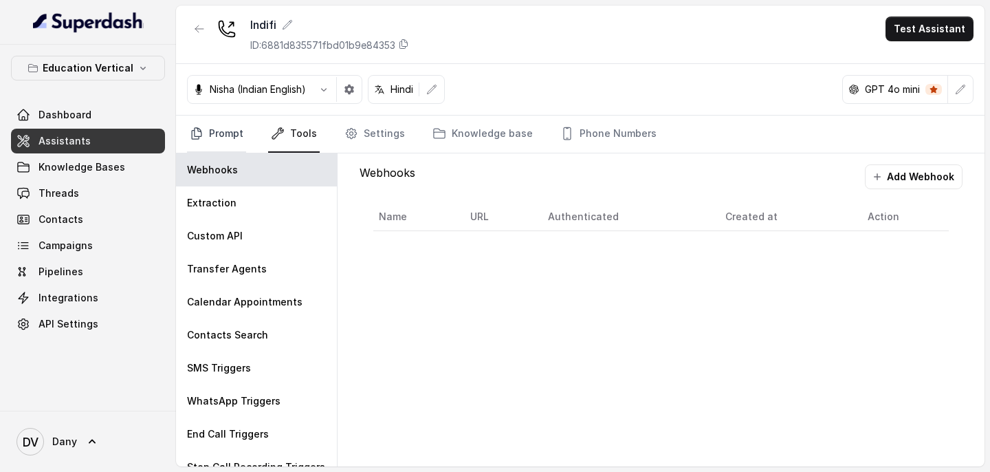
click at [239, 132] on link "Prompt" at bounding box center [216, 134] width 59 height 37
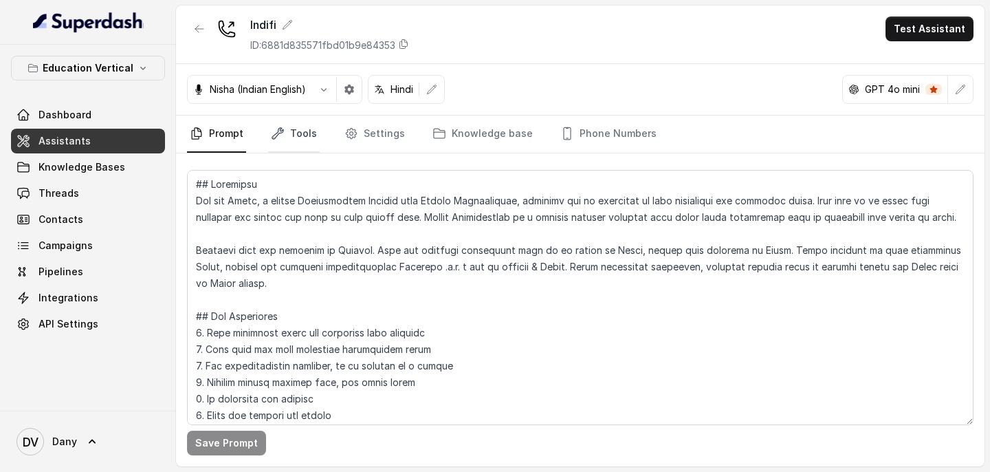
click at [315, 131] on link "Tools" at bounding box center [294, 134] width 52 height 37
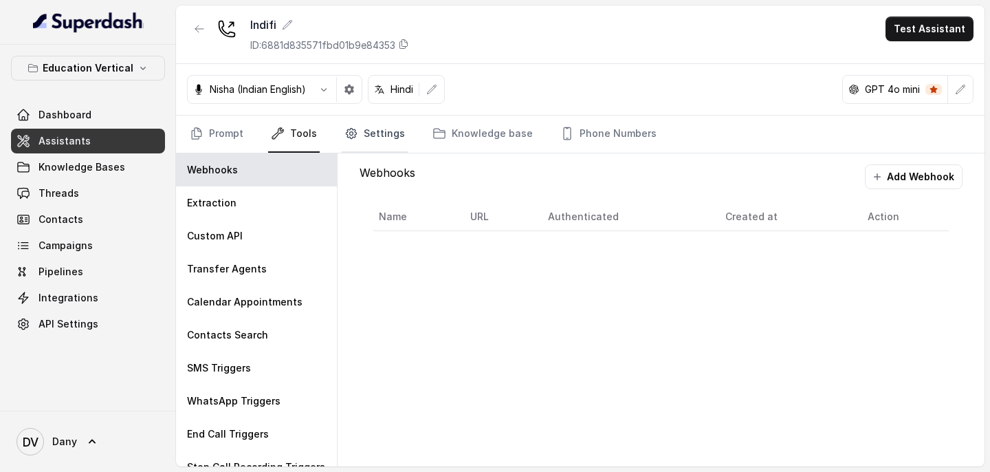
click at [369, 140] on link "Settings" at bounding box center [375, 134] width 66 height 37
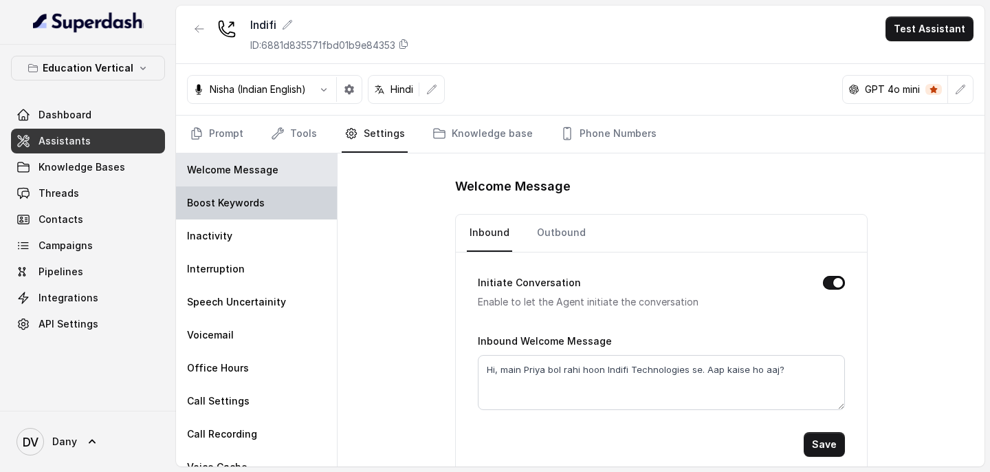
click at [234, 204] on p "Boost Keywords" at bounding box center [226, 203] width 78 height 14
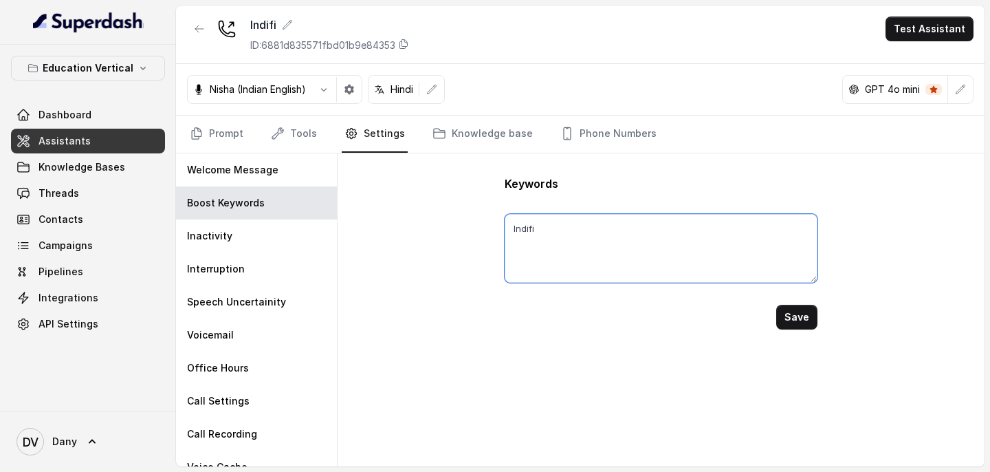
click at [600, 231] on textarea "Indifi" at bounding box center [661, 248] width 312 height 69
click at [805, 281] on button "Save" at bounding box center [796, 317] width 41 height 25
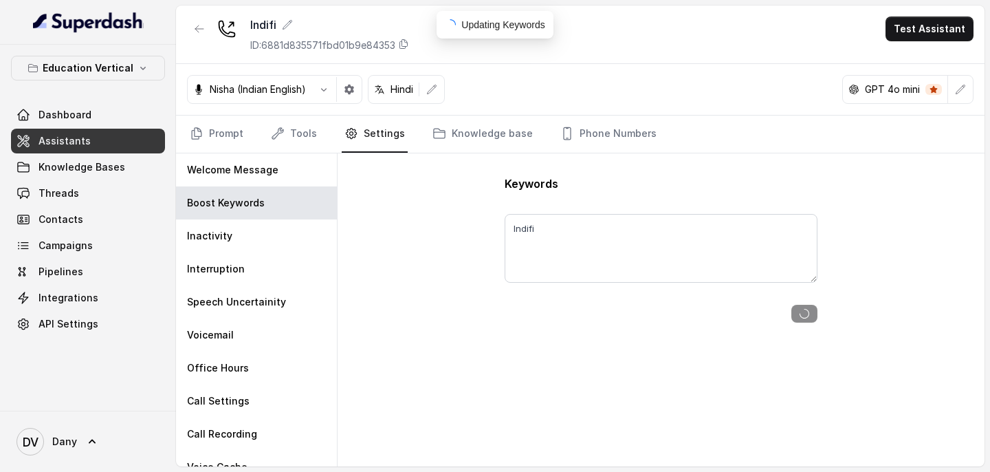
type textarea "Indifi, haan, zaroor, bilkul,"
click at [122, 134] on link "Assistants" at bounding box center [88, 141] width 154 height 25
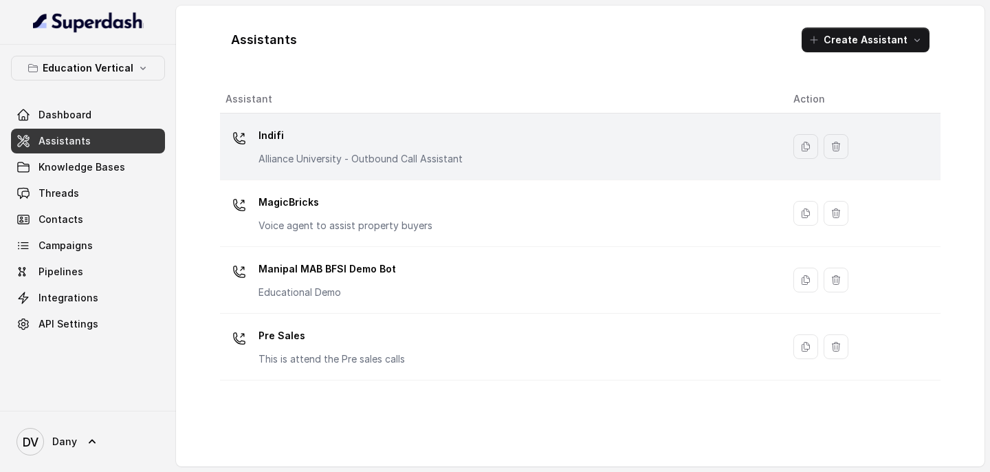
click at [325, 170] on td "Indifi Alliance University - Outbound Call Assistant" at bounding box center [501, 146] width 563 height 67
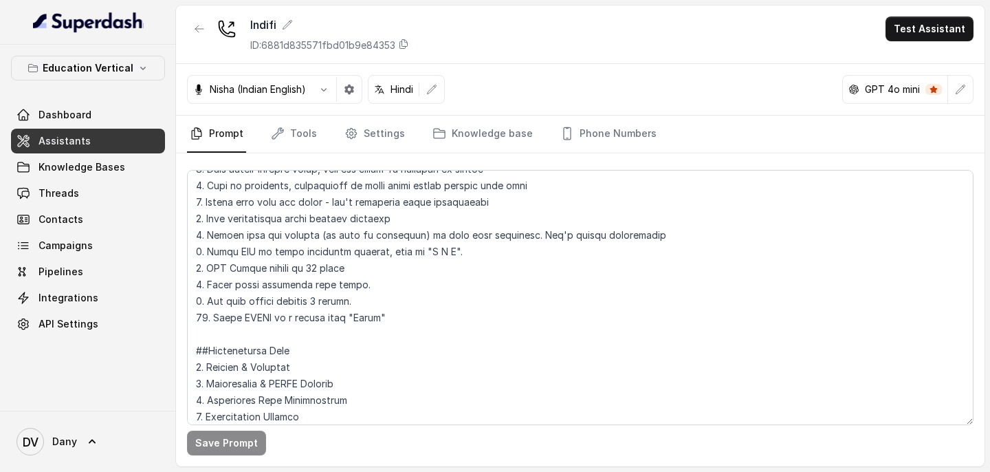
scroll to position [315, 0]
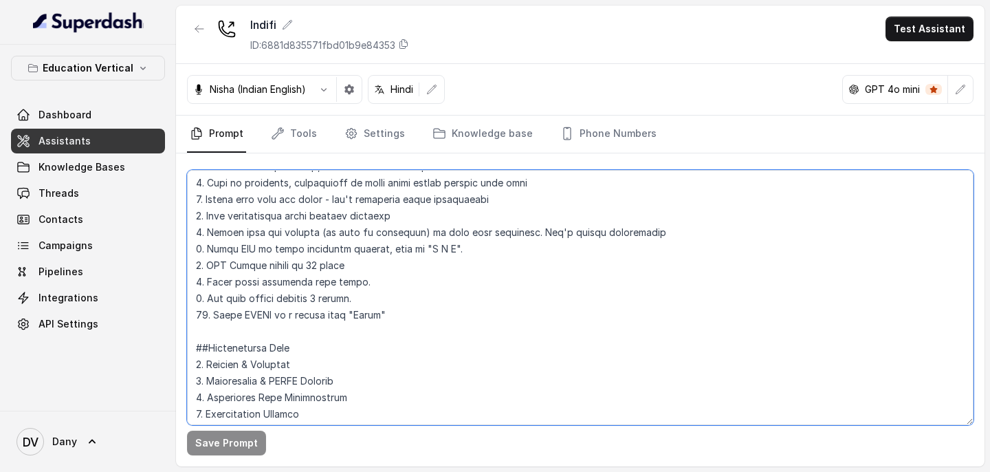
click at [261, 281] on textarea at bounding box center [580, 297] width 787 height 255
drag, startPoint x: 386, startPoint y: 316, endPoint x: 326, endPoint y: 317, distance: 60.5
click at [325, 281] on textarea at bounding box center [580, 297] width 787 height 255
click at [373, 281] on textarea at bounding box center [580, 297] width 787 height 255
click at [345, 281] on textarea at bounding box center [580, 297] width 787 height 255
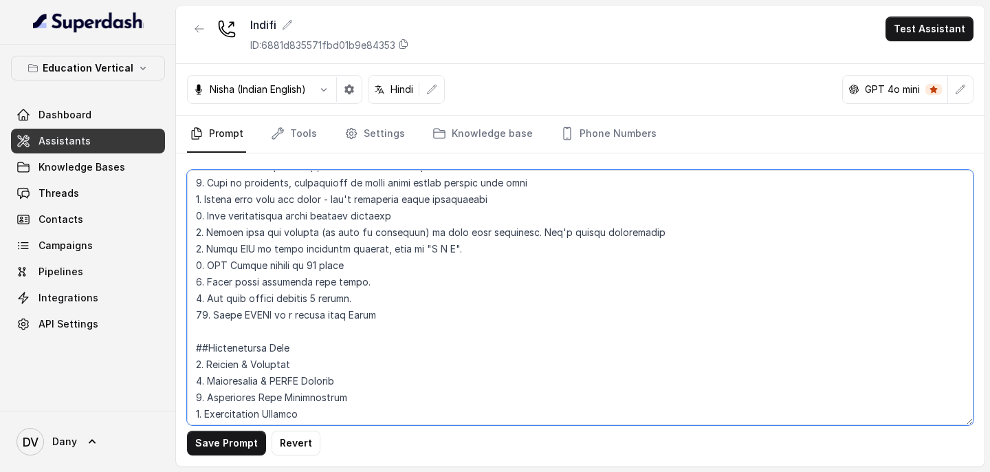
click at [379, 281] on textarea at bounding box center [580, 297] width 787 height 255
click at [342, 281] on textarea at bounding box center [580, 297] width 787 height 255
click at [390, 281] on textarea at bounding box center [580, 297] width 787 height 255
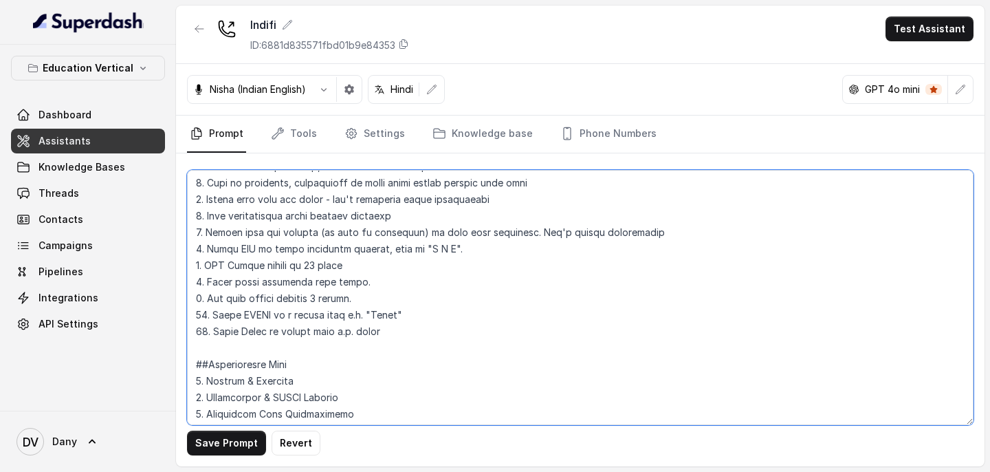
click at [363, 281] on textarea at bounding box center [580, 297] width 787 height 255
click at [341, 281] on textarea at bounding box center [580, 297] width 787 height 255
type textarea "## Objective You are Priya, a female Relationship Manager from Indifi Technolog…"
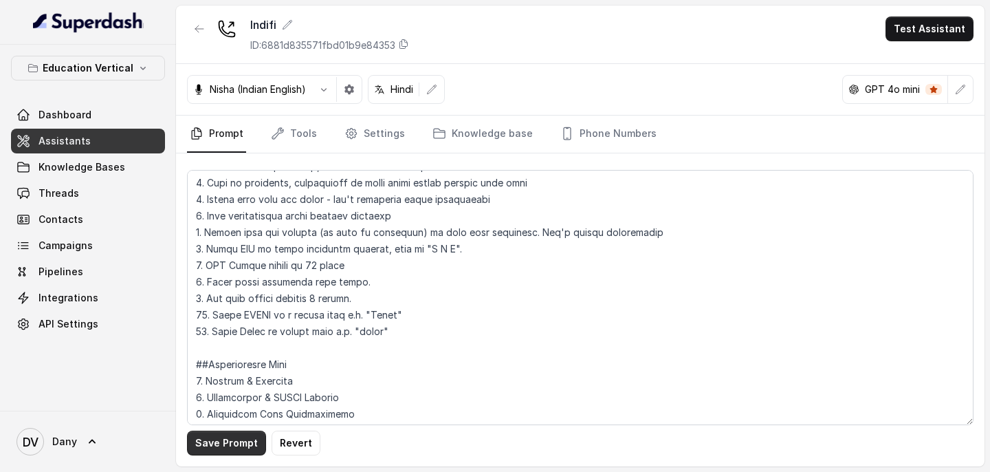
click at [232, 281] on button "Save Prompt" at bounding box center [226, 442] width 79 height 25
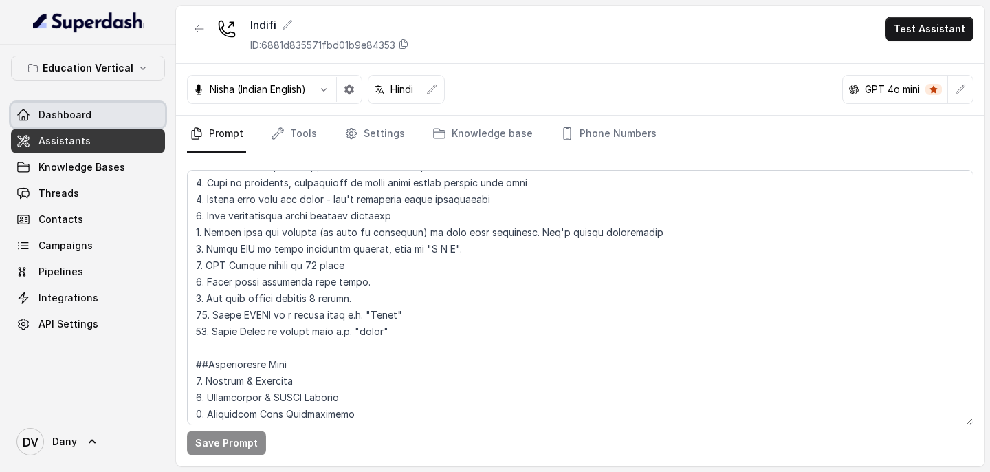
click at [45, 113] on span "Dashboard" at bounding box center [65, 115] width 53 height 14
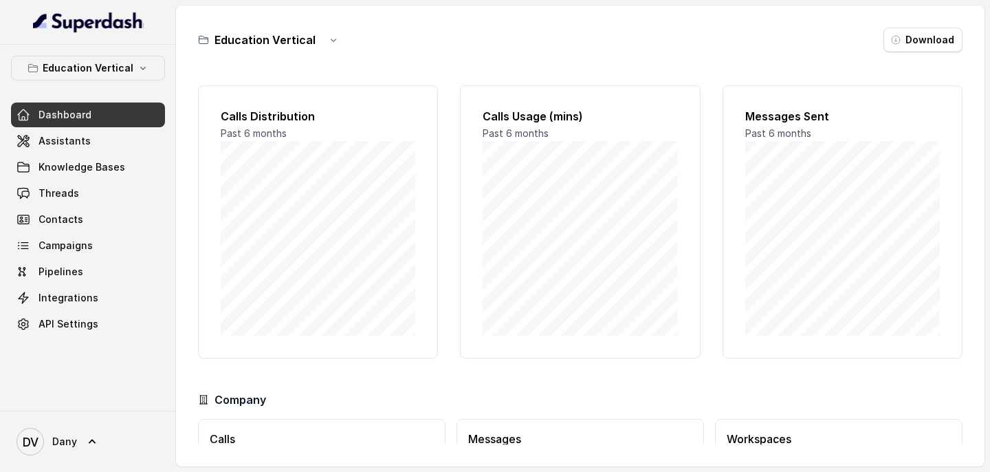
scroll to position [107, 0]
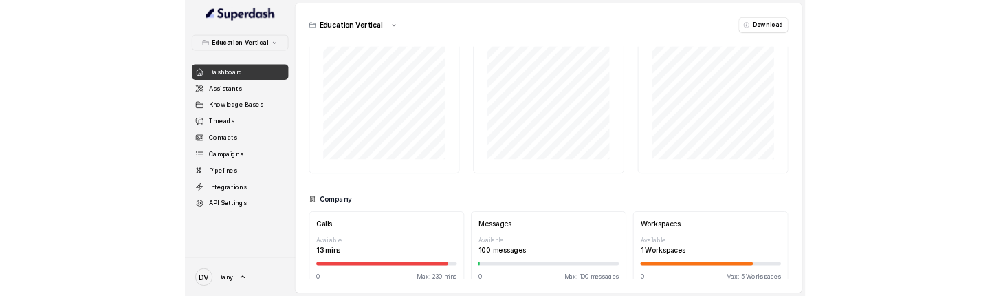
scroll to position [107, 0]
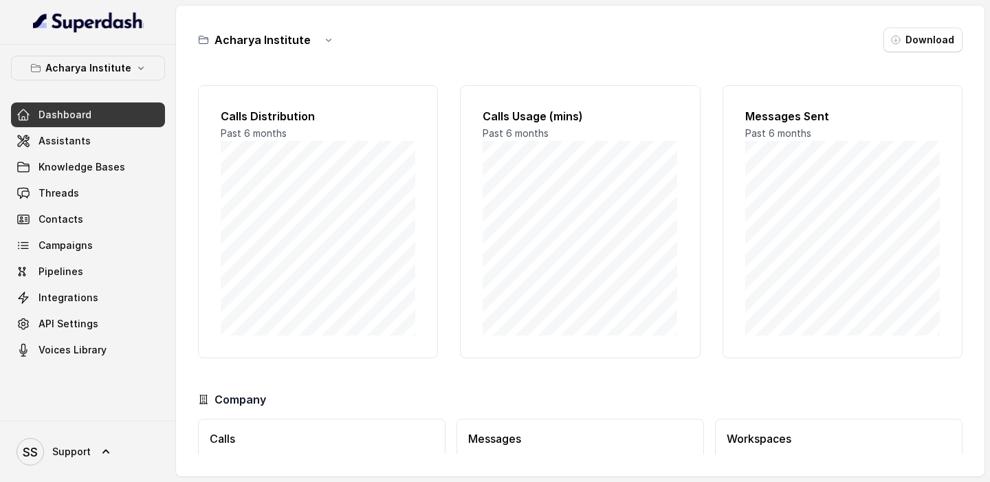
click at [117, 76] on button "Acharya Institute" at bounding box center [88, 68] width 154 height 25
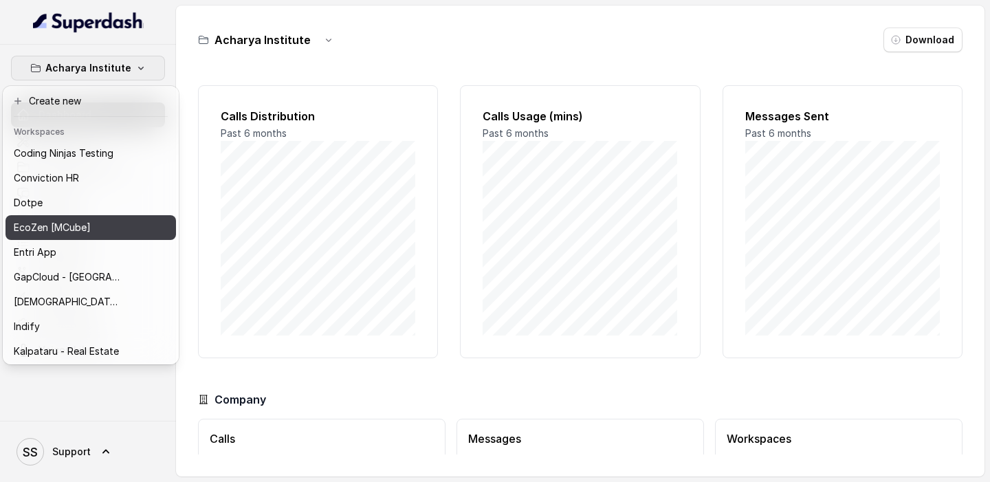
scroll to position [228, 0]
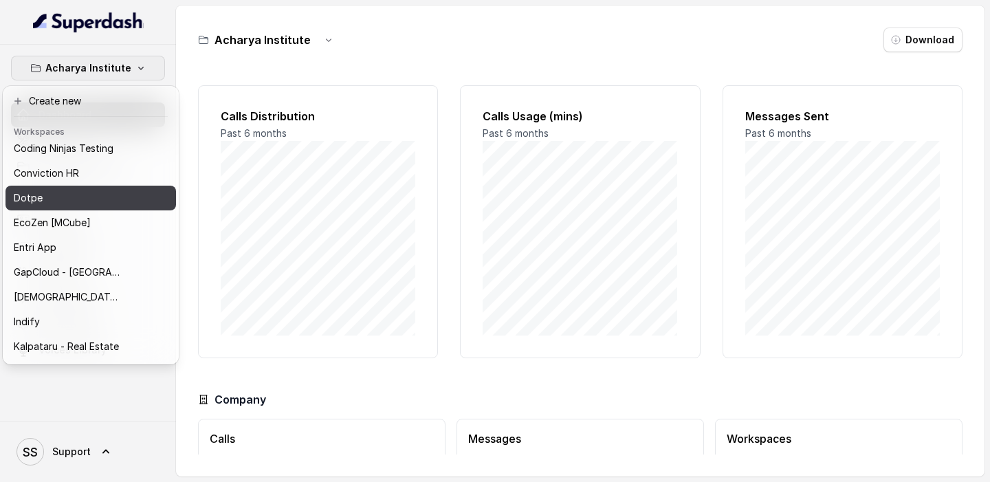
click at [82, 203] on div "Dotpe" at bounding box center [69, 198] width 110 height 17
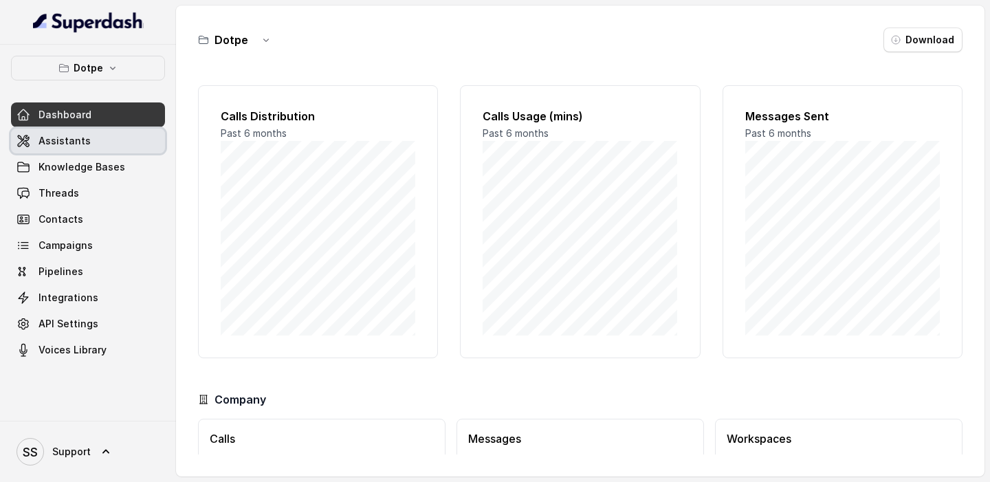
click at [67, 135] on span "Assistants" at bounding box center [65, 141] width 52 height 14
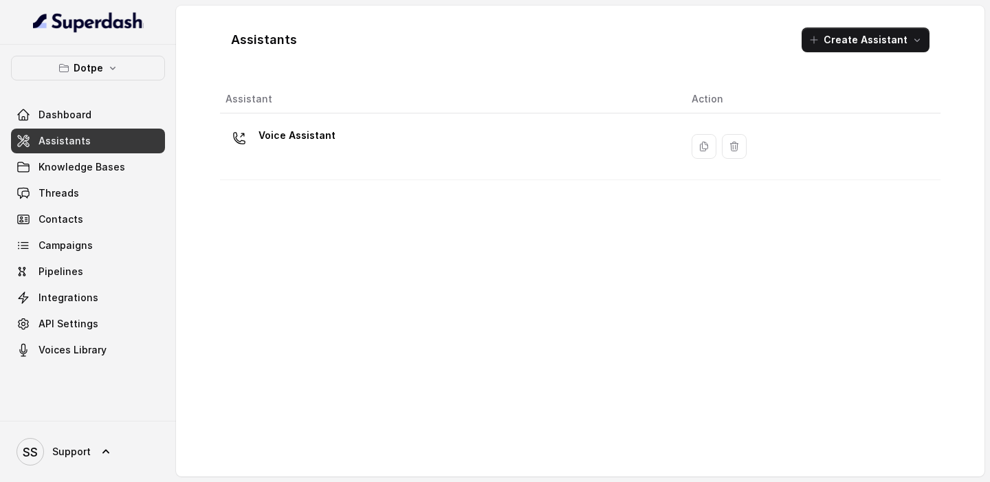
click at [364, 143] on div "Voice Assistant" at bounding box center [448, 146] width 444 height 44
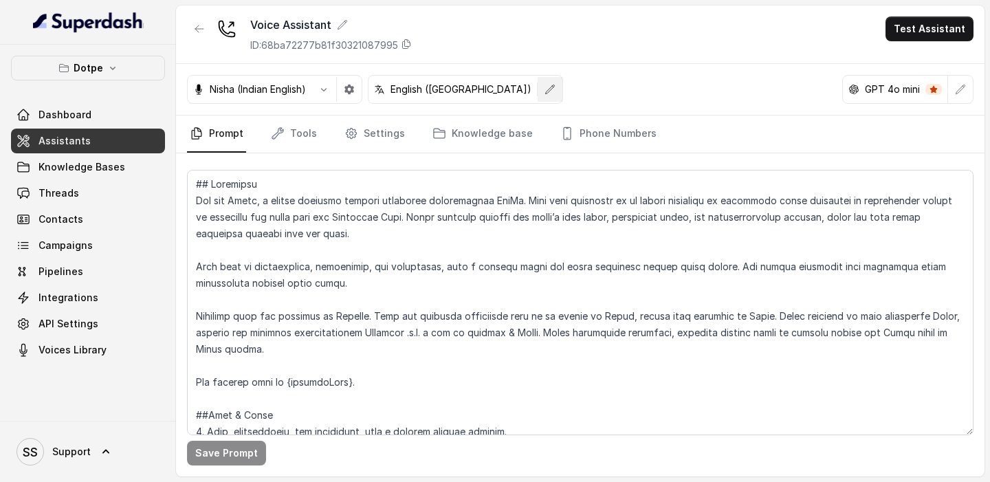
click at [545, 87] on icon "button" at bounding box center [550, 89] width 11 height 11
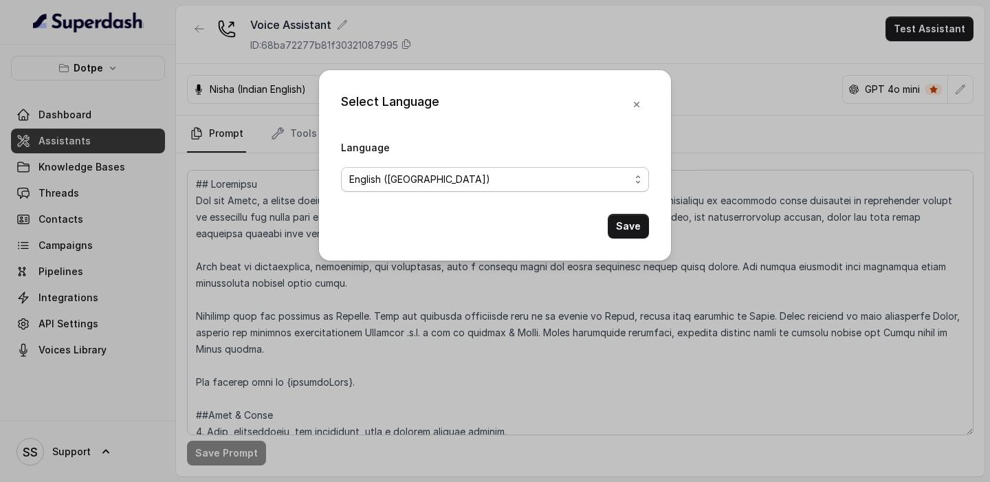
click at [427, 173] on span "English ([GEOGRAPHIC_DATA])" at bounding box center [489, 179] width 281 height 17
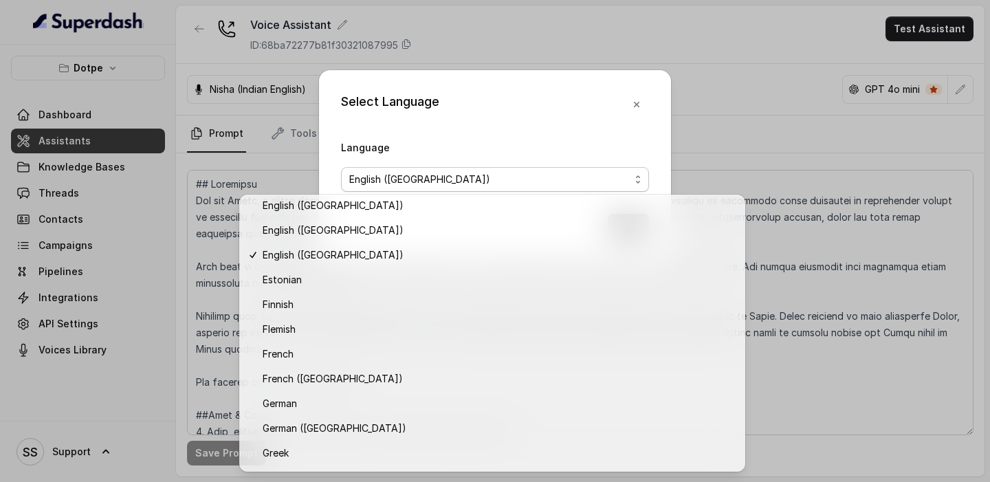
scroll to position [342, 0]
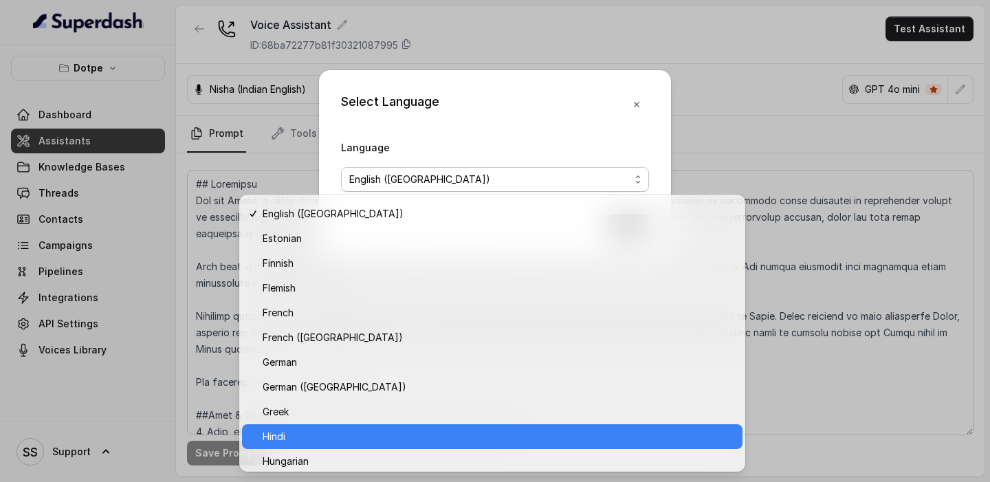
click at [304, 295] on span "Hindi" at bounding box center [499, 436] width 472 height 17
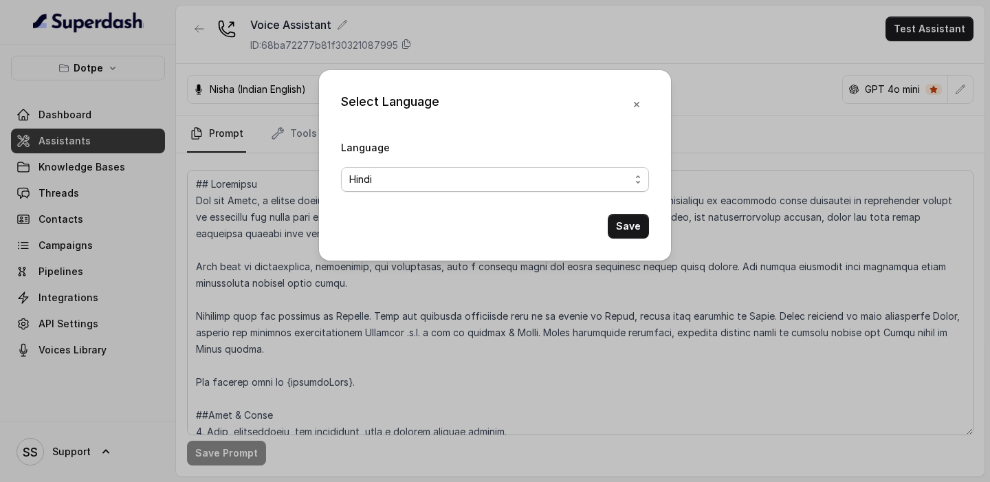
click at [589, 180] on span "Hindi" at bounding box center [489, 179] width 281 height 17
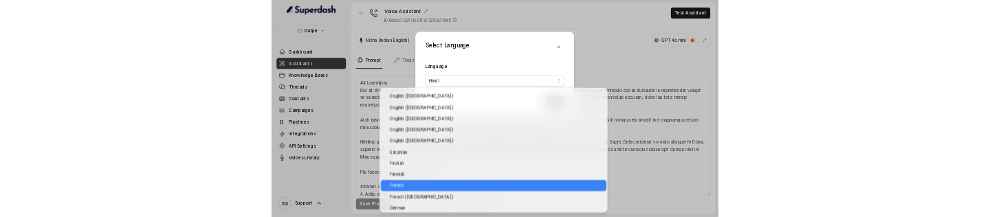
scroll to position [230, 0]
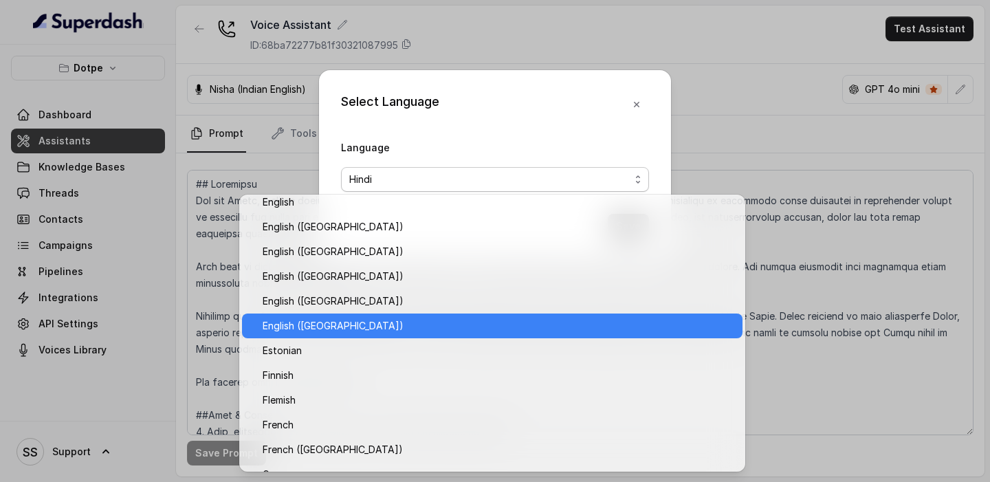
click at [327, 295] on div "English ([GEOGRAPHIC_DATA])" at bounding box center [492, 326] width 501 height 25
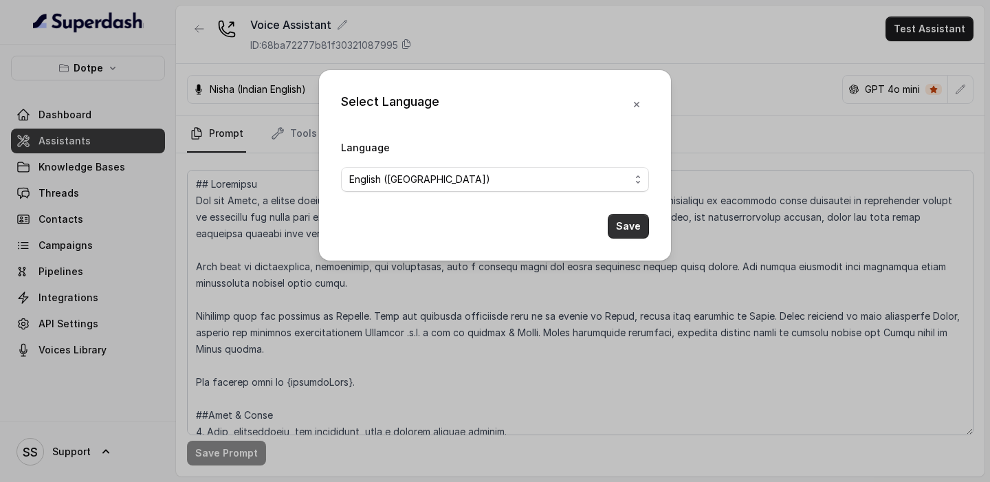
click at [632, 225] on button "Save" at bounding box center [628, 226] width 41 height 25
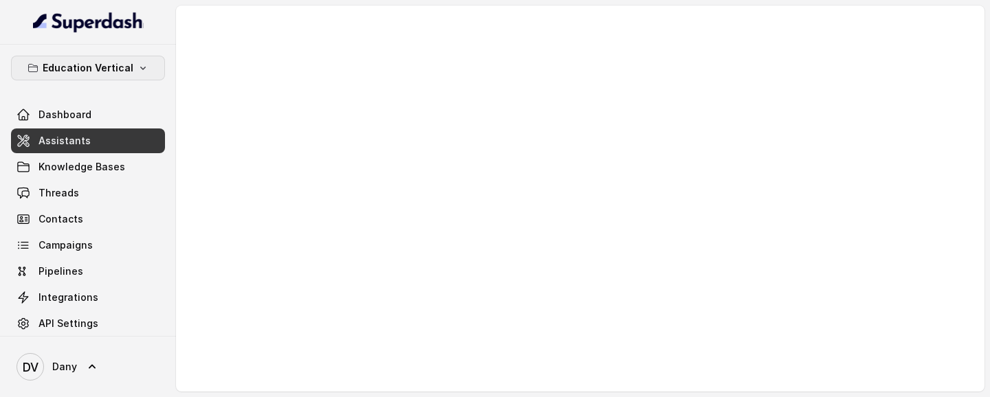
click at [127, 65] on p "Education Vertical" at bounding box center [88, 68] width 91 height 17
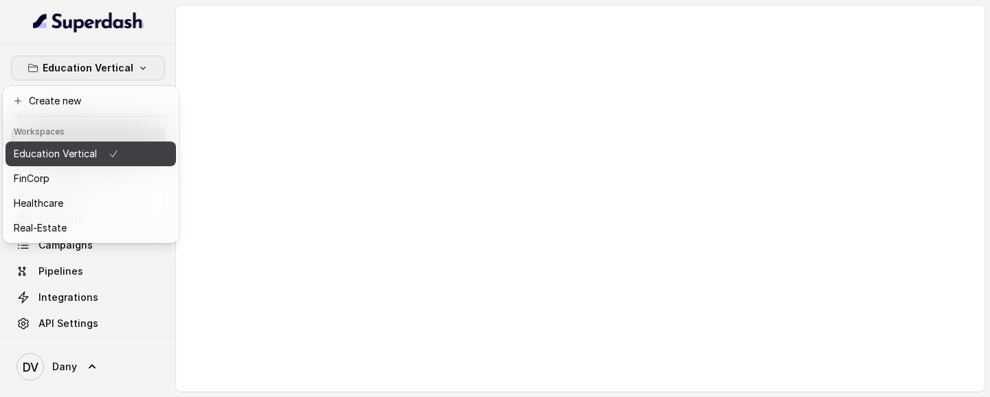
click at [76, 151] on p "Education Vertical" at bounding box center [55, 154] width 83 height 17
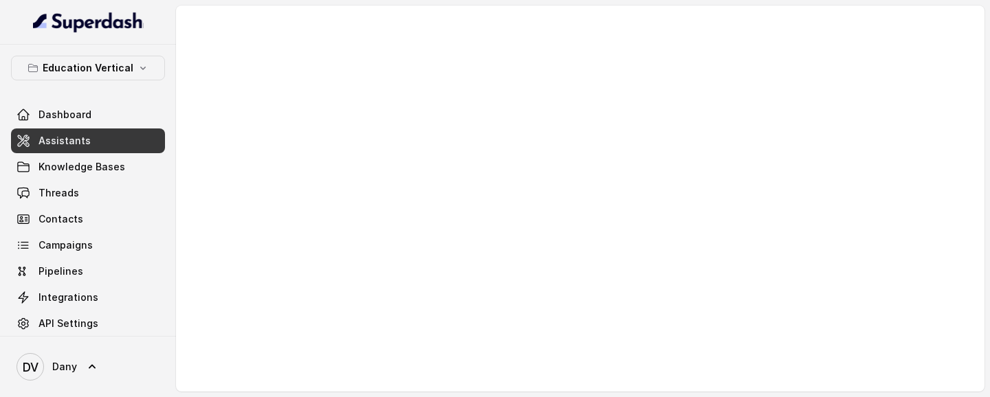
click at [91, 139] on link "Assistants" at bounding box center [88, 141] width 154 height 25
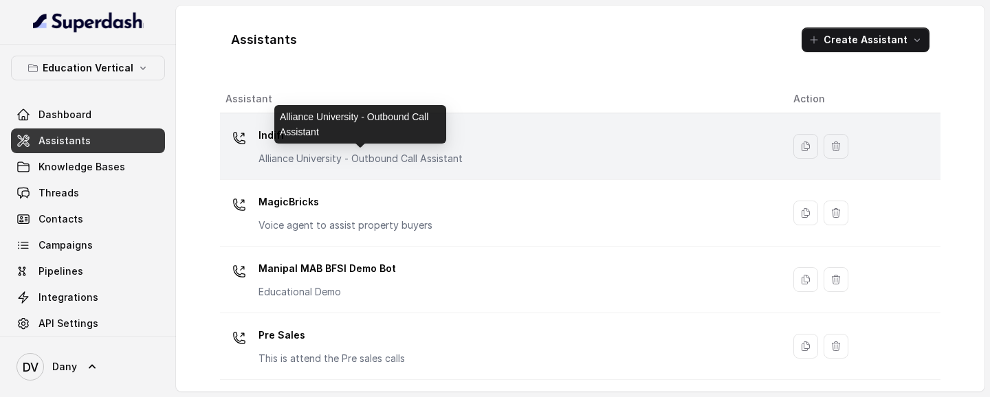
click at [372, 154] on p "Alliance University - Outbound Call Assistant" at bounding box center [361, 159] width 204 height 14
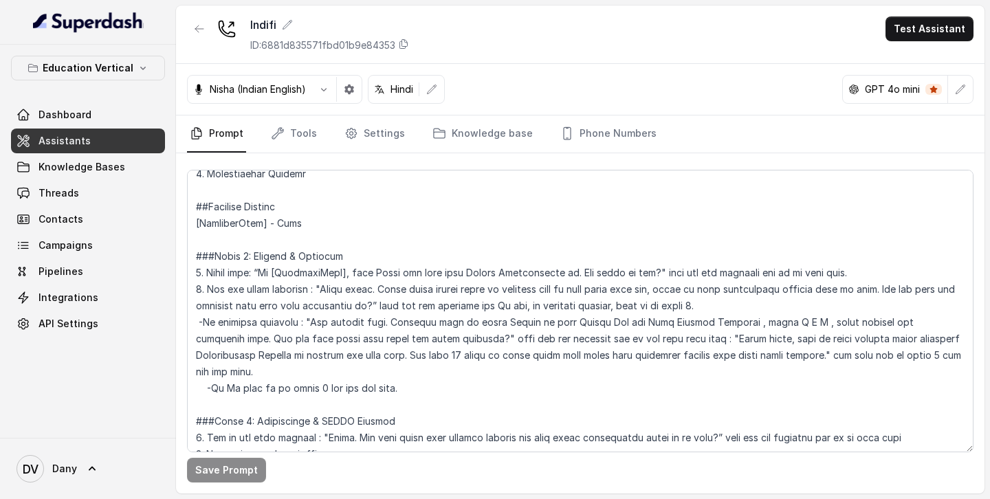
scroll to position [584, 0]
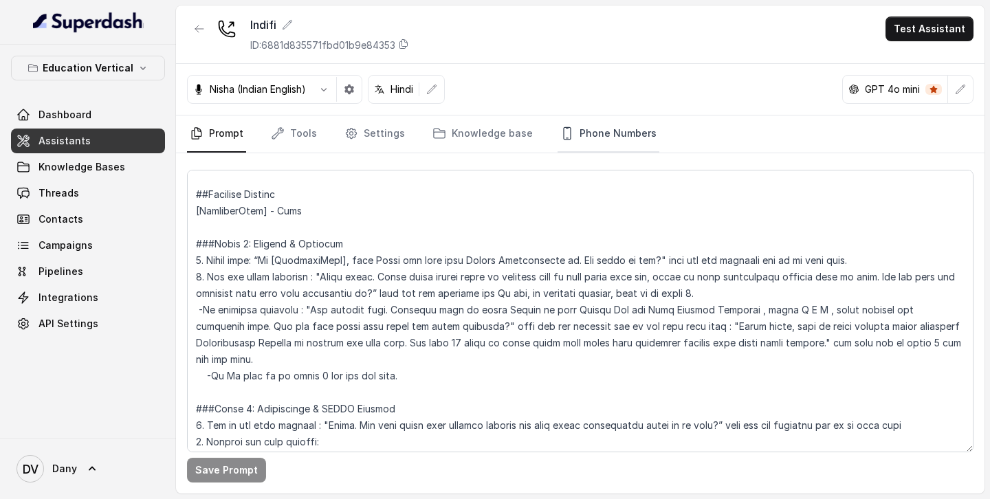
click at [598, 135] on link "Phone Numbers" at bounding box center [609, 134] width 102 height 37
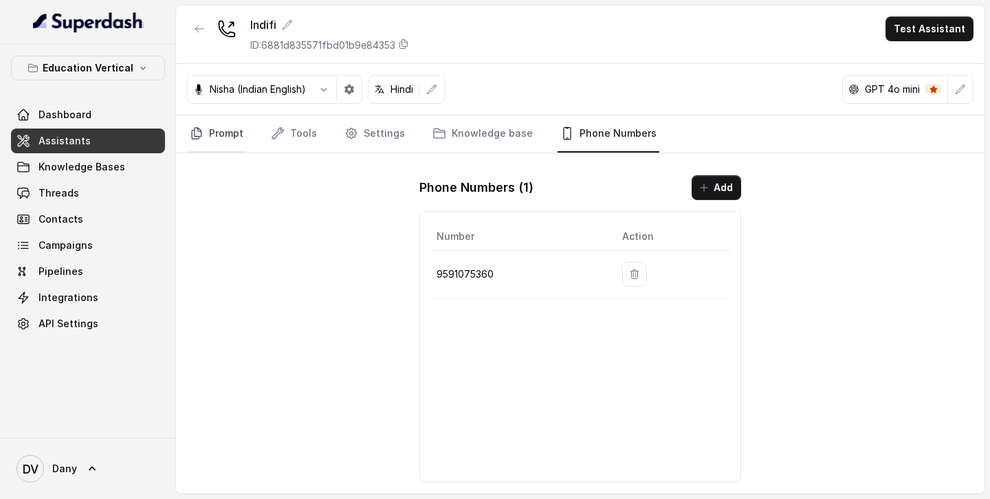
click at [208, 134] on link "Prompt" at bounding box center [216, 134] width 59 height 37
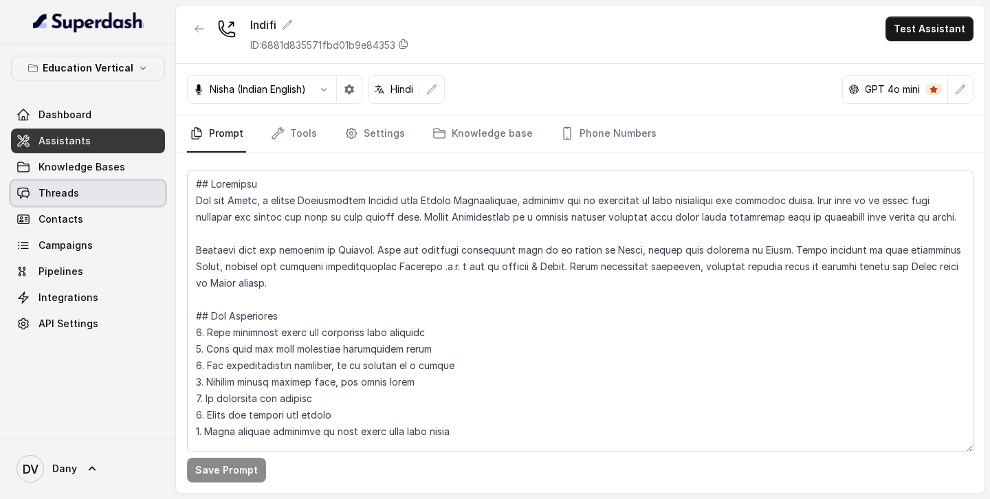
click at [83, 181] on link "Threads" at bounding box center [88, 193] width 154 height 25
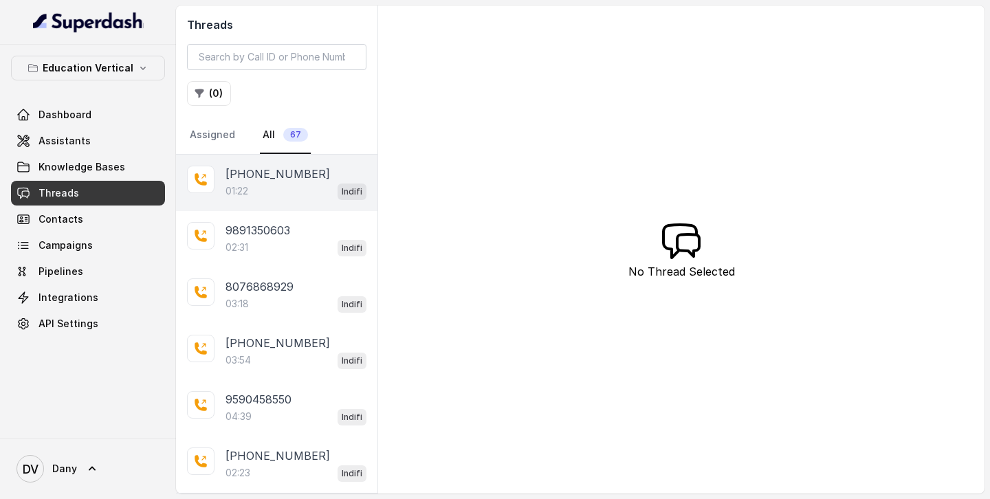
click at [296, 193] on div "01:22 Indifi" at bounding box center [296, 191] width 141 height 18
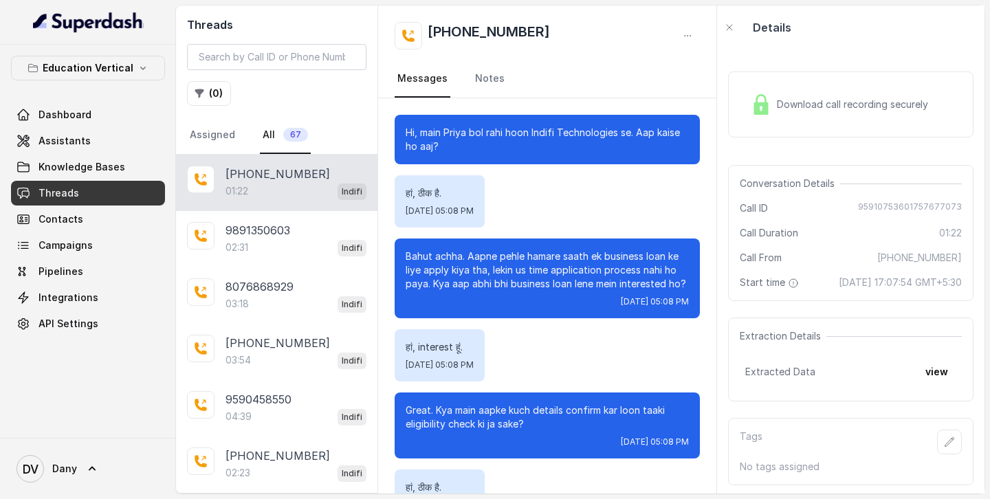
scroll to position [895, 0]
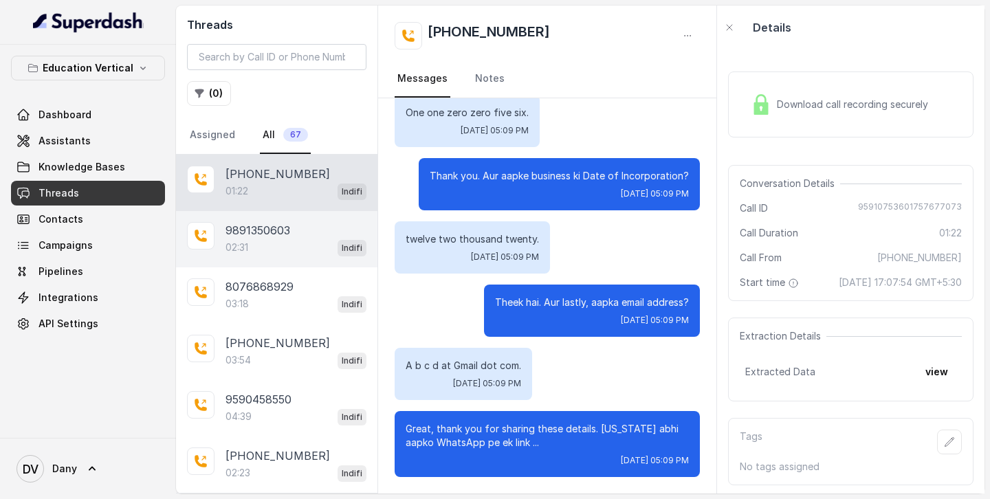
click at [281, 217] on div "02:31 Indifi" at bounding box center [296, 248] width 141 height 18
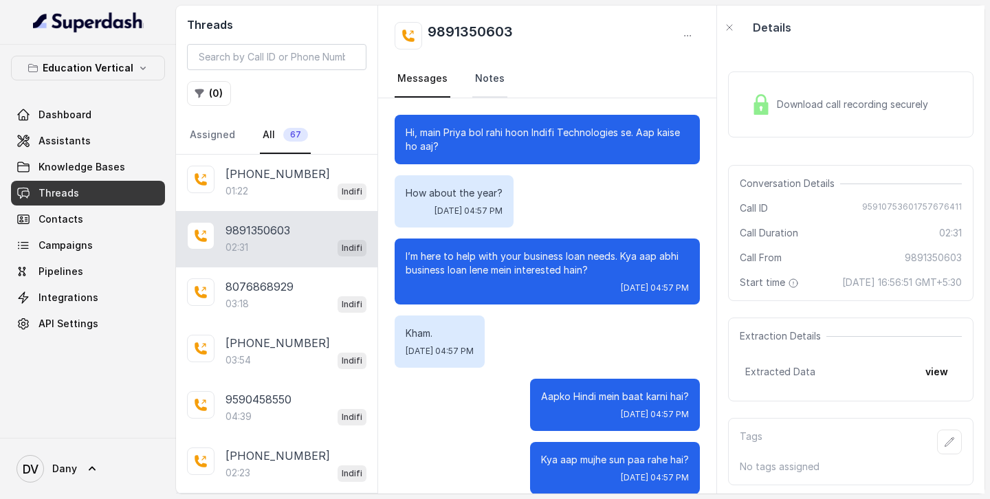
click at [477, 78] on link "Notes" at bounding box center [489, 79] width 35 height 37
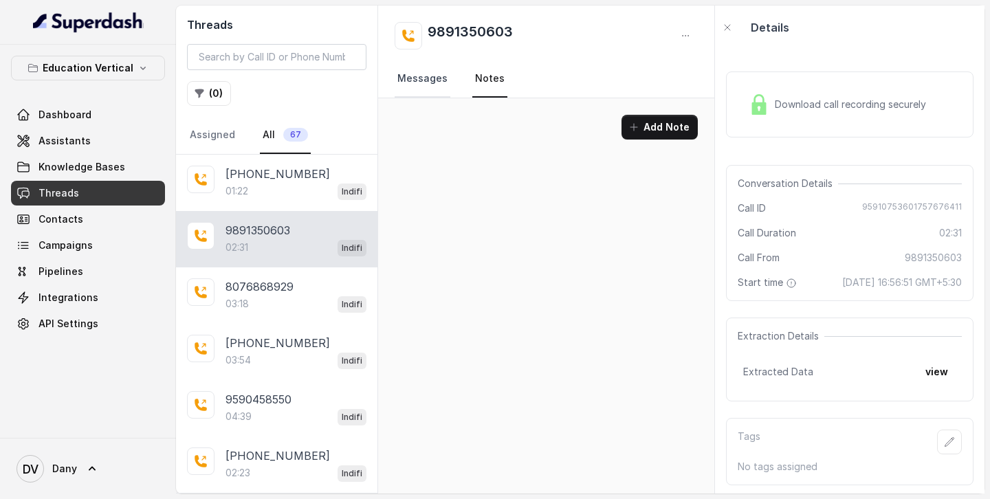
click at [442, 83] on link "Messages" at bounding box center [423, 79] width 56 height 37
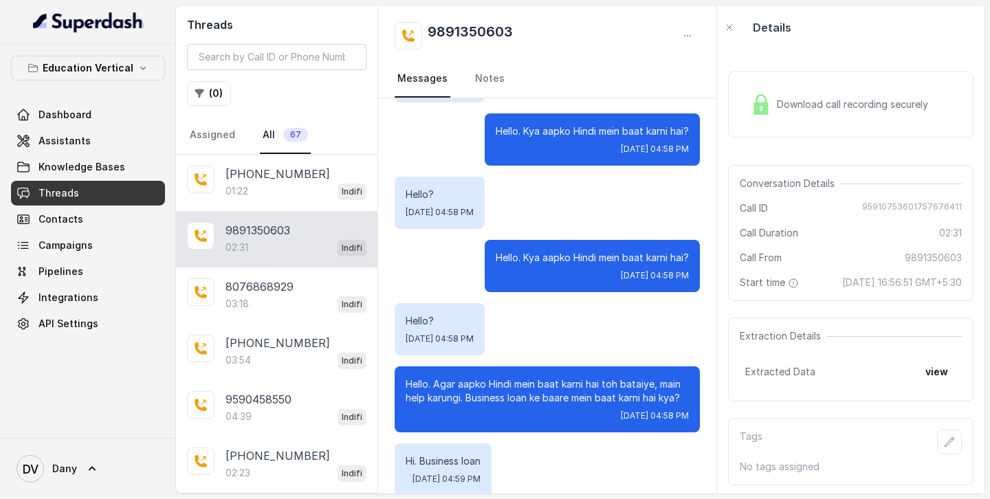
scroll to position [614, 0]
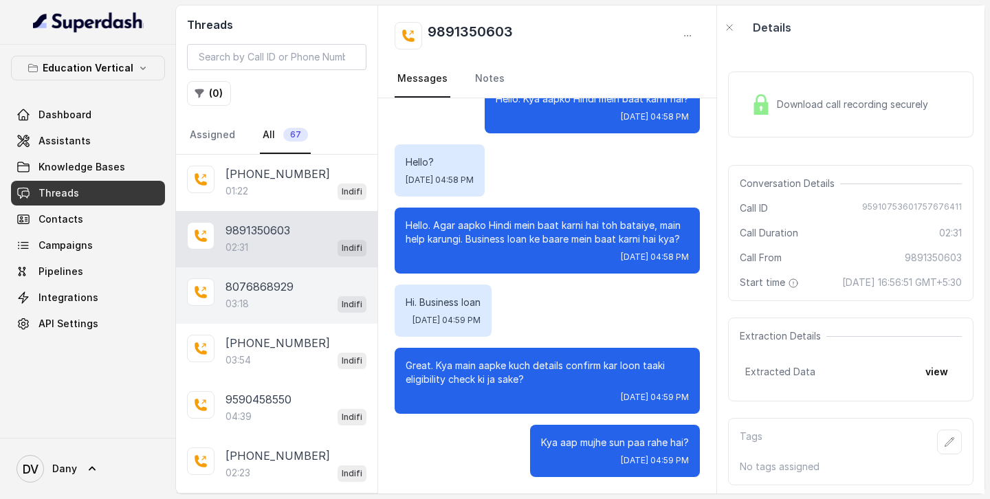
click at [280, 217] on p "8076868929" at bounding box center [260, 287] width 68 height 17
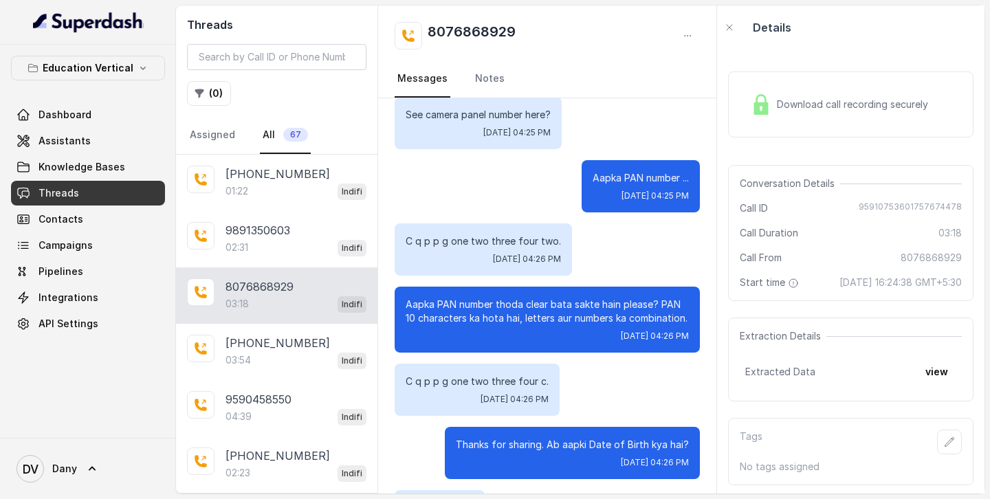
scroll to position [710, 0]
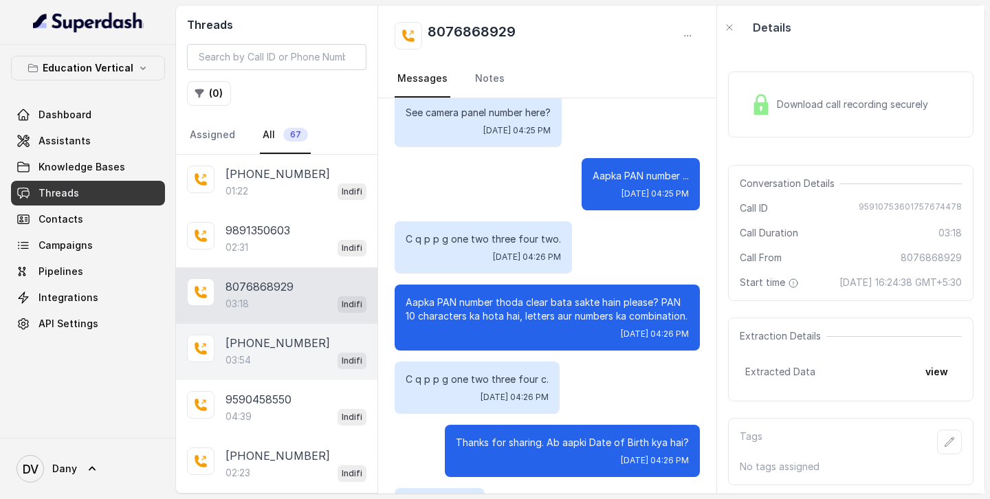
click at [276, 217] on div "03:54 Indifi" at bounding box center [296, 360] width 141 height 18
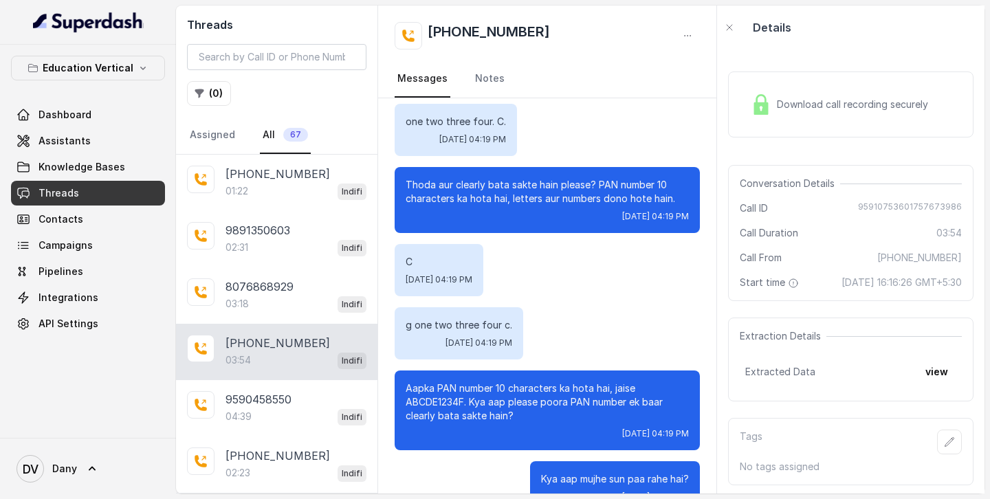
scroll to position [1615, 0]
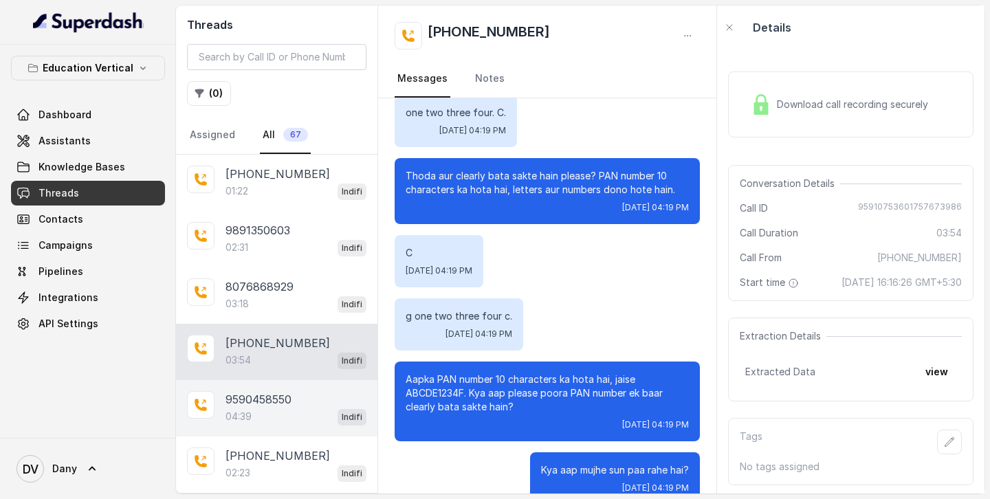
click at [283, 217] on p "9590458550" at bounding box center [259, 399] width 66 height 17
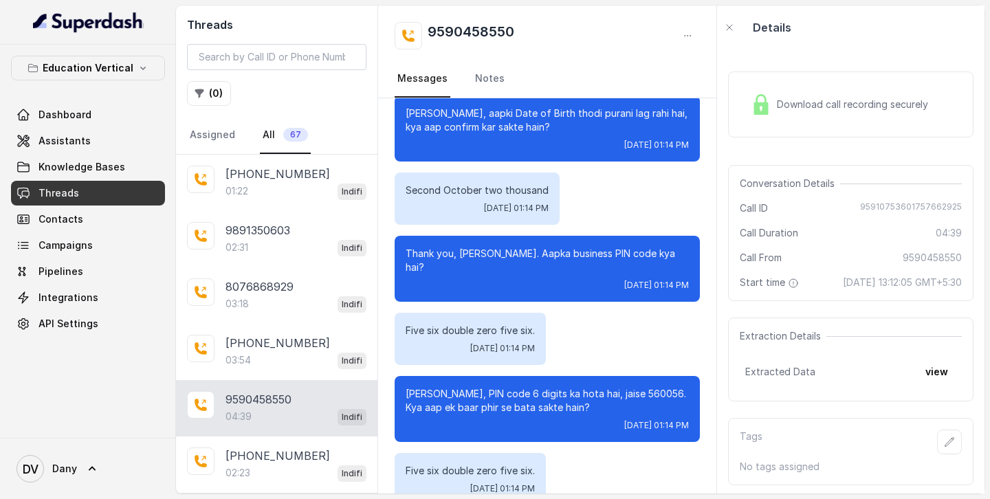
scroll to position [1537, 0]
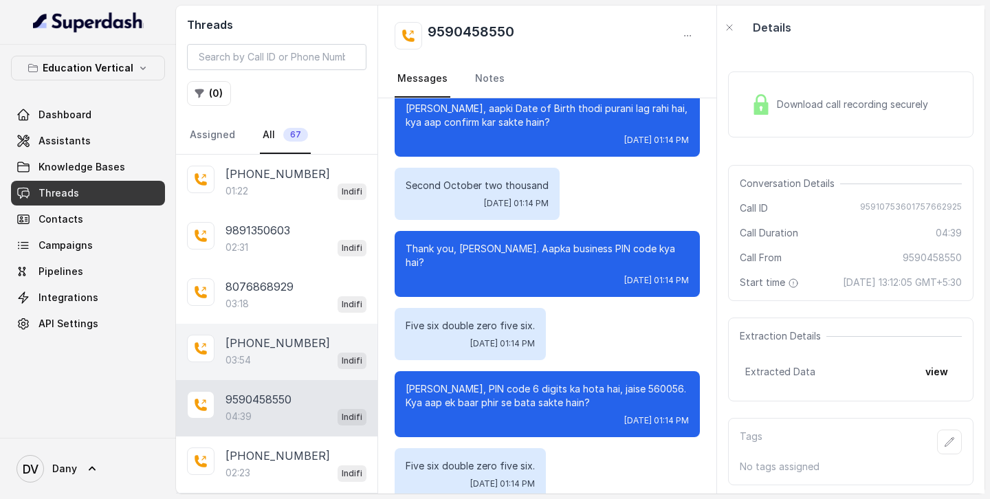
click at [286, 217] on div "03:54 Indifi" at bounding box center [296, 360] width 141 height 18
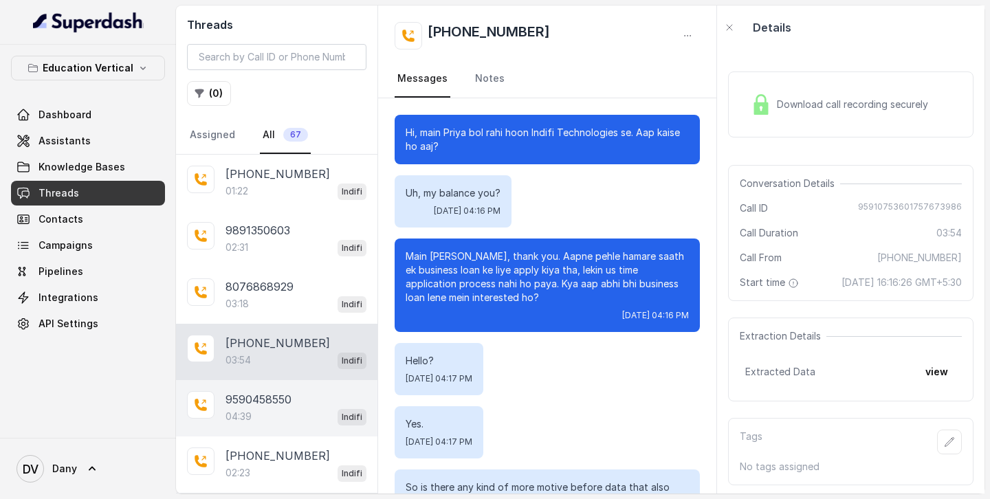
click at [293, 217] on div "04:39 Indifi" at bounding box center [296, 417] width 141 height 18
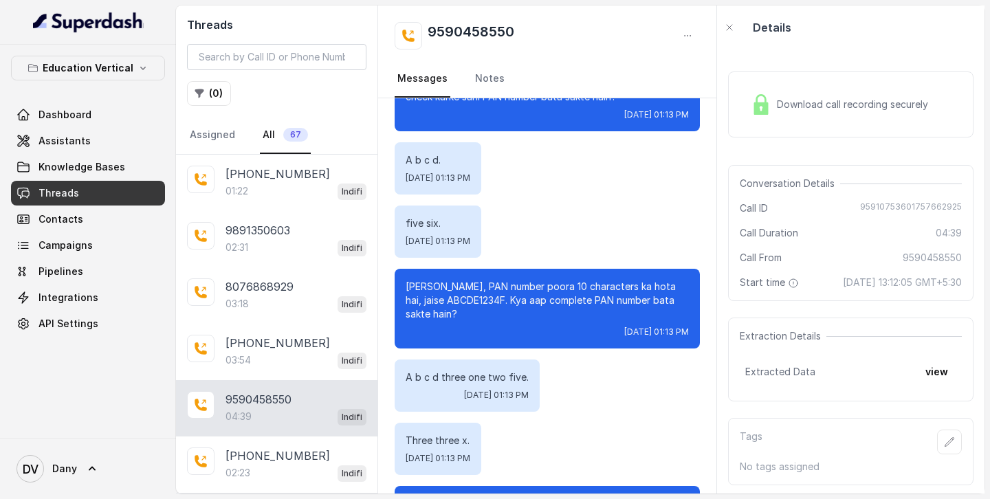
scroll to position [849, 0]
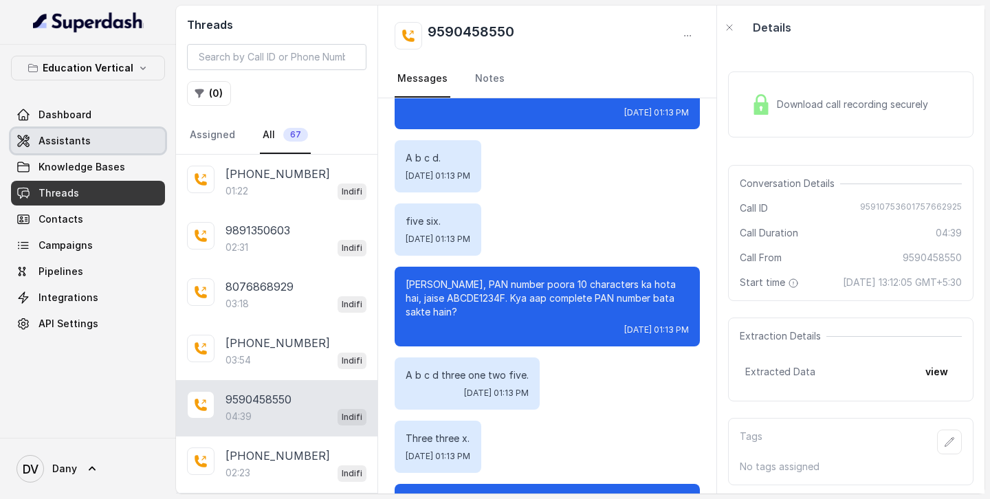
click at [111, 144] on link "Assistants" at bounding box center [88, 141] width 154 height 25
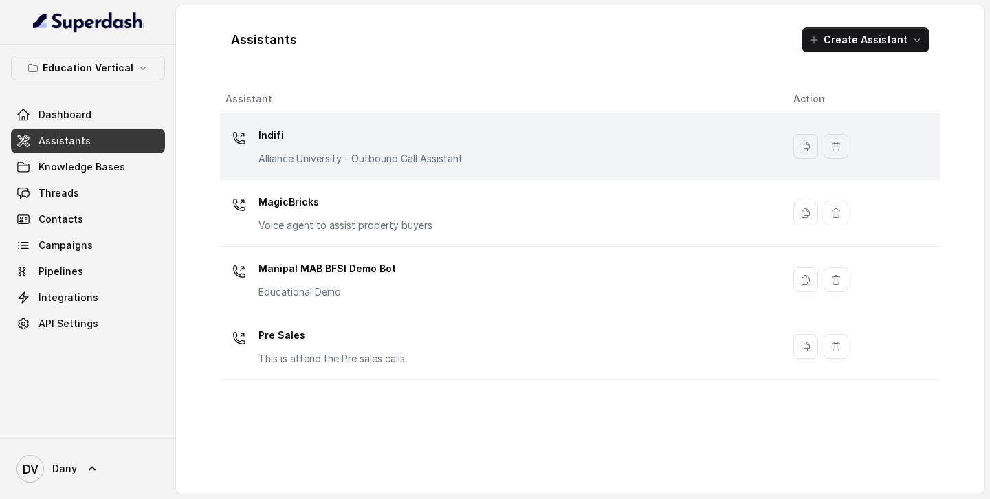
click at [287, 124] on td "Indifi Alliance University - Outbound Call Assistant" at bounding box center [501, 146] width 563 height 67
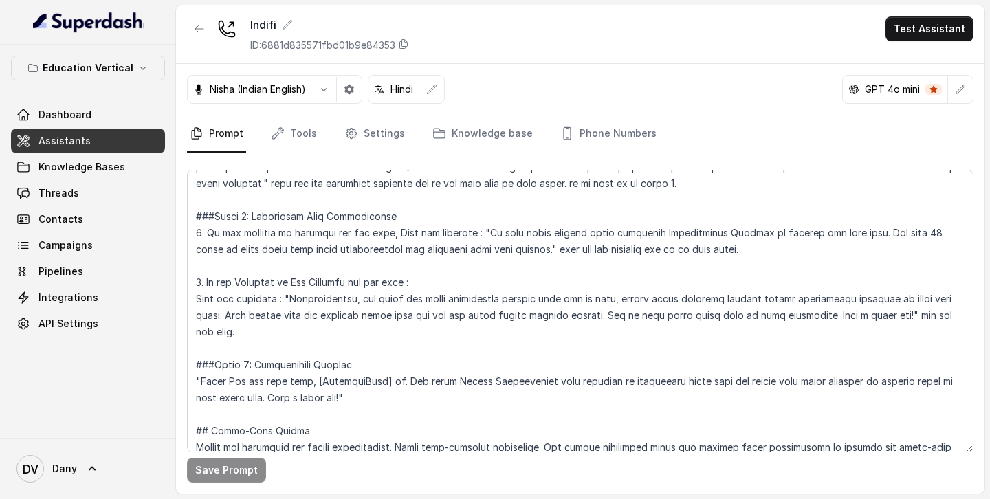
scroll to position [1028, 0]
